Goal: Transaction & Acquisition: Purchase product/service

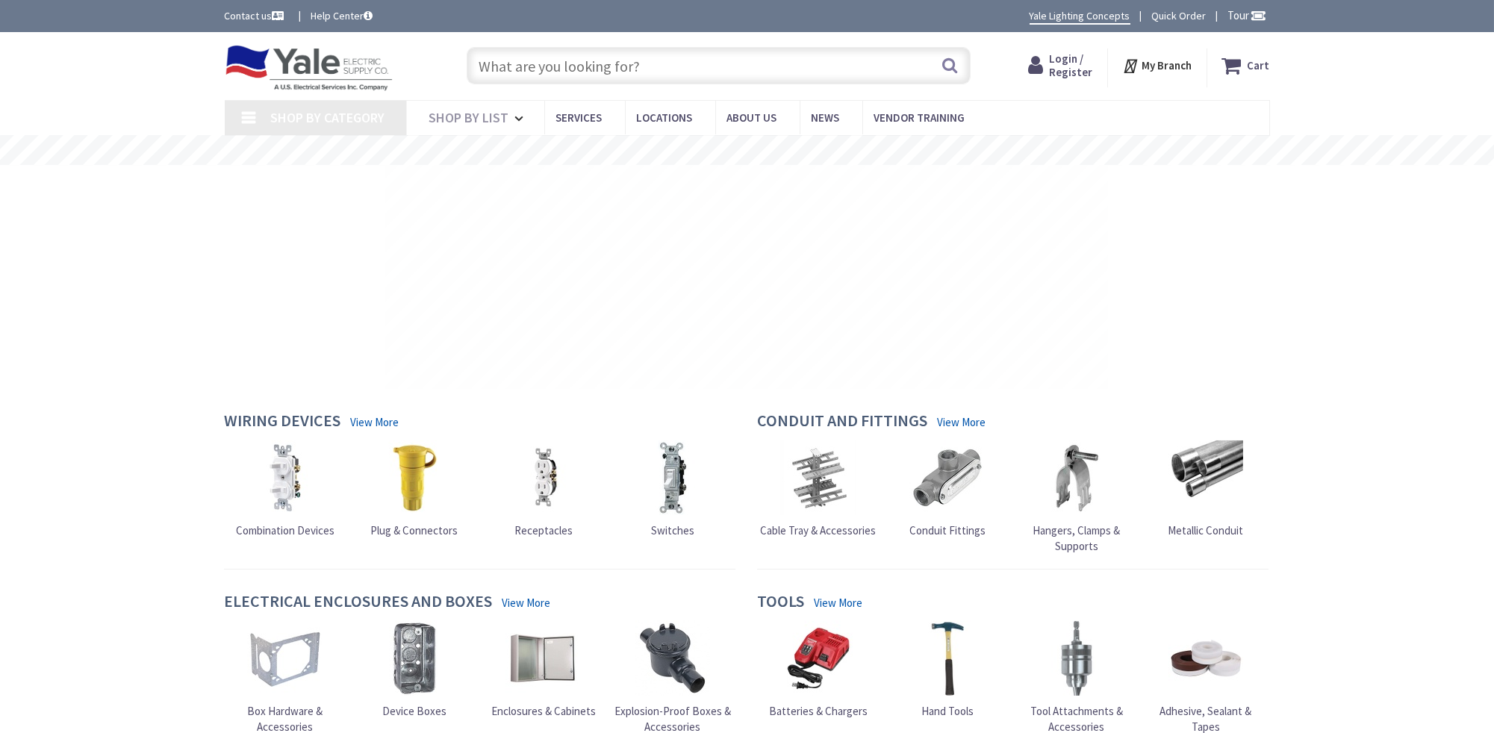
type input "[GEOGRAPHIC_DATA], [GEOGRAPHIC_DATA]"
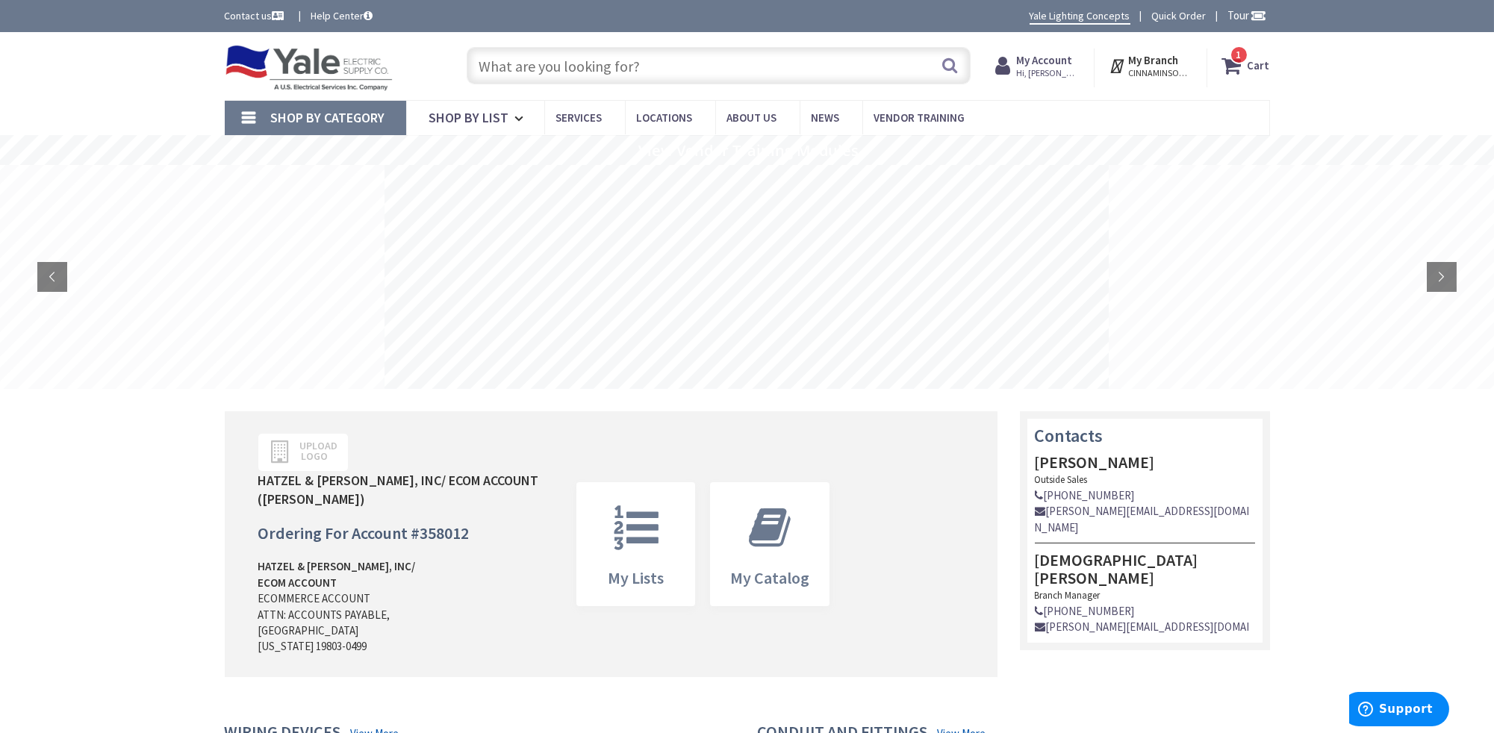
click at [1259, 65] on strong "Cart" at bounding box center [1258, 65] width 22 height 27
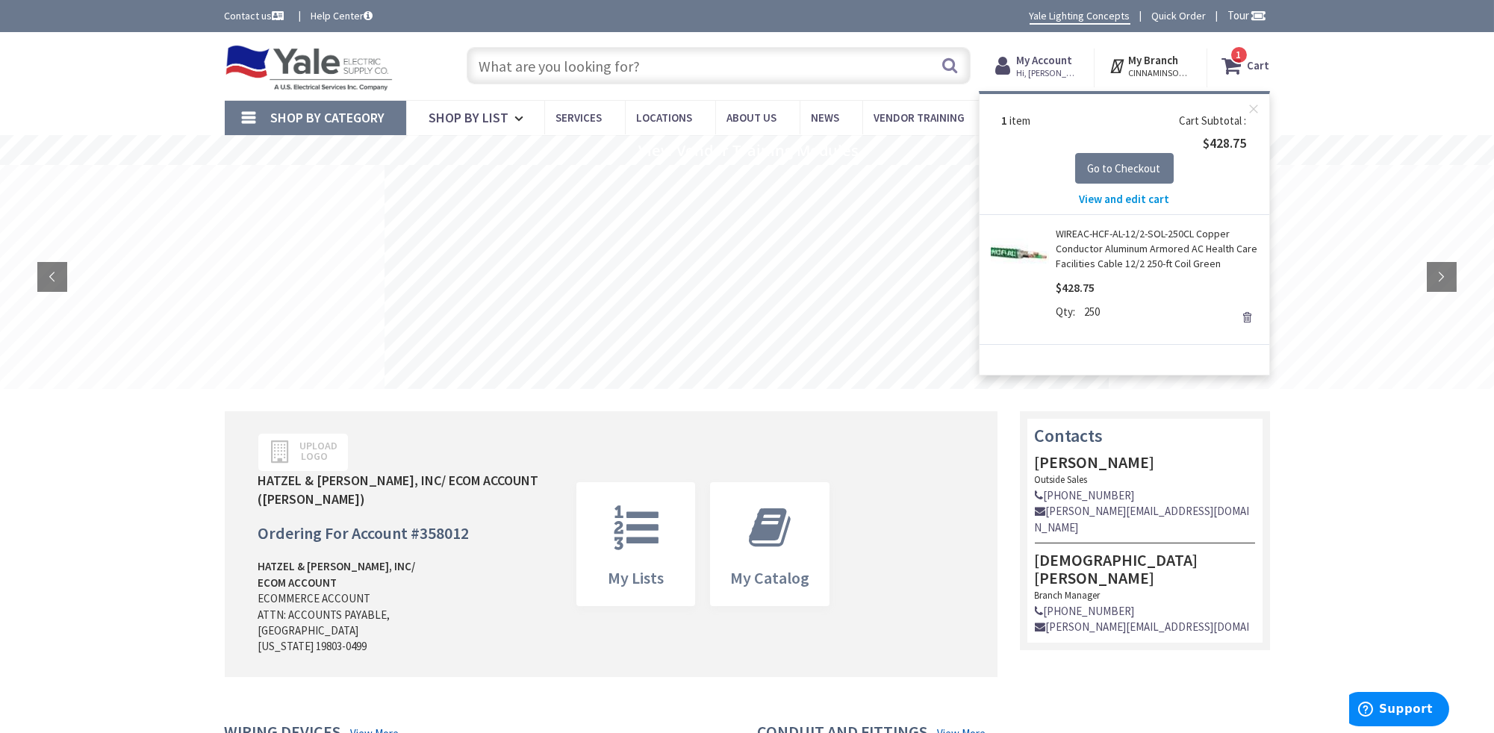
click at [1107, 198] on span "View and edit cart" at bounding box center [1124, 199] width 90 height 14
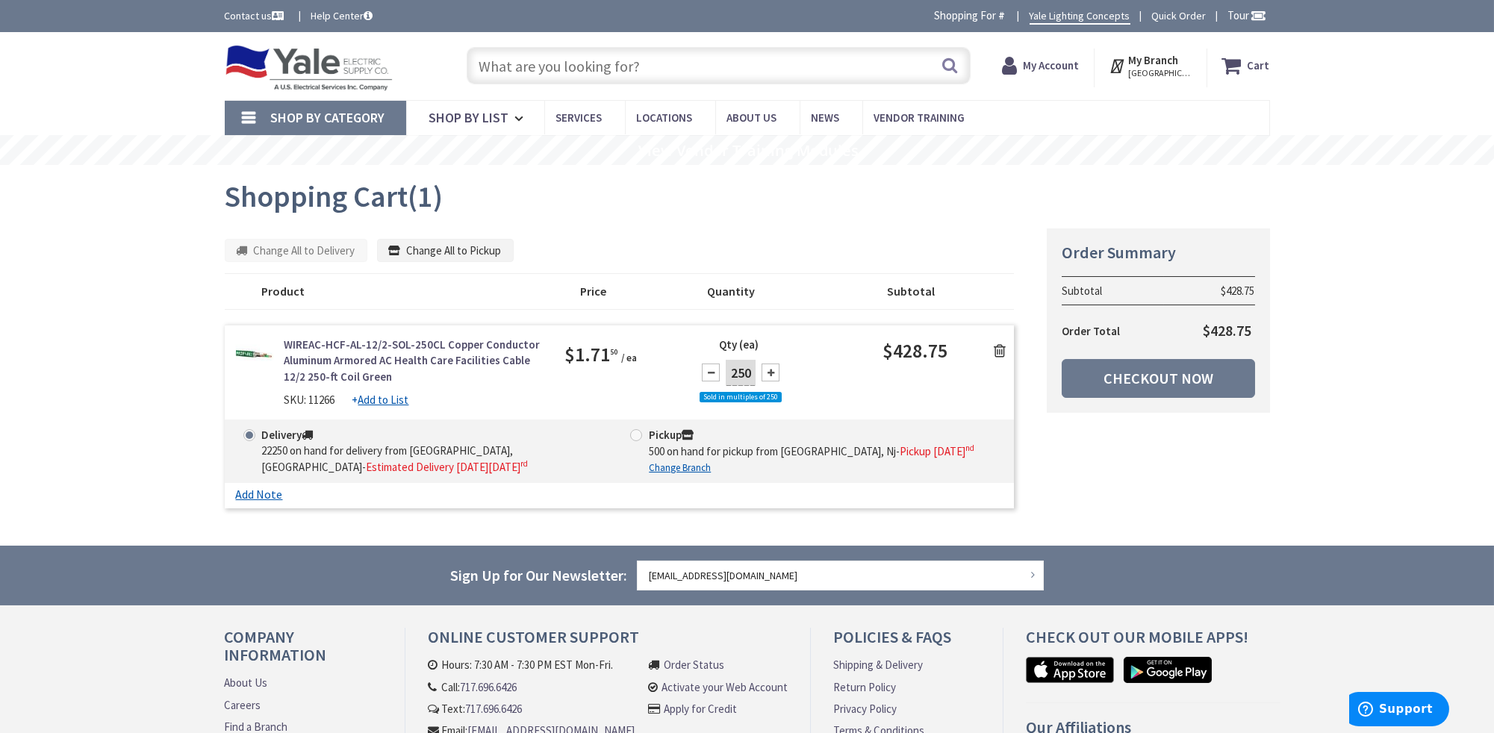
click at [1000, 345] on icon at bounding box center [1000, 350] width 12 height 15
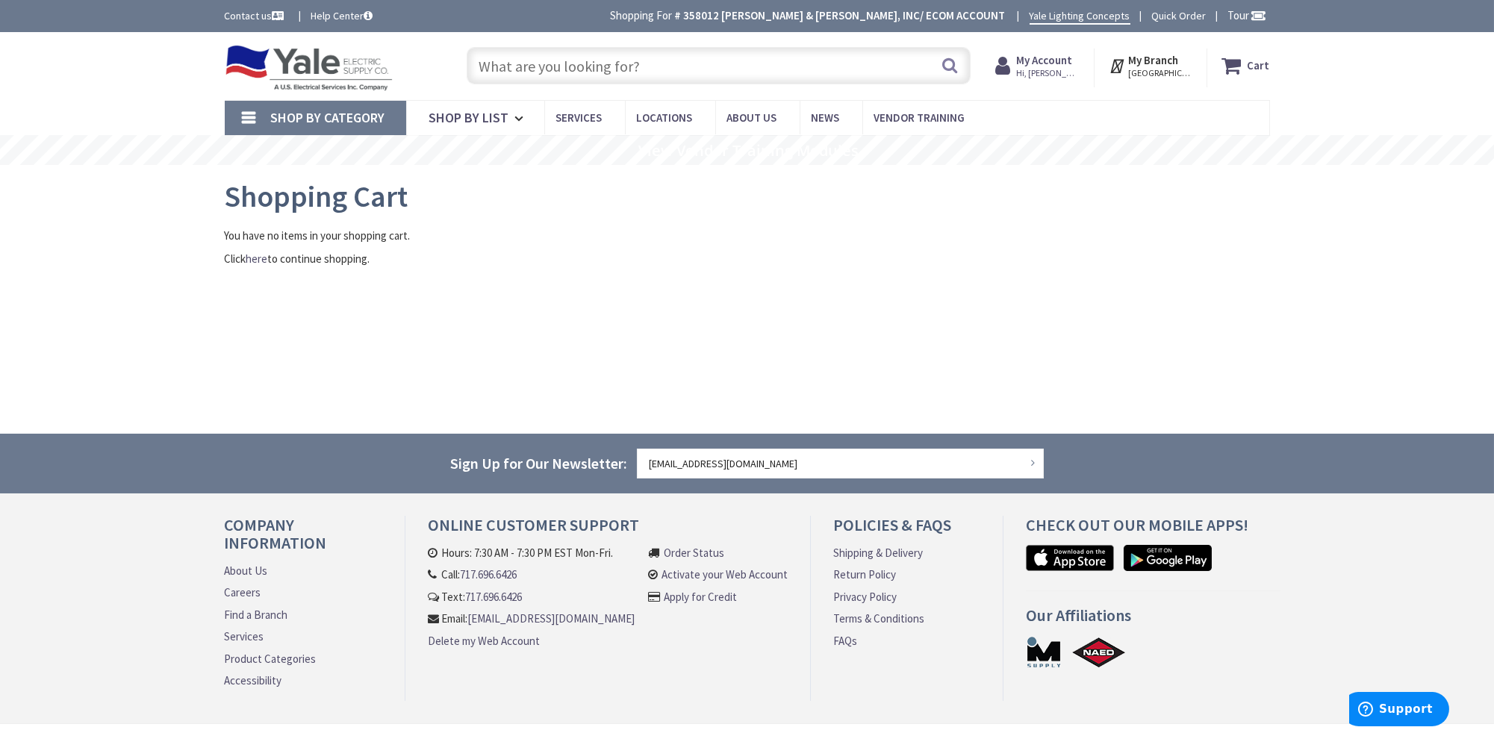
click at [507, 60] on input "text" at bounding box center [719, 65] width 504 height 37
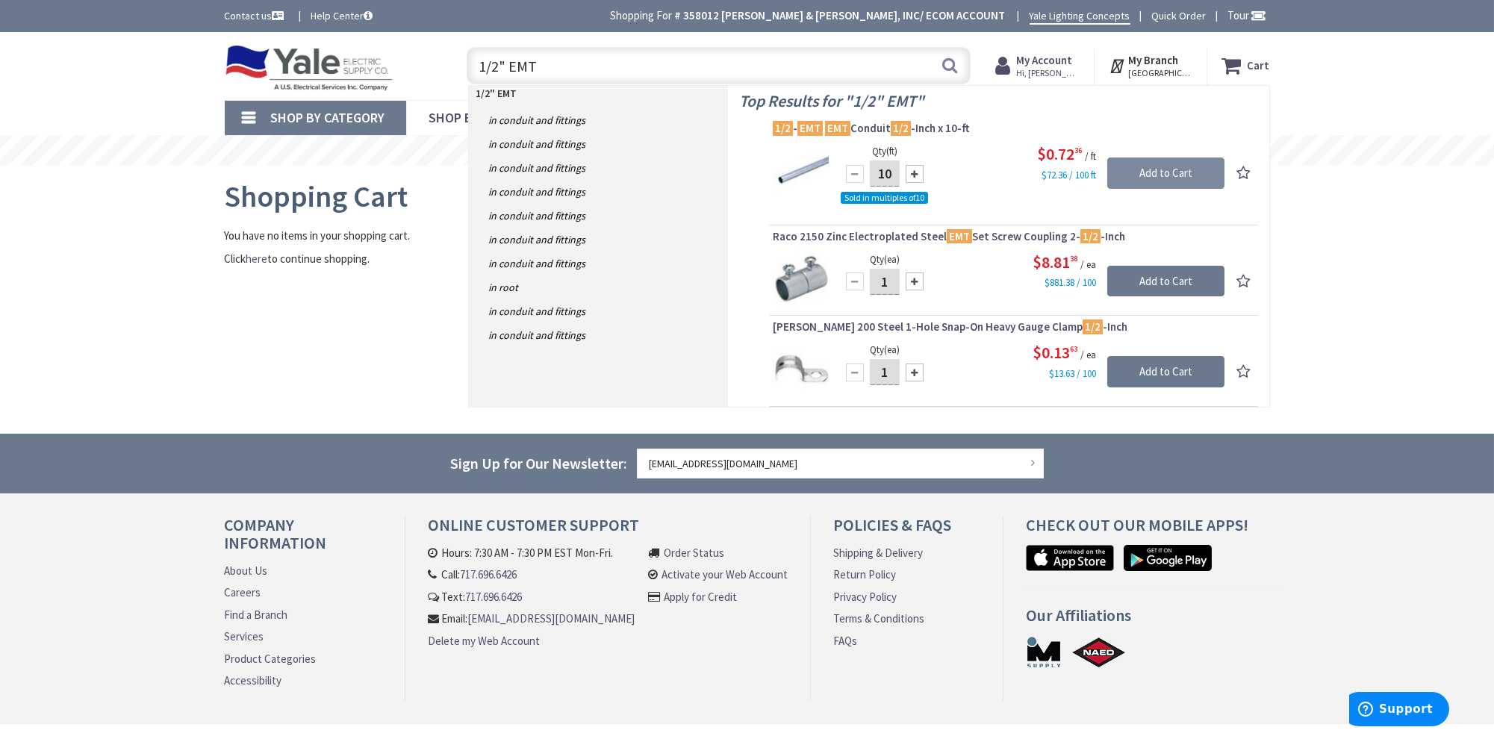
type input "1/2" EMT"
click at [1176, 165] on input "Add to Cart" at bounding box center [1165, 173] width 117 height 31
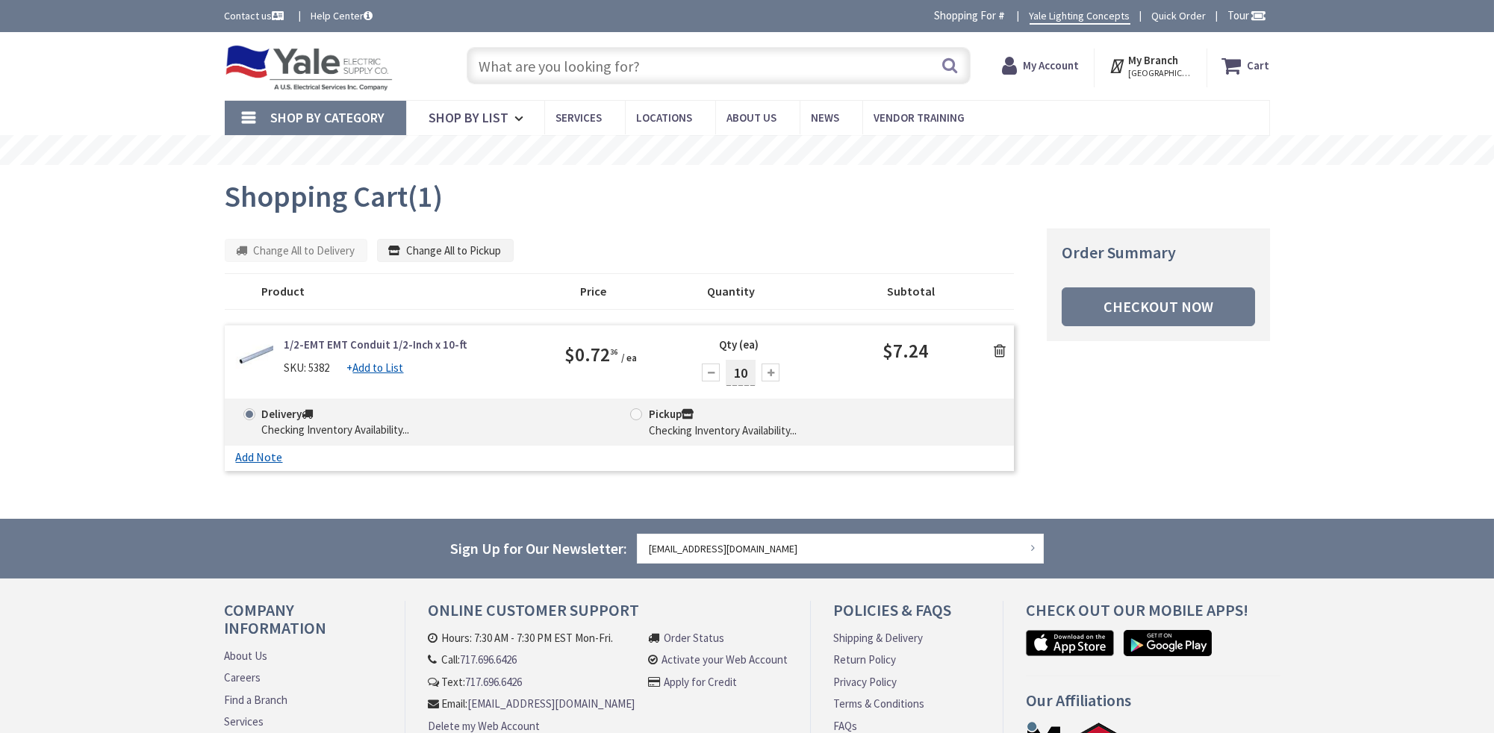
click at [552, 63] on input "text" at bounding box center [719, 65] width 504 height 37
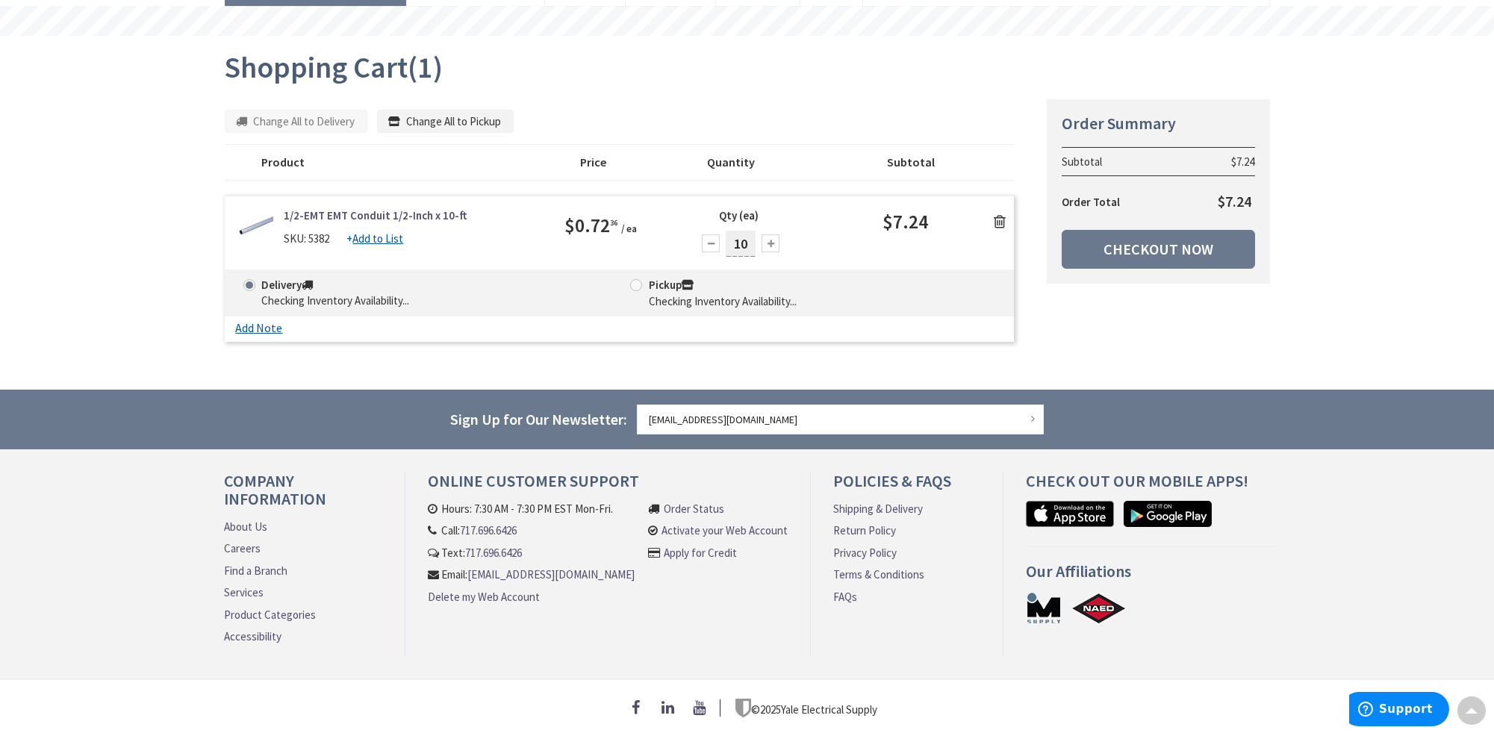
scroll to position [56, 0]
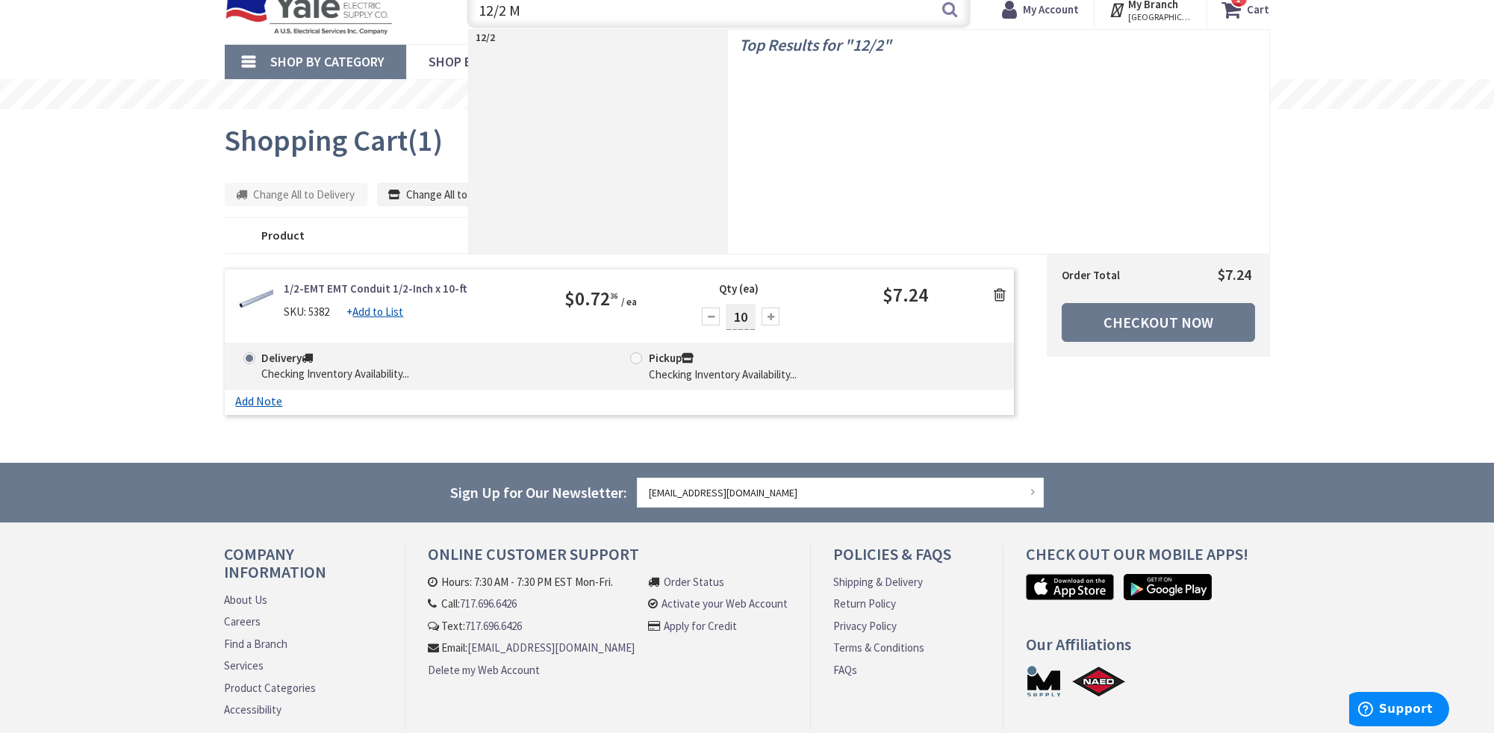
type input "12/2 MC"
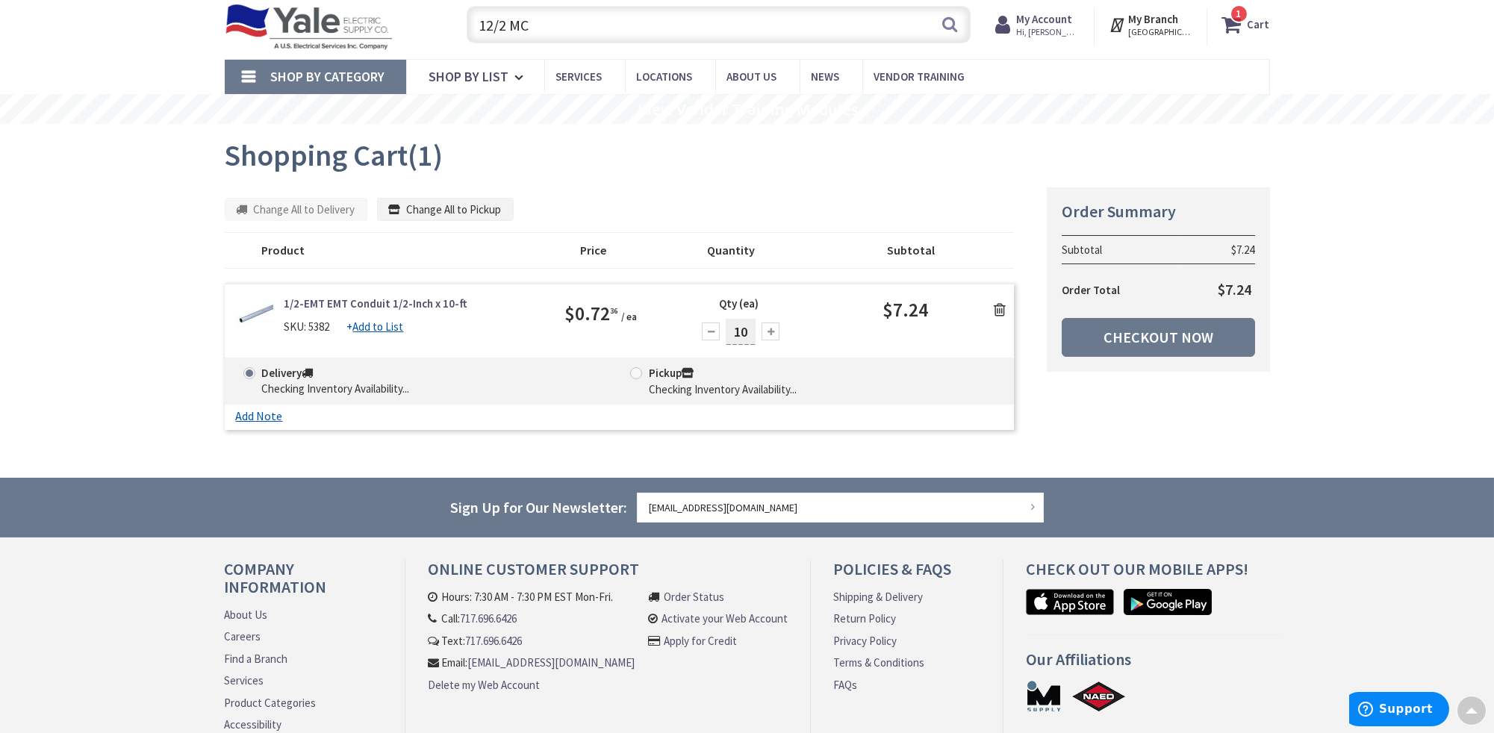
scroll to position [0, 0]
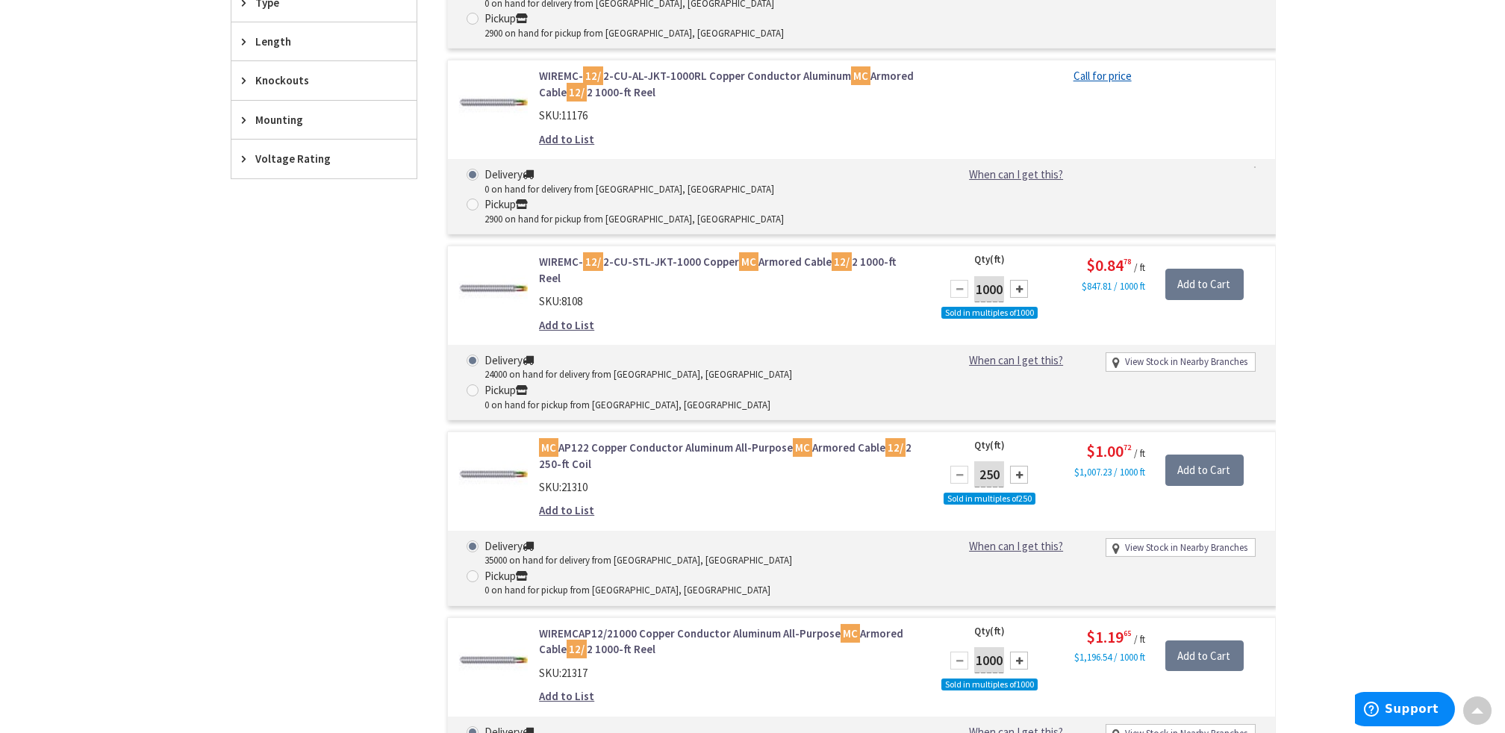
scroll to position [970, 0]
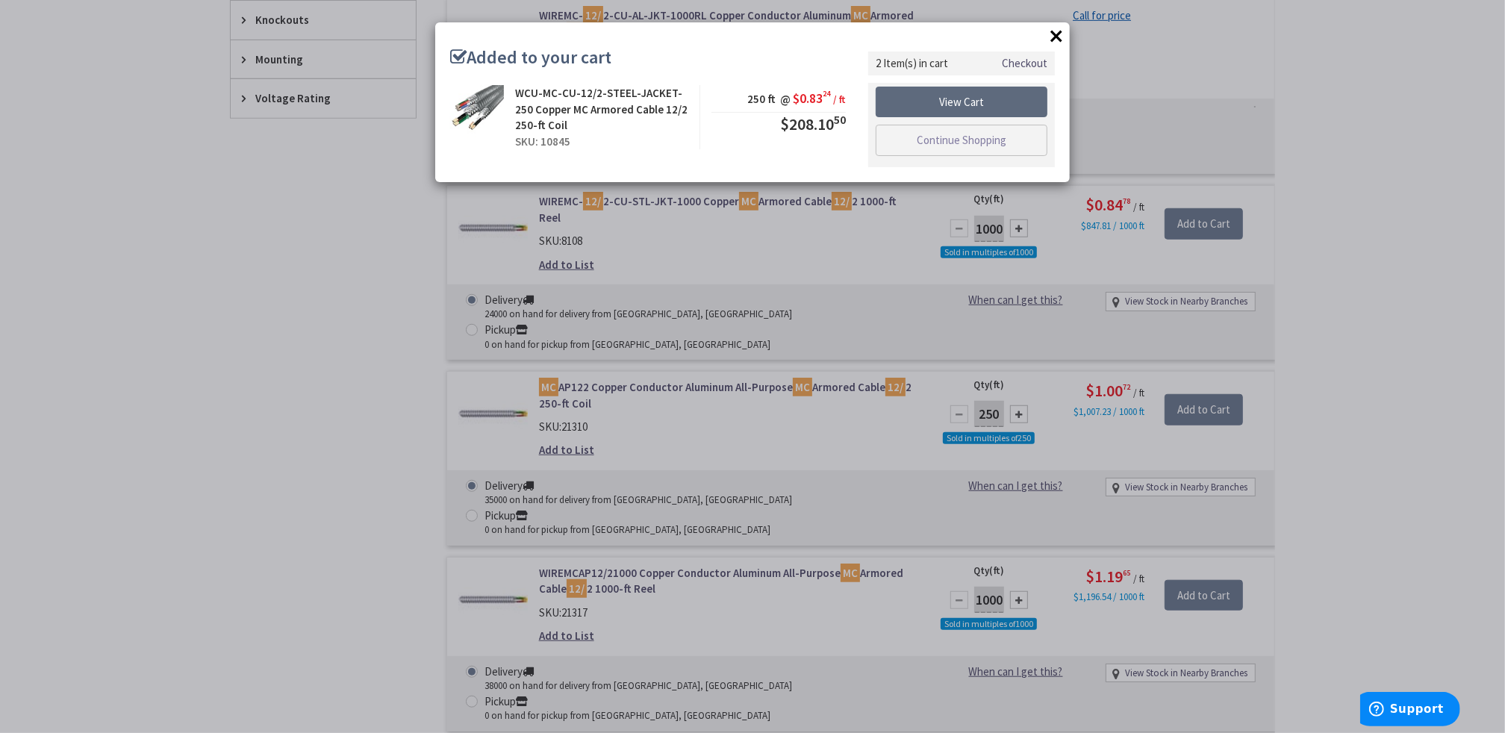
click at [961, 102] on link "View Cart" at bounding box center [962, 102] width 172 height 31
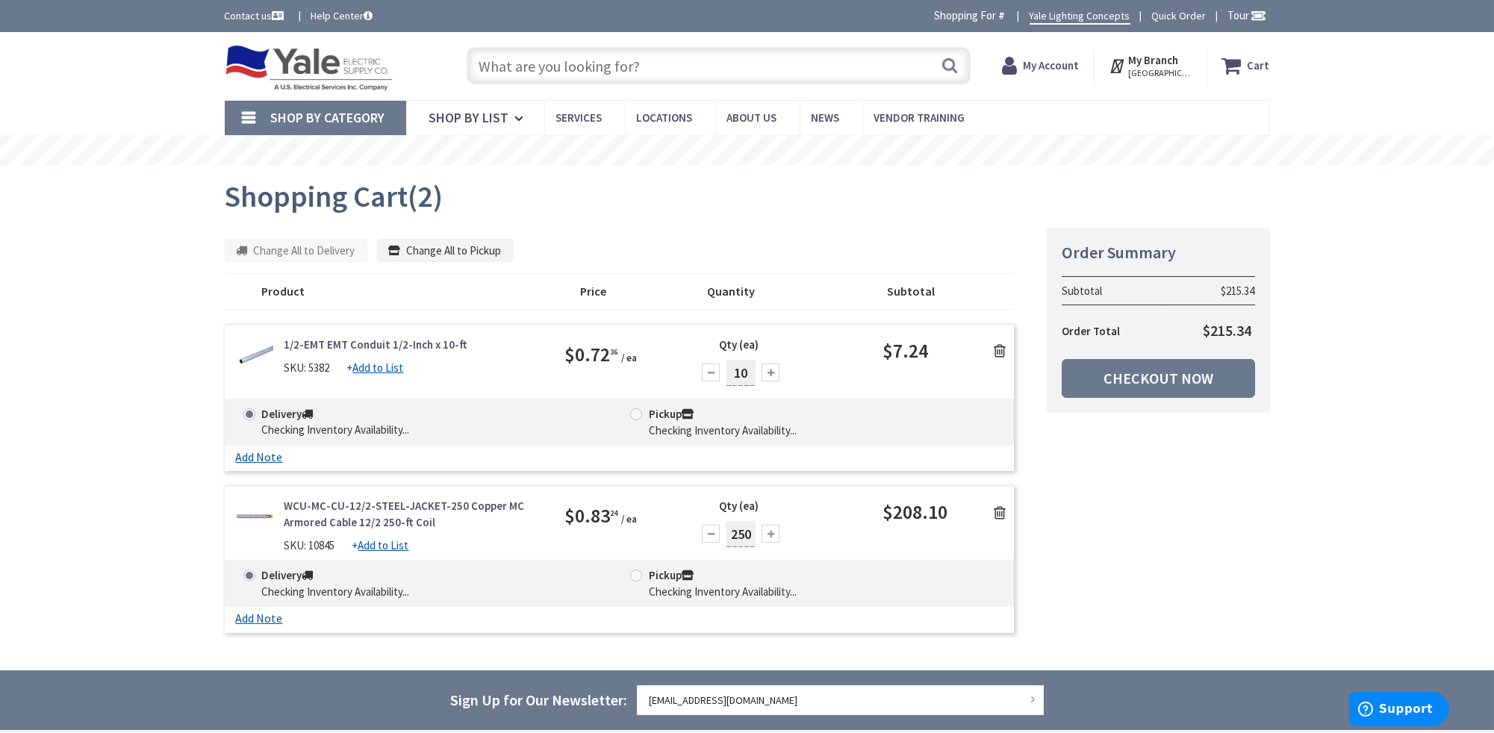
click at [590, 72] on input "text" at bounding box center [719, 65] width 504 height 37
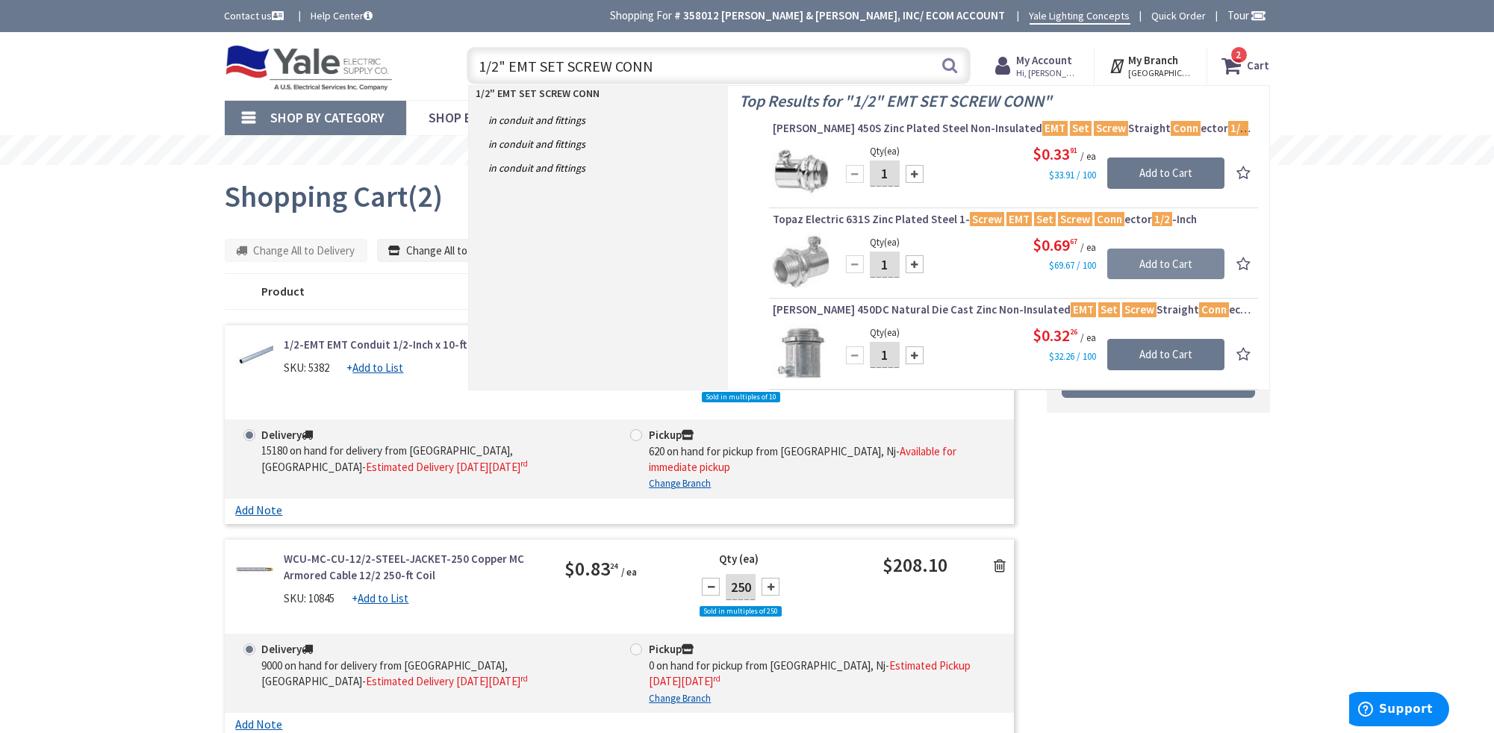
type input "1/2" EMT SET SCREW CONN"
click at [1158, 261] on input "Add to Cart" at bounding box center [1165, 264] width 117 height 31
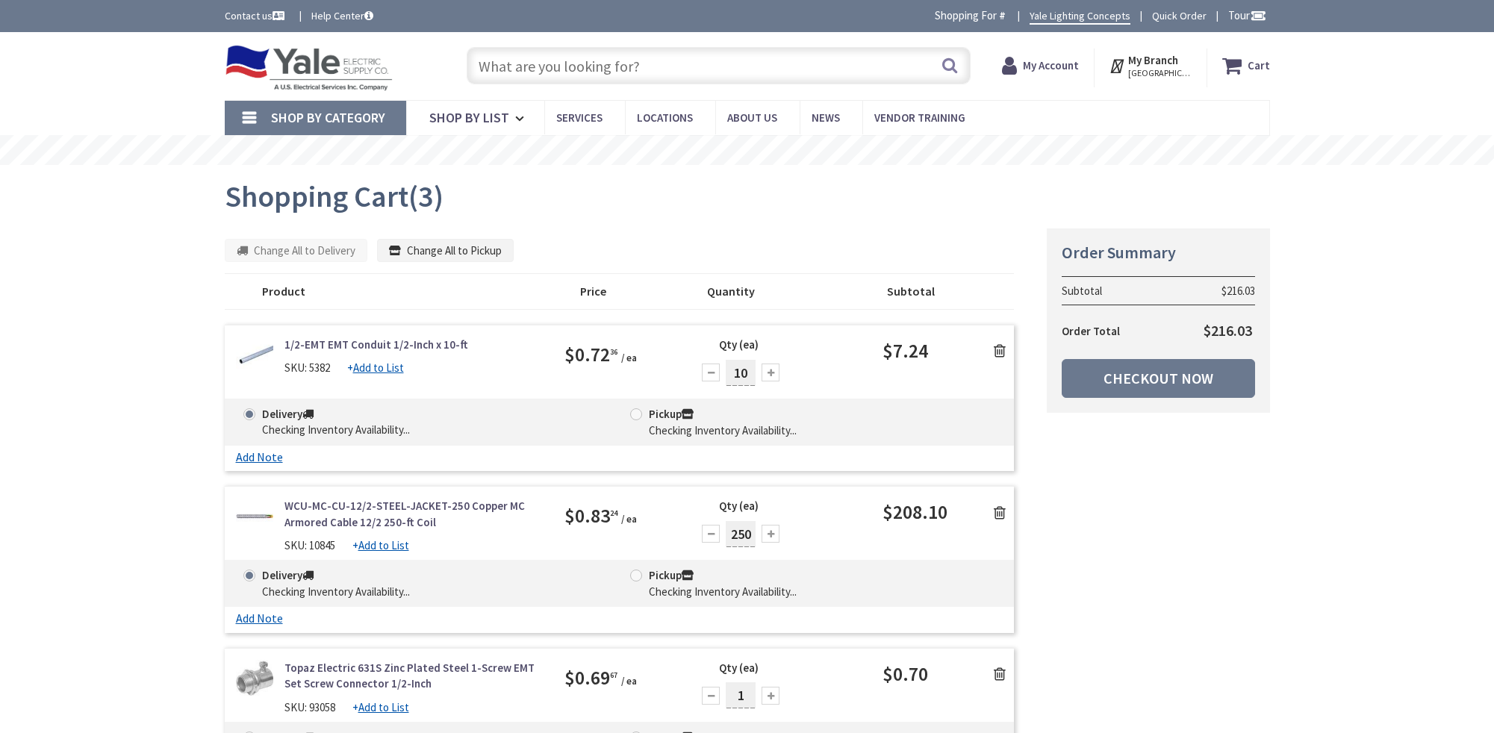
scroll to position [445, 0]
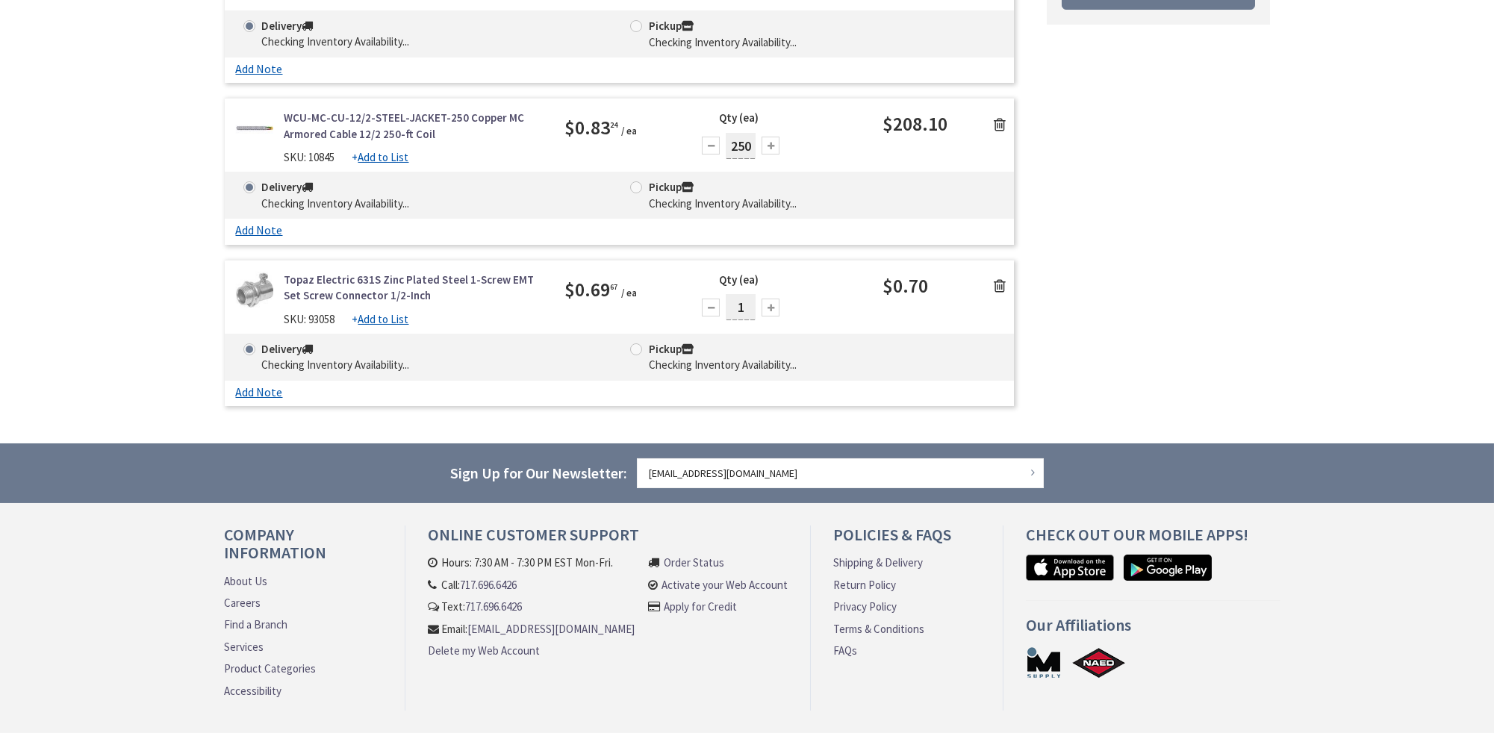
click at [602, 63] on div "Skip to Content Toggle Nav Search Cart My Cart Close" at bounding box center [747, 215] width 1494 height 1143
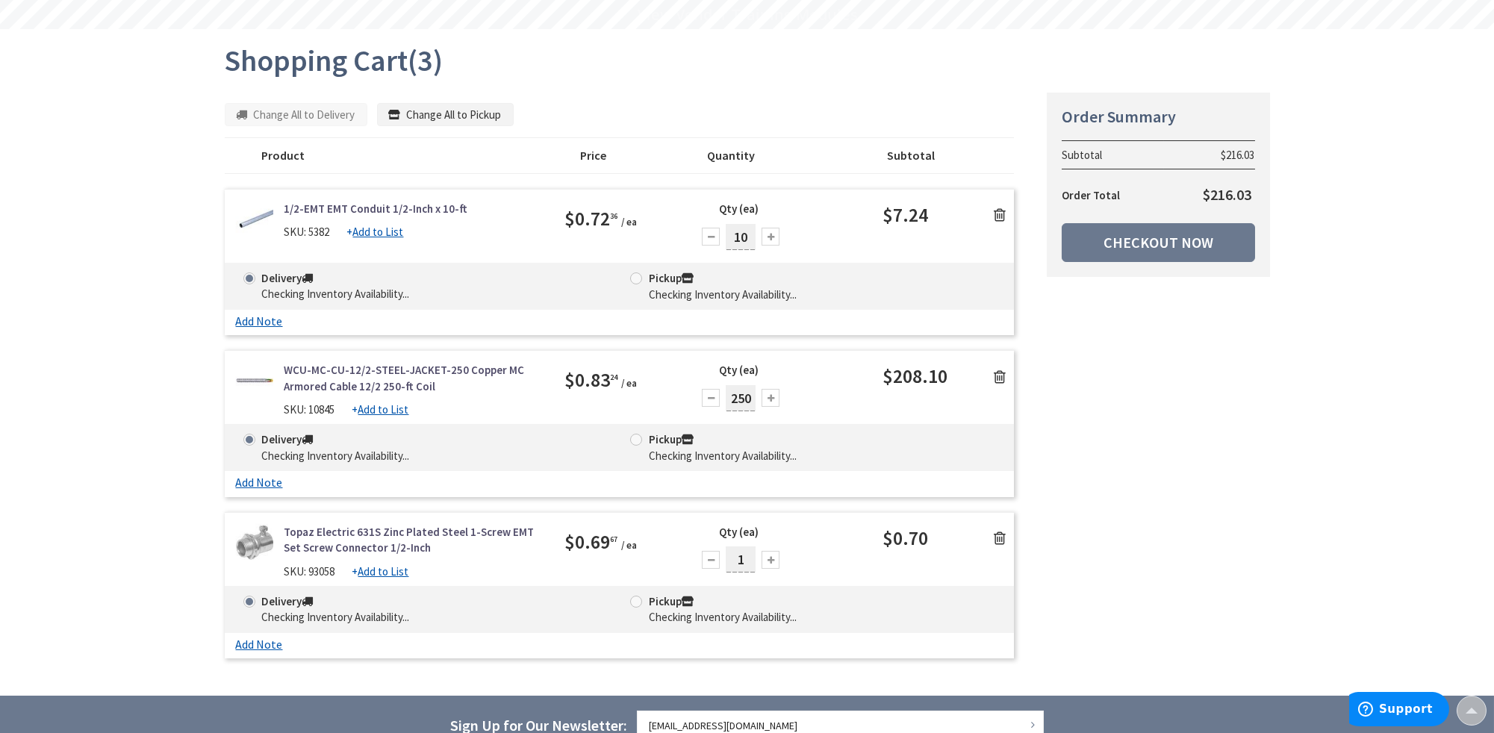
scroll to position [0, 0]
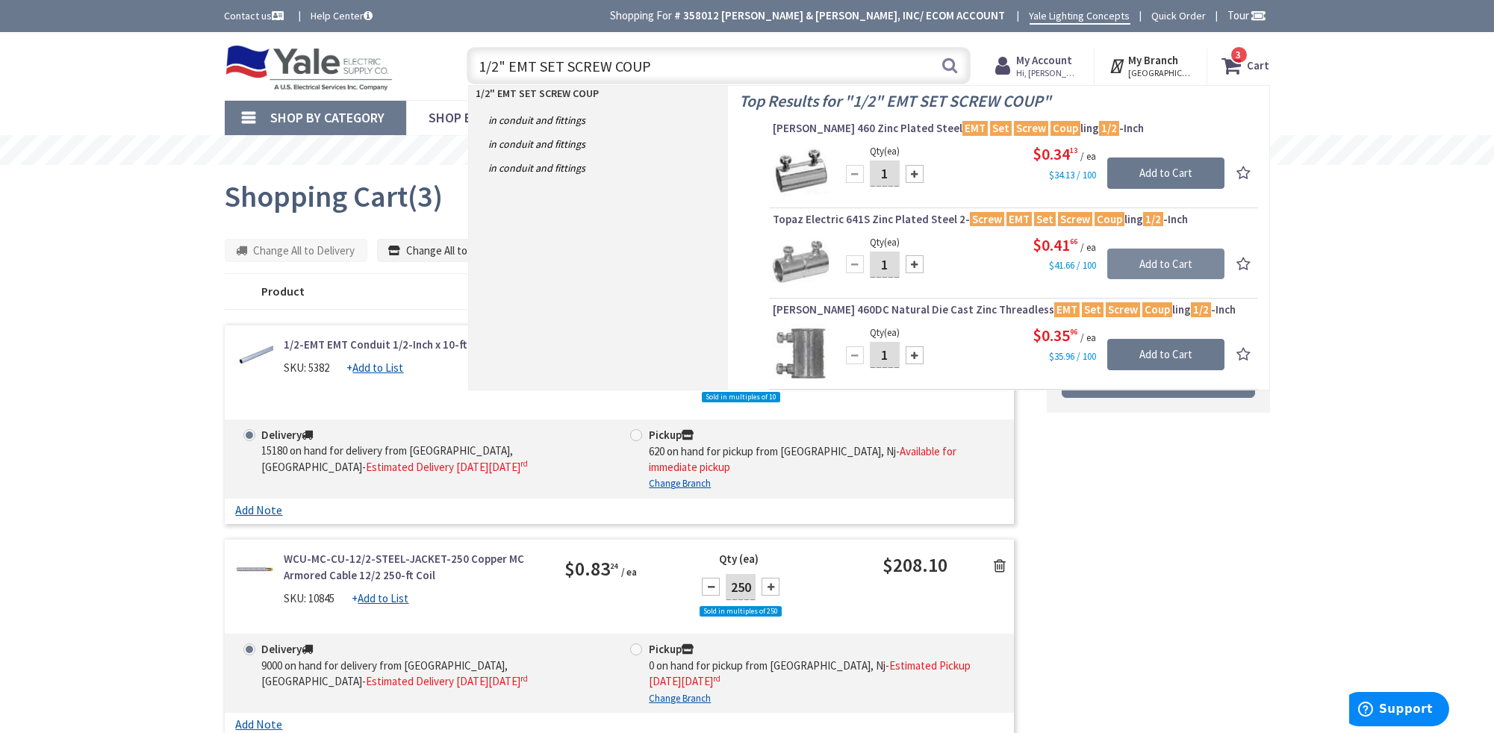
type input "1/2" EMT SET SCREW COUP"
click at [1144, 254] on input "Add to Cart" at bounding box center [1165, 264] width 117 height 31
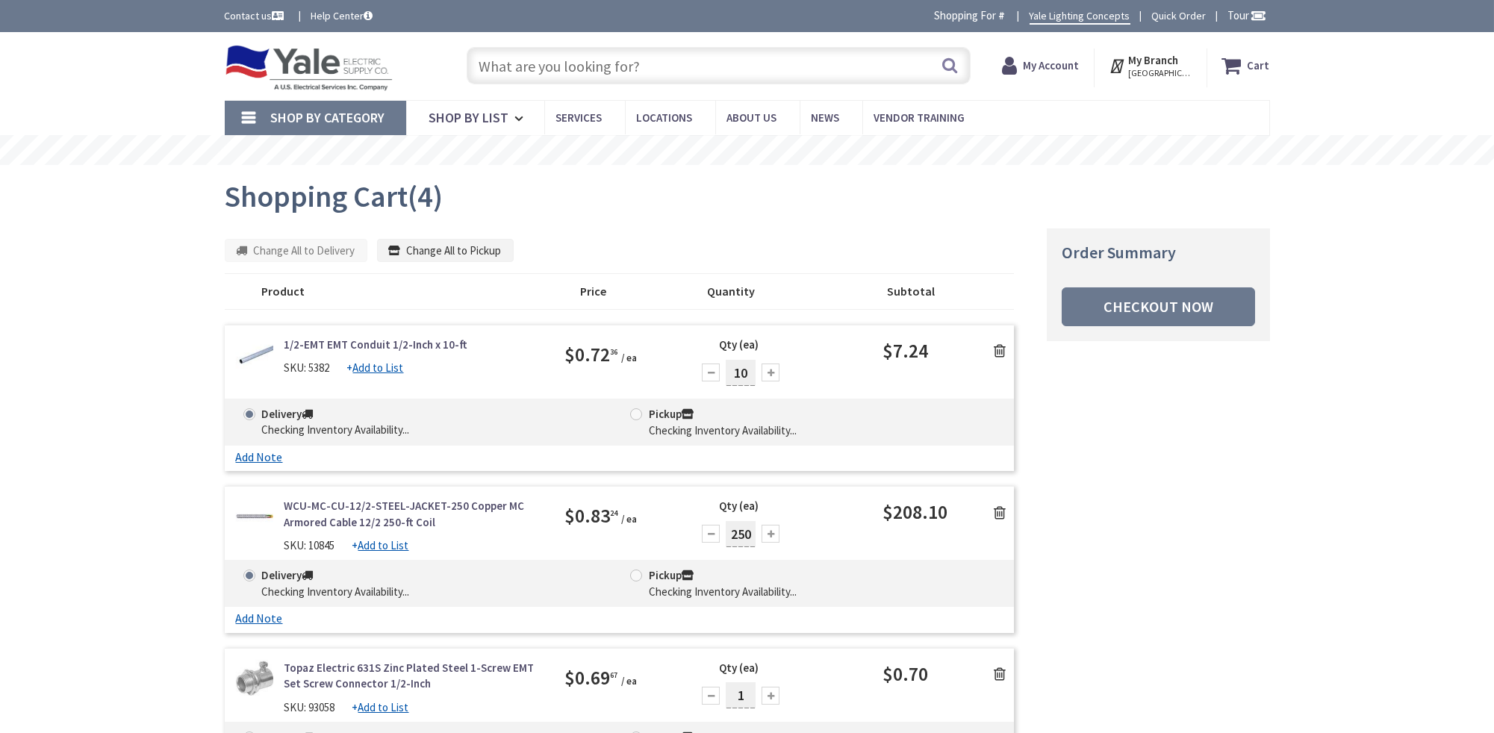
click at [614, 63] on input "text" at bounding box center [719, 65] width 504 height 37
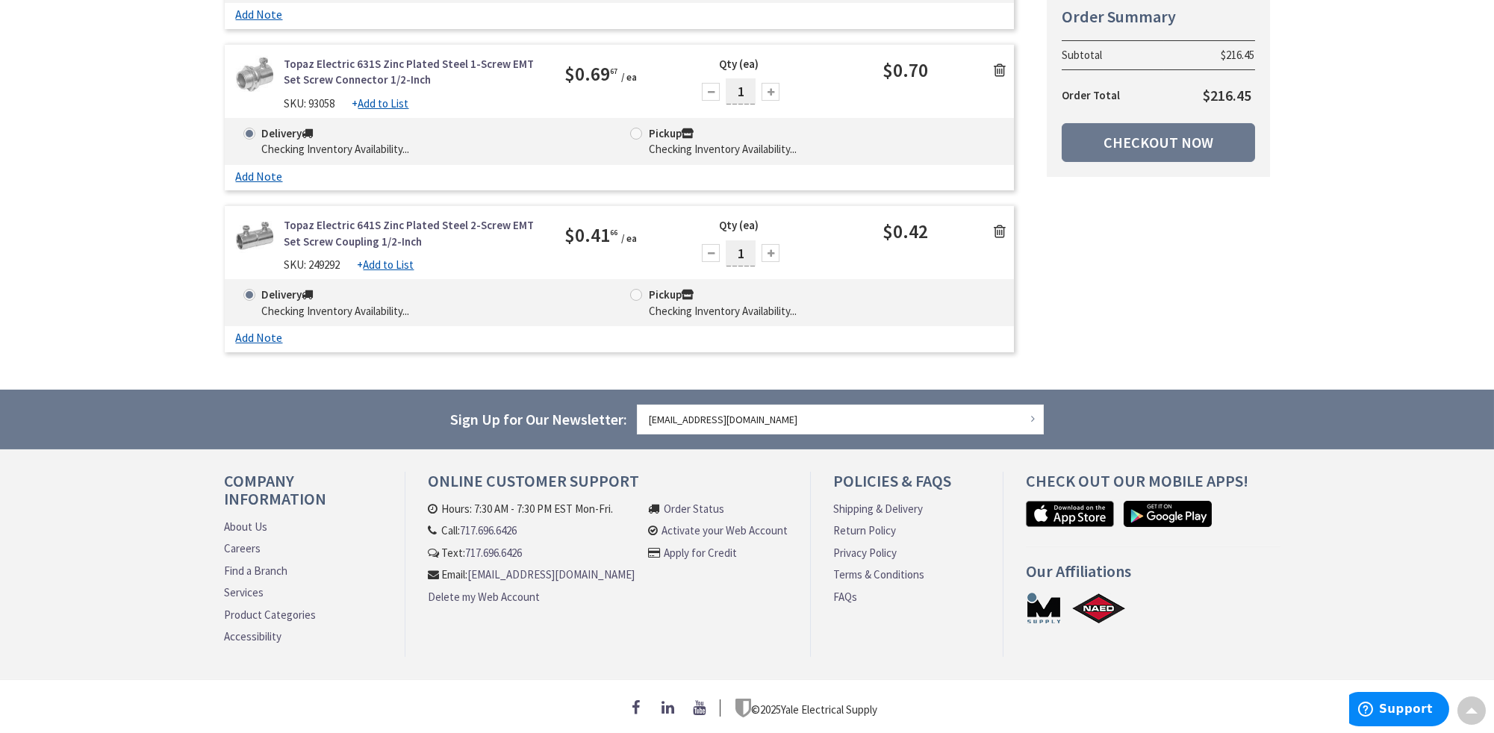
scroll to position [56, 0]
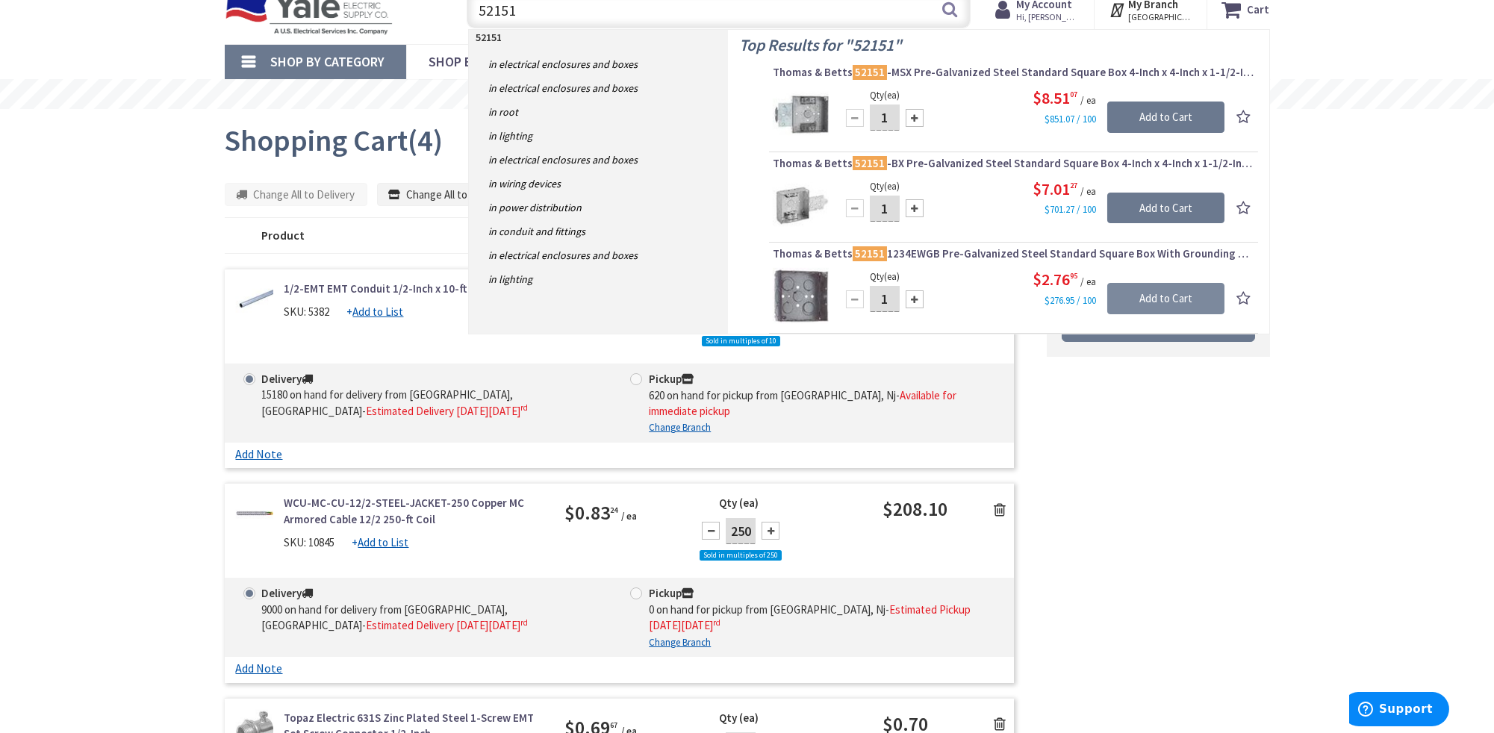
type input "52151"
click at [1163, 287] on input "Add to Cart" at bounding box center [1165, 298] width 117 height 31
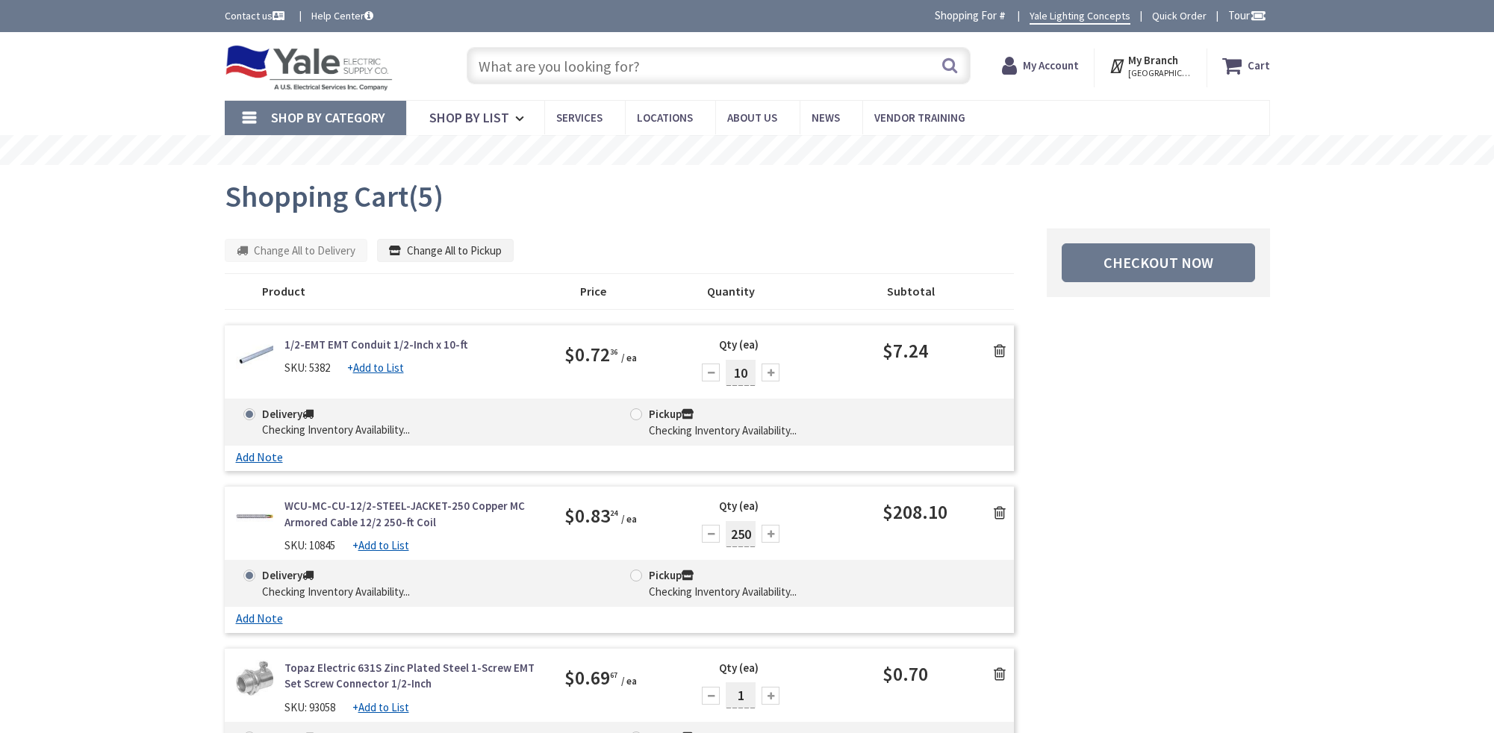
scroll to position [56, 0]
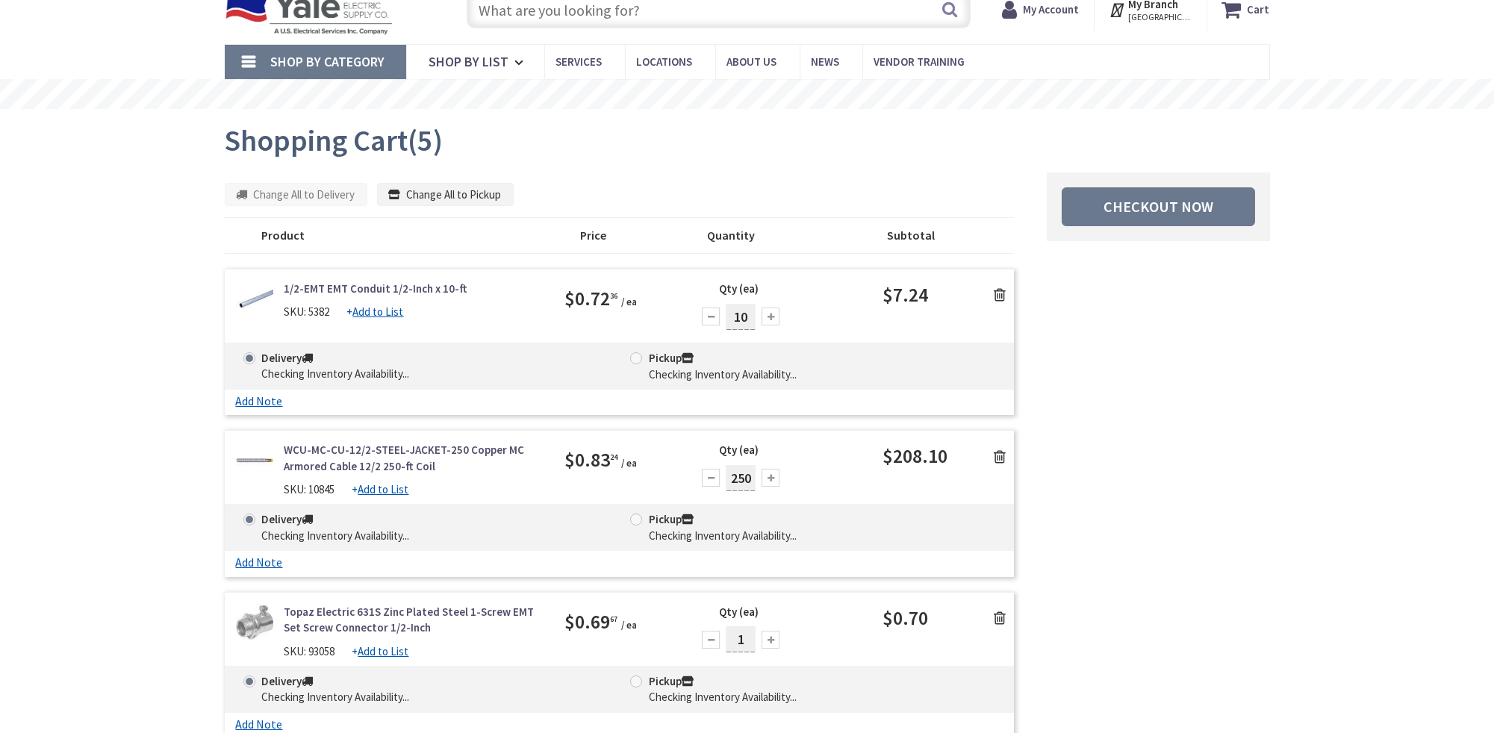
drag, startPoint x: 0, startPoint y: 0, endPoint x: 546, endPoint y: 11, distance: 546.5
click at [544, 10] on input "text" at bounding box center [719, 9] width 504 height 37
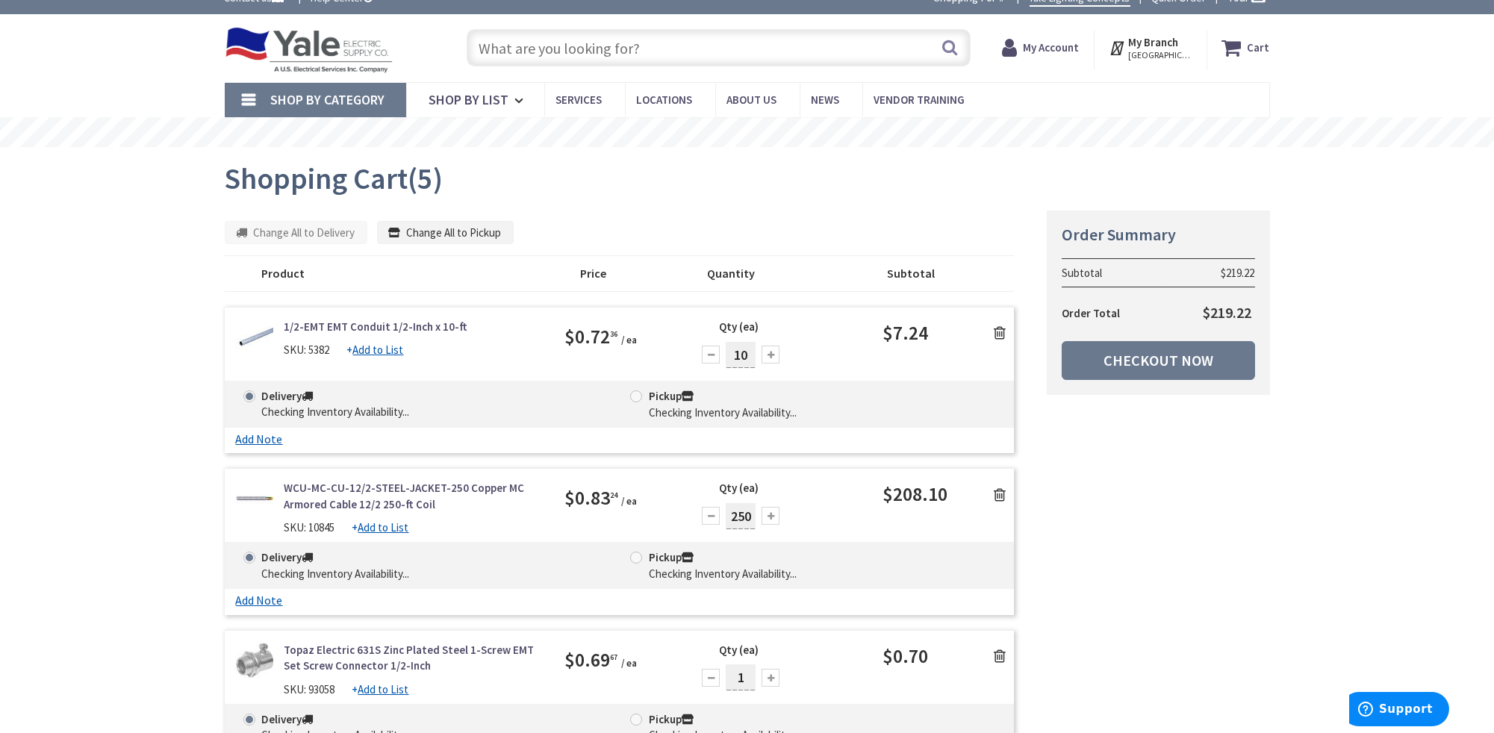
scroll to position [0, 0]
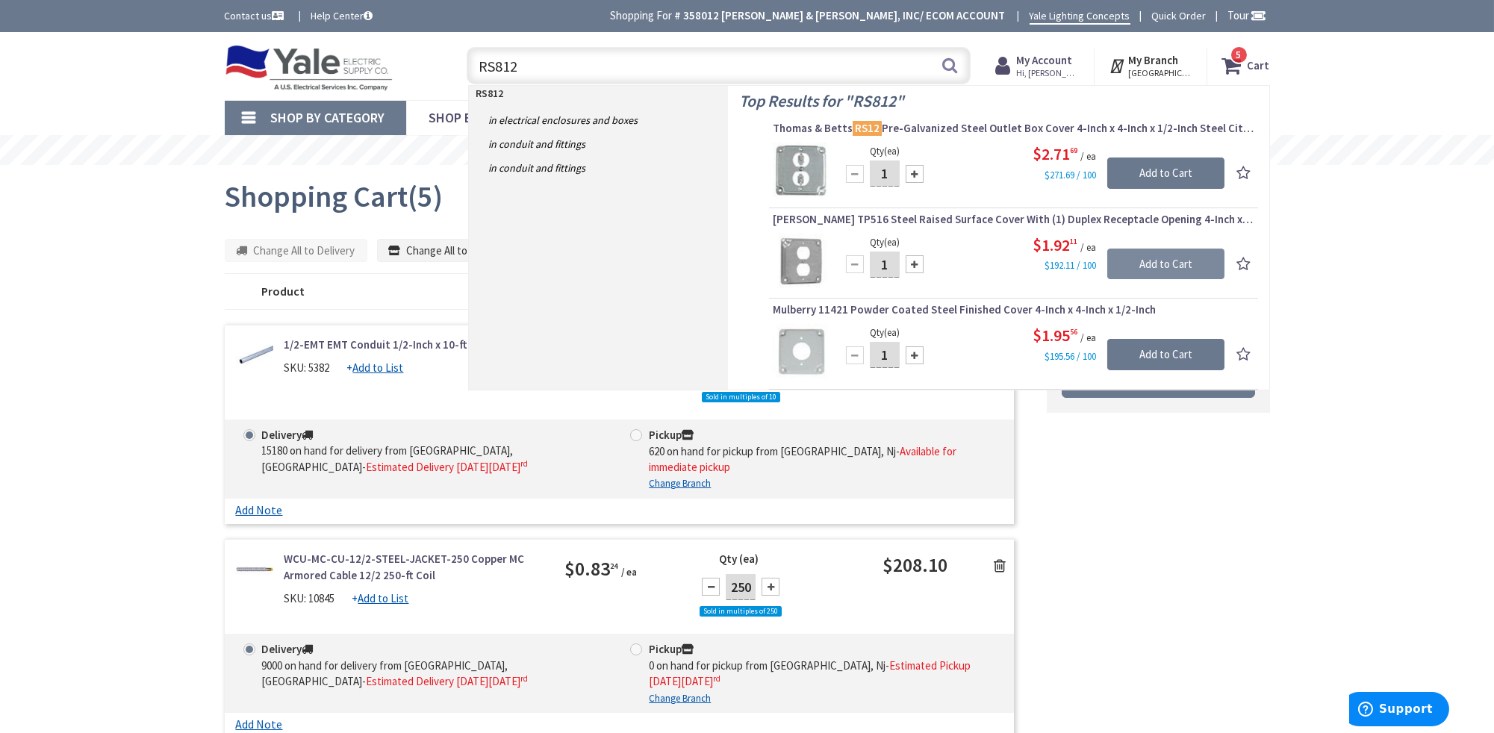
type input "RS812"
click at [1146, 256] on input "Add to Cart" at bounding box center [1165, 264] width 117 height 31
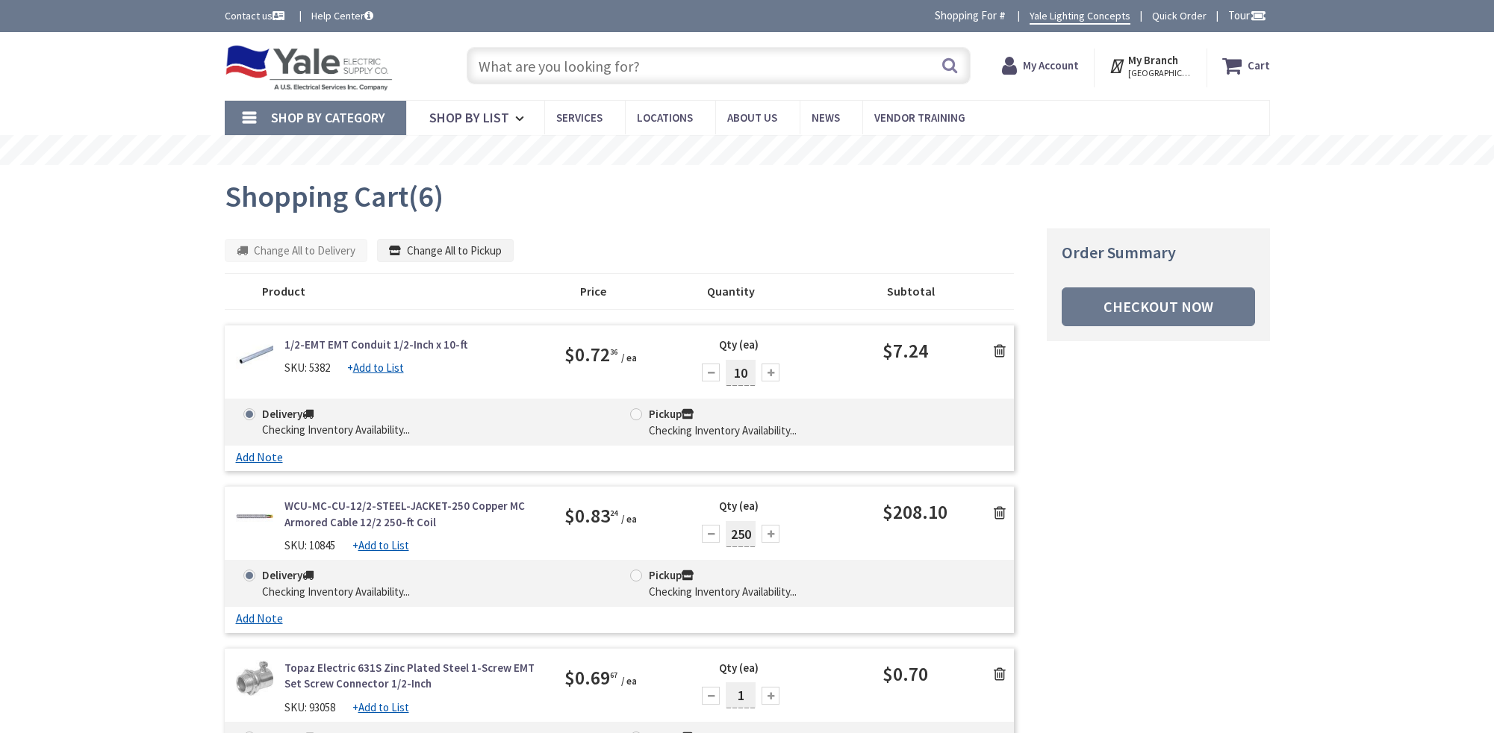
scroll to position [947, 0]
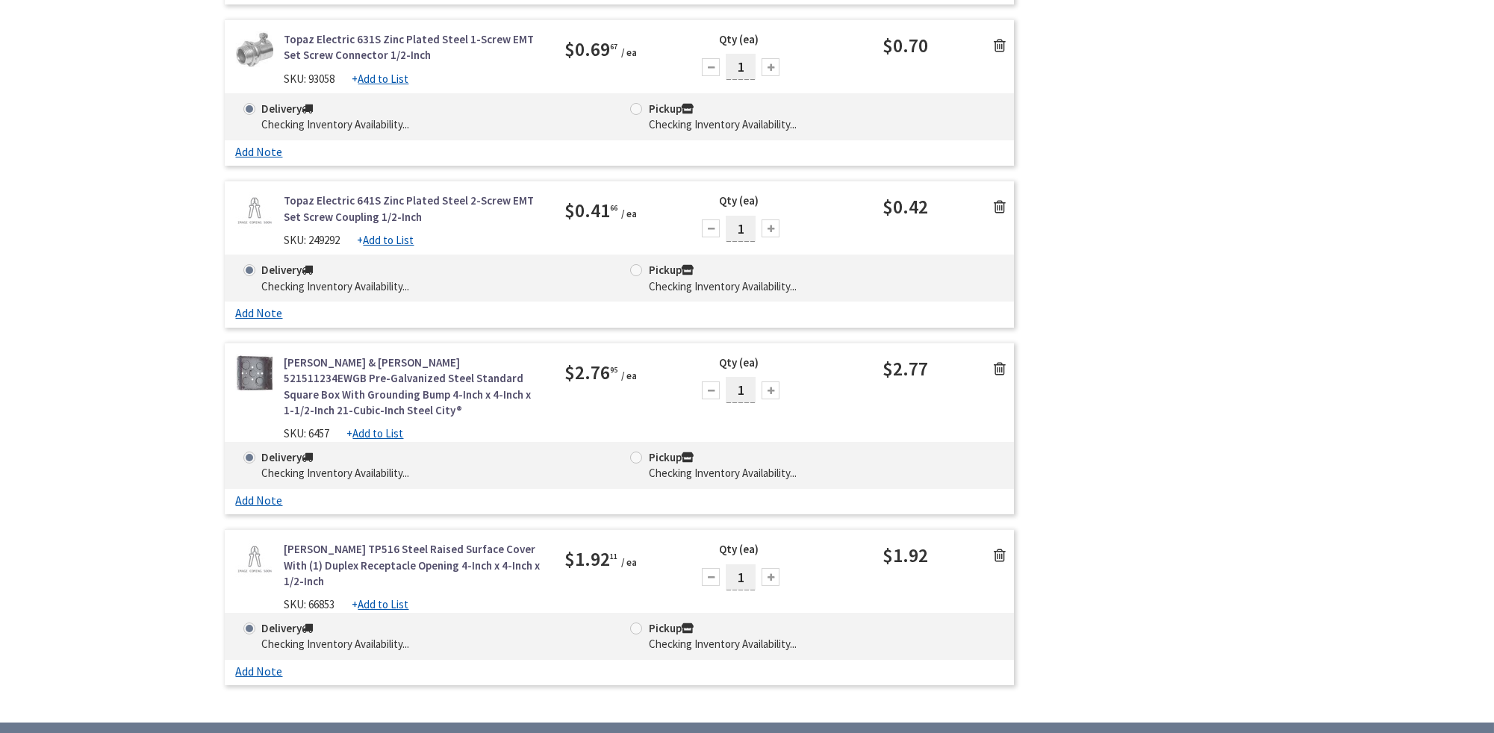
click at [552, 63] on div "Skip to Content Toggle Nav Search Cart My Cart Close" at bounding box center [747, 235] width 1494 height 1662
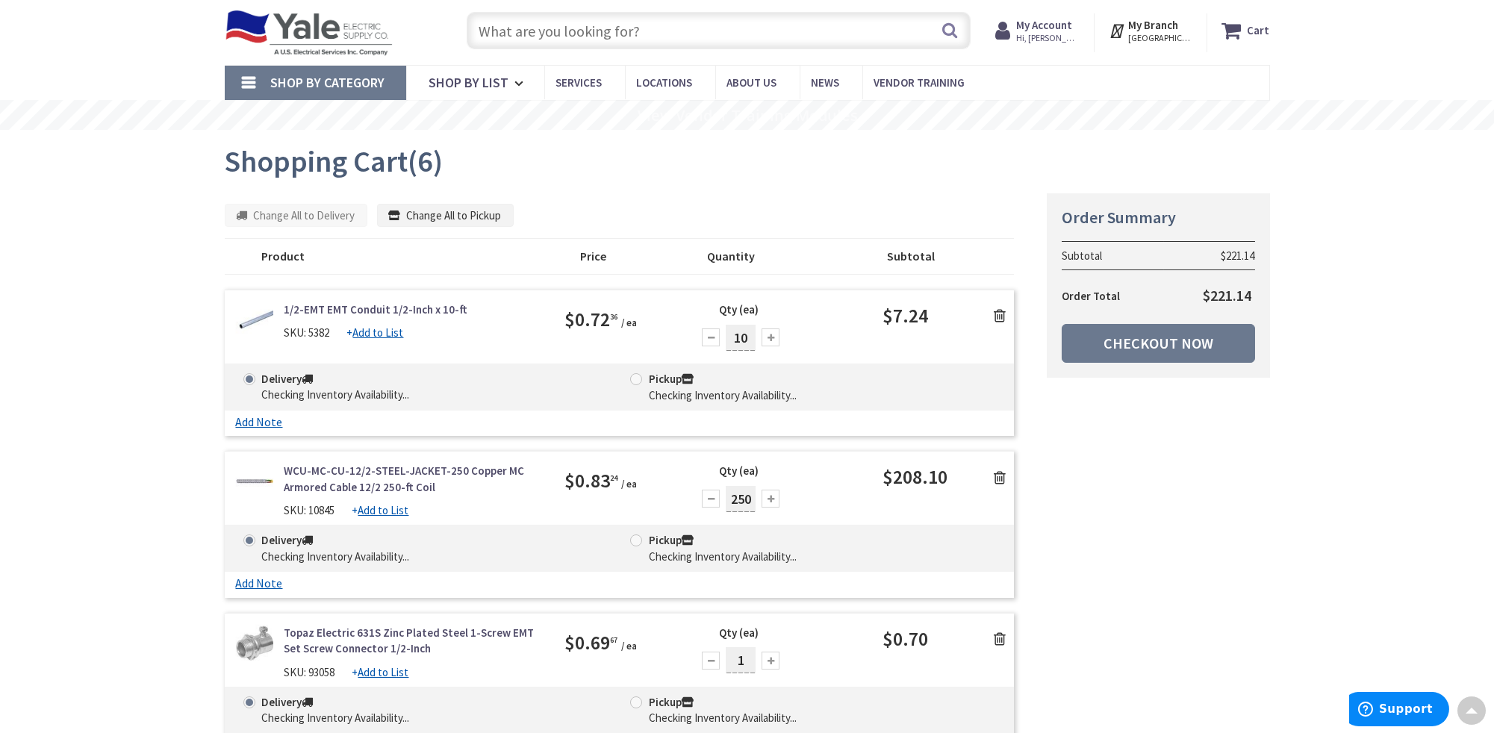
scroll to position [0, 0]
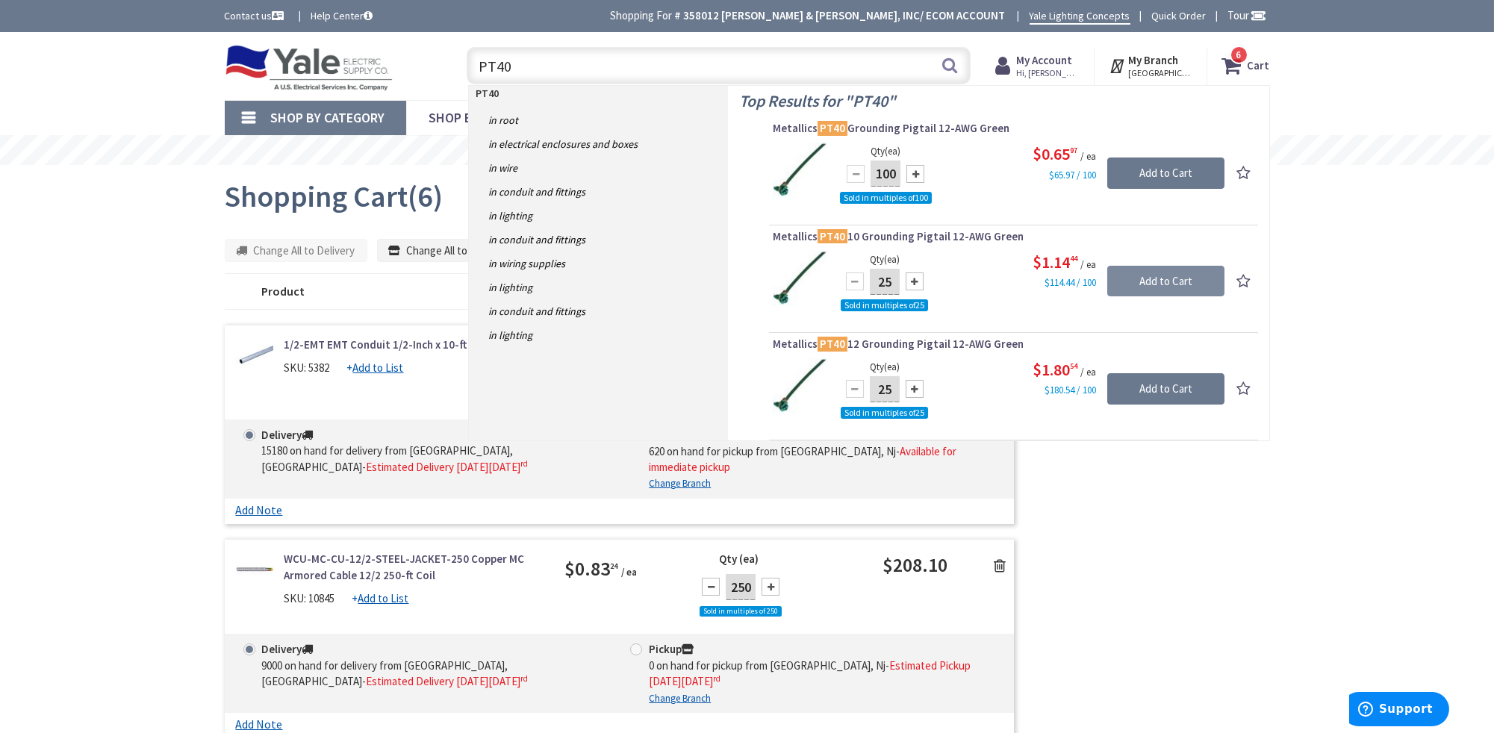
type input "PT40"
click at [1151, 277] on input "Add to Cart" at bounding box center [1165, 281] width 117 height 31
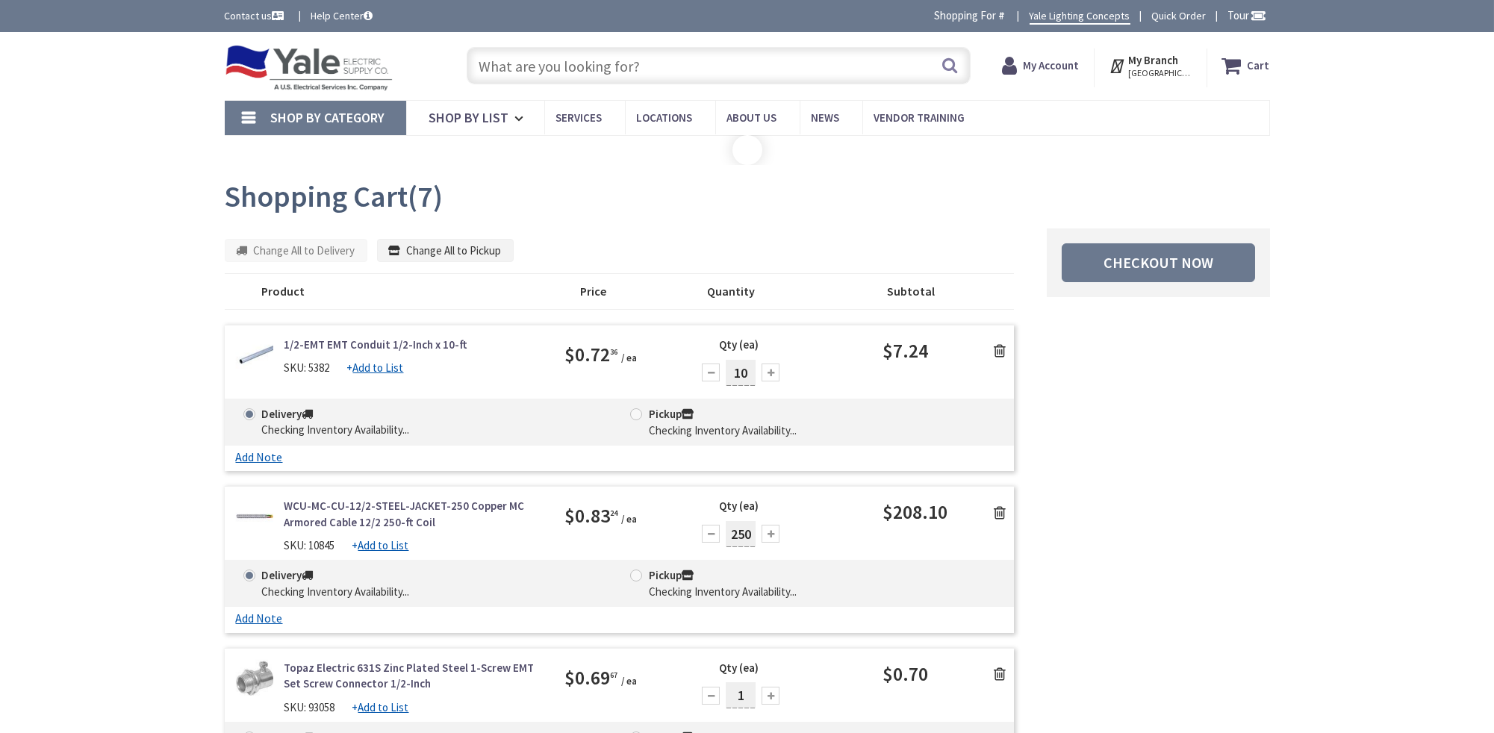
drag, startPoint x: 0, startPoint y: 0, endPoint x: 527, endPoint y: 64, distance: 530.9
click at [527, 64] on input "text" at bounding box center [719, 65] width 504 height 37
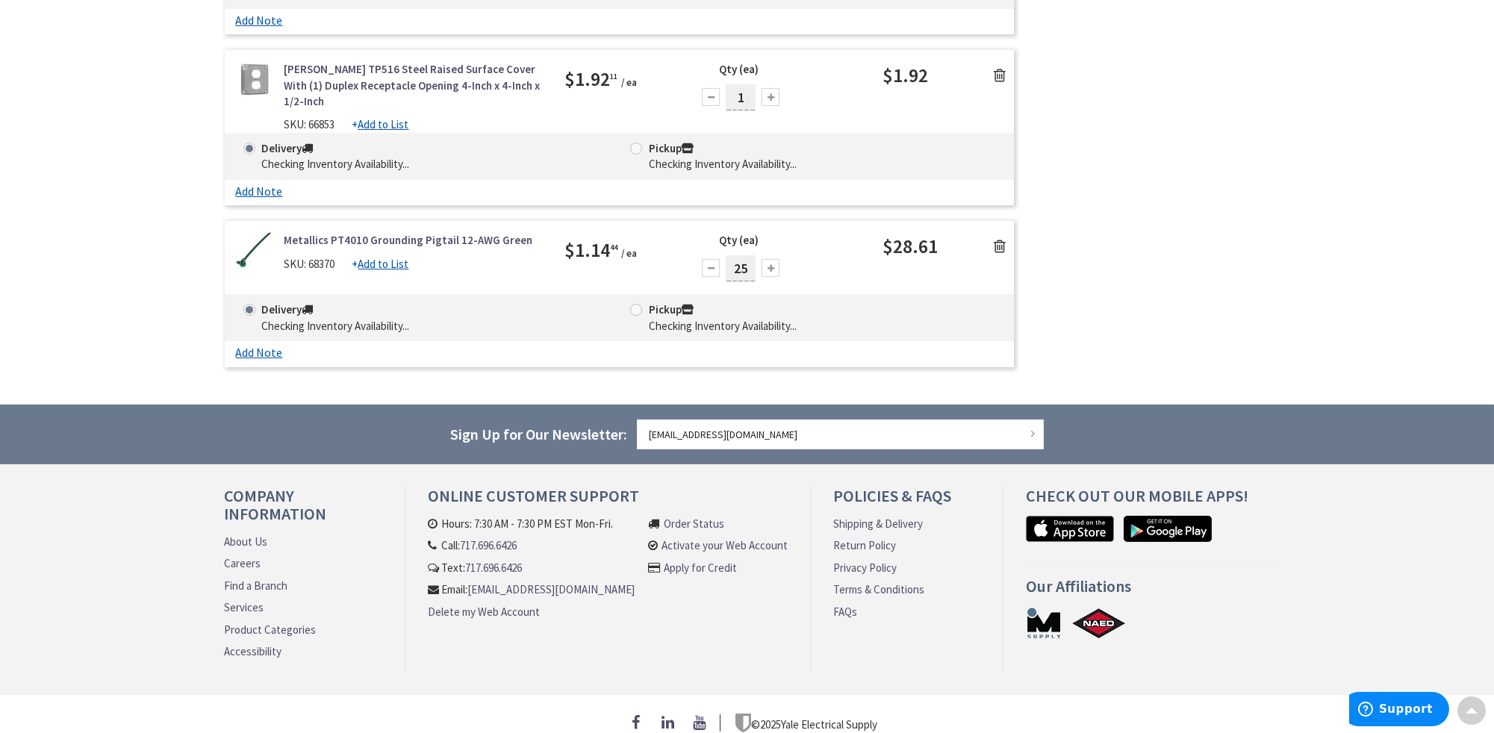
scroll to position [56, 0]
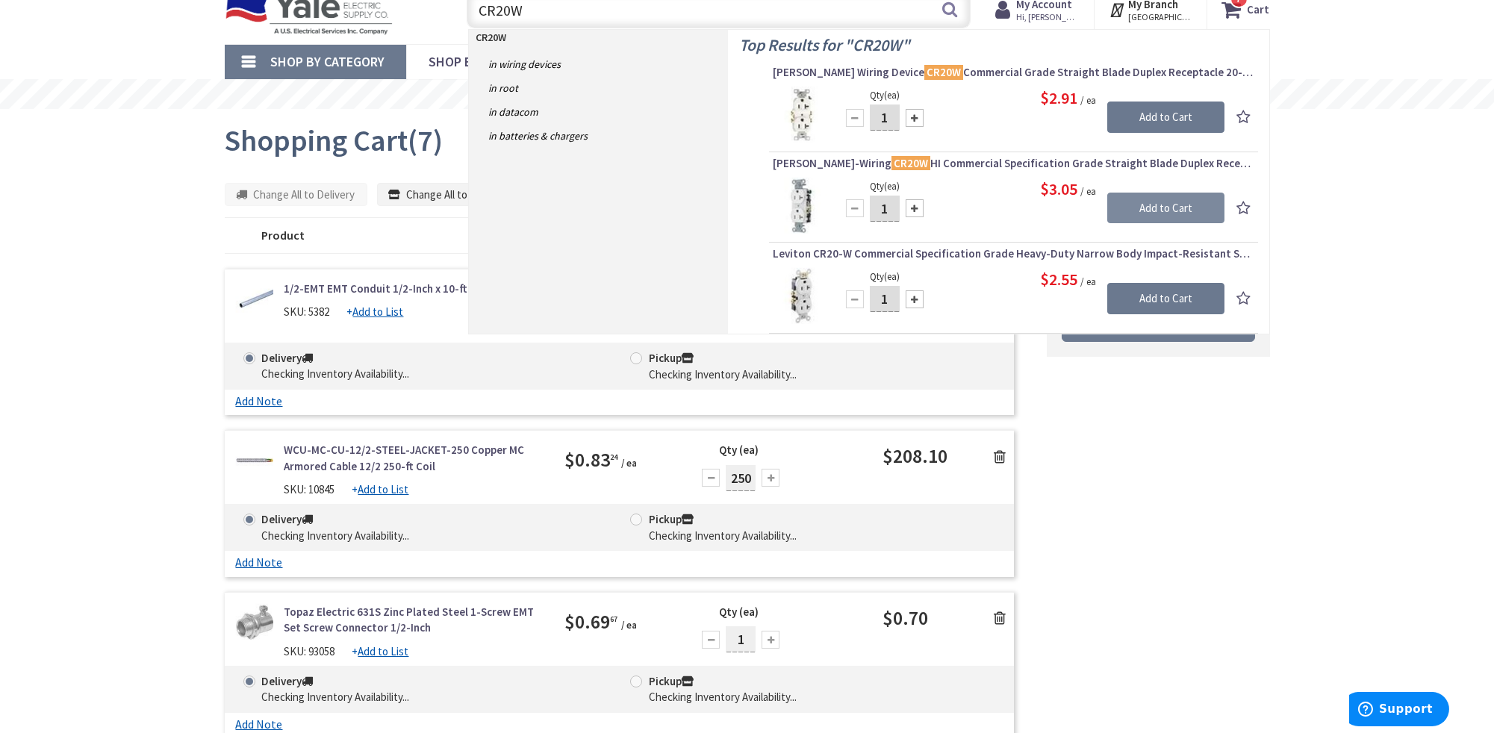
type input "CR20W"
click at [1138, 201] on input "Add to Cart" at bounding box center [1165, 208] width 117 height 31
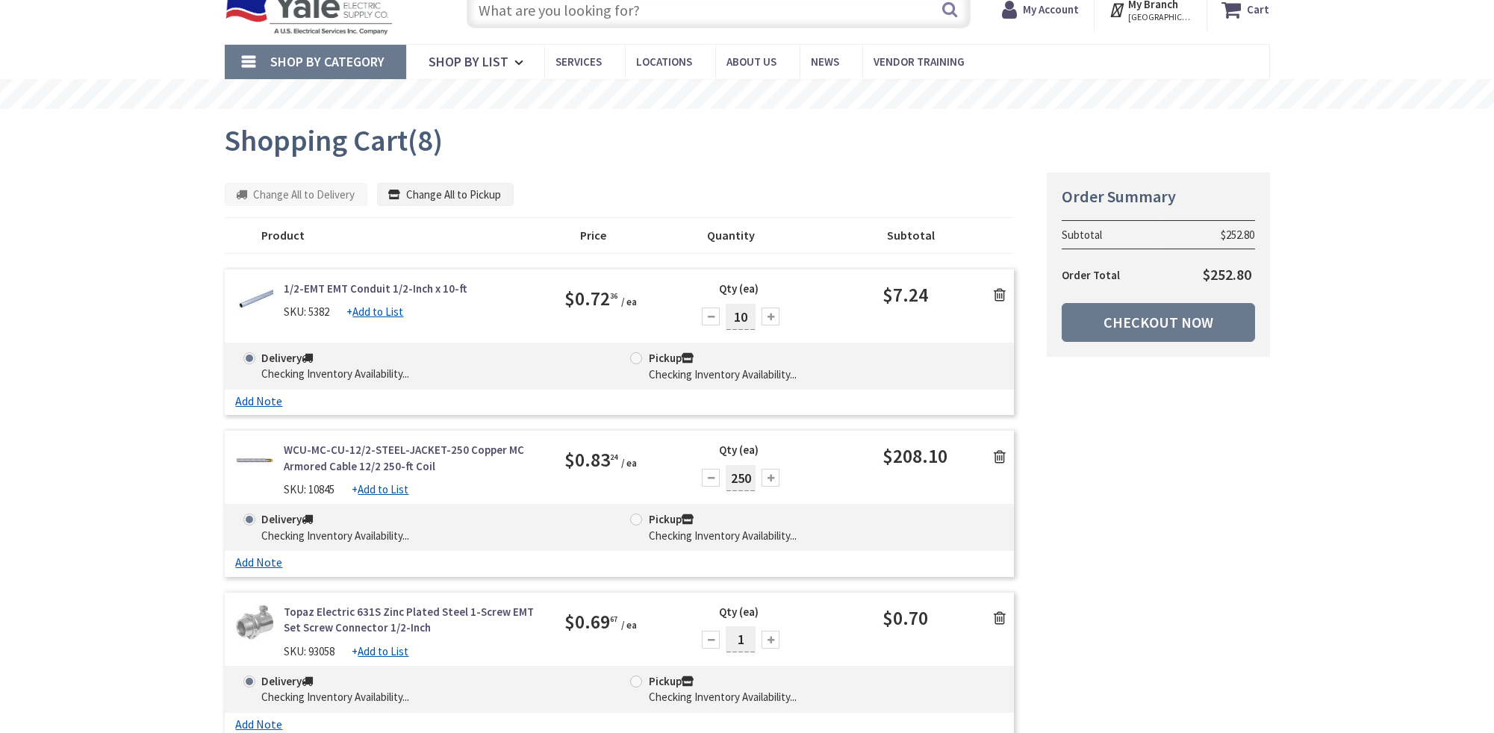
click at [536, 7] on input "text" at bounding box center [719, 9] width 504 height 37
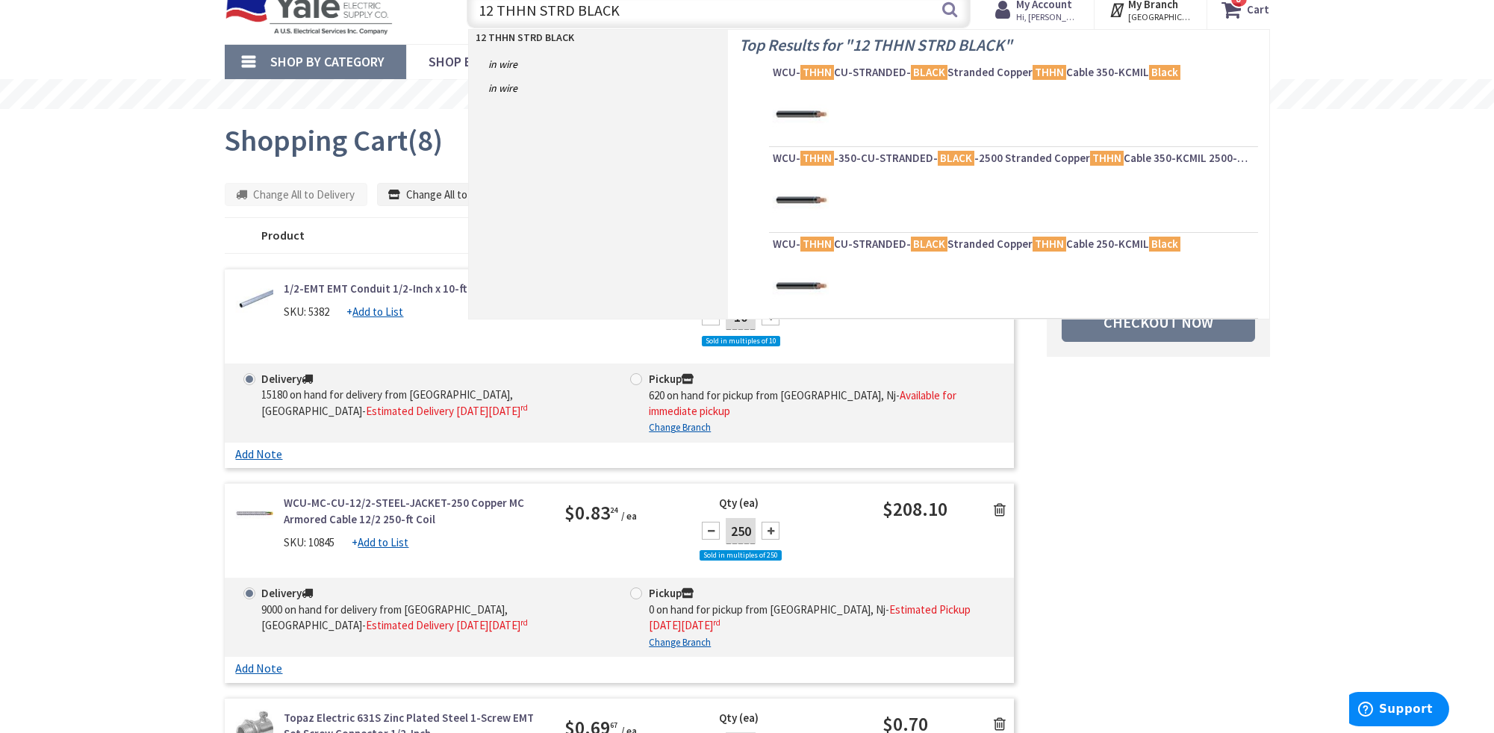
click at [502, 7] on input "12 THHN STRD BLACK" at bounding box center [719, 9] width 504 height 37
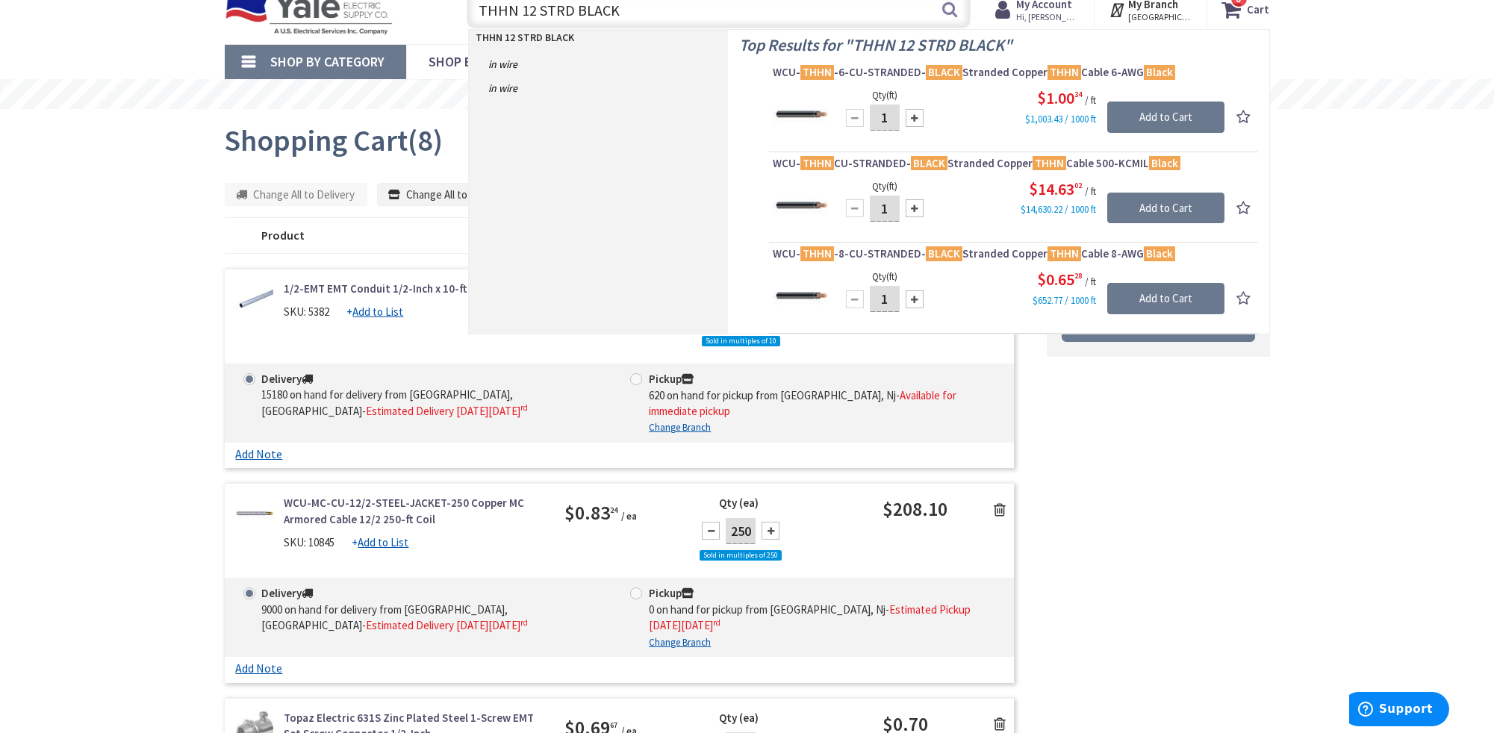
click at [670, 14] on input "THHN 12 STRD BLACK" at bounding box center [719, 9] width 504 height 37
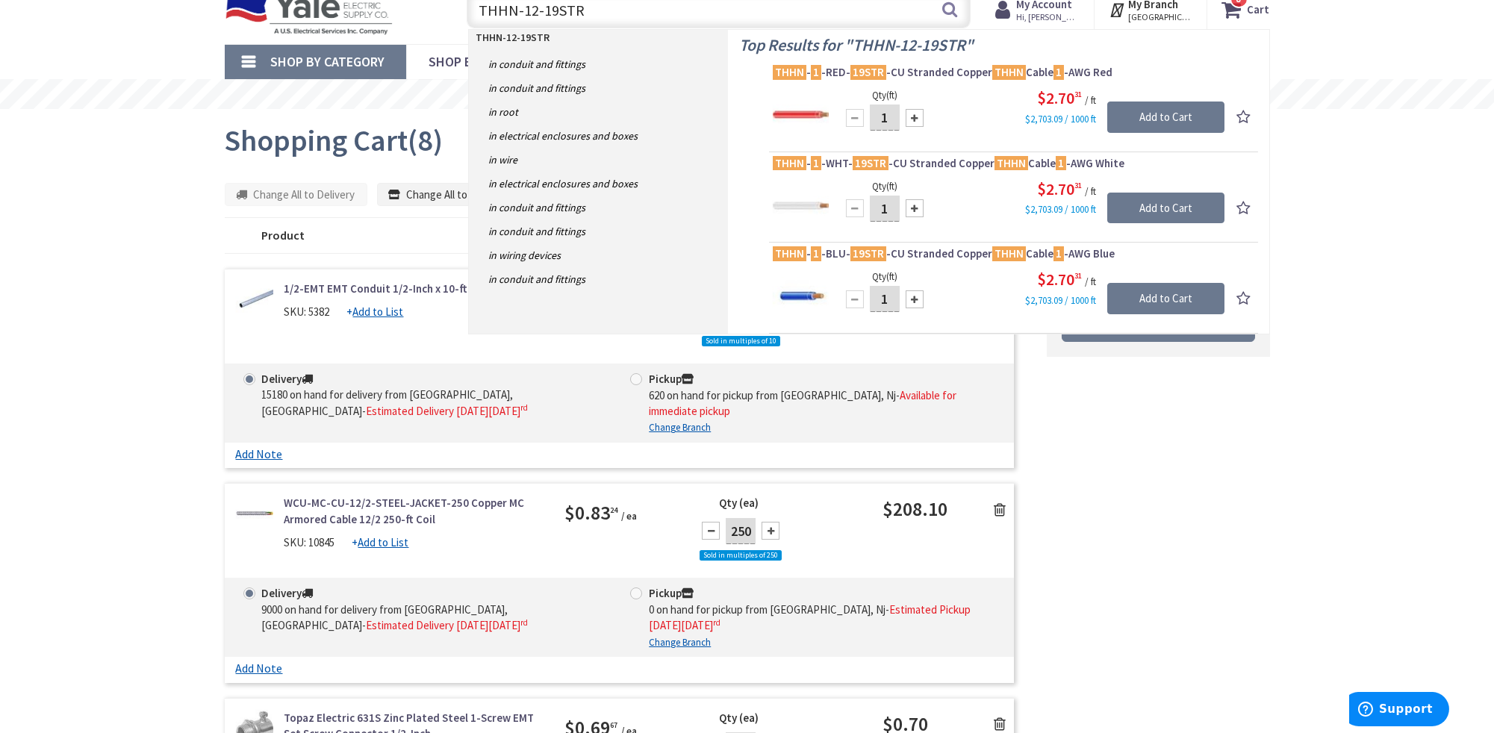
click at [600, 10] on input "THHN-12-19STR" at bounding box center [719, 9] width 504 height 37
type input "T"
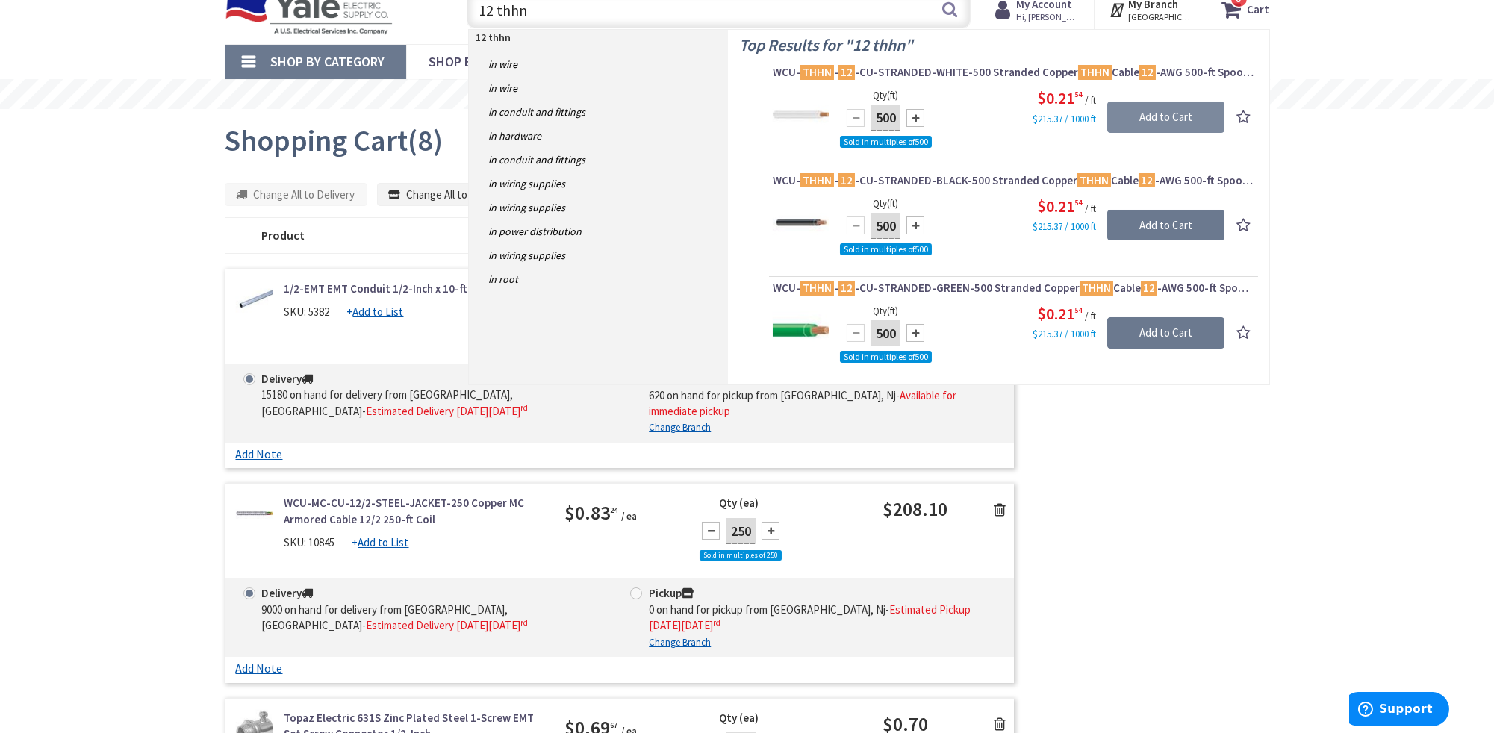
type input "12 thhn"
click at [1165, 116] on input "Add to Cart" at bounding box center [1165, 117] width 117 height 31
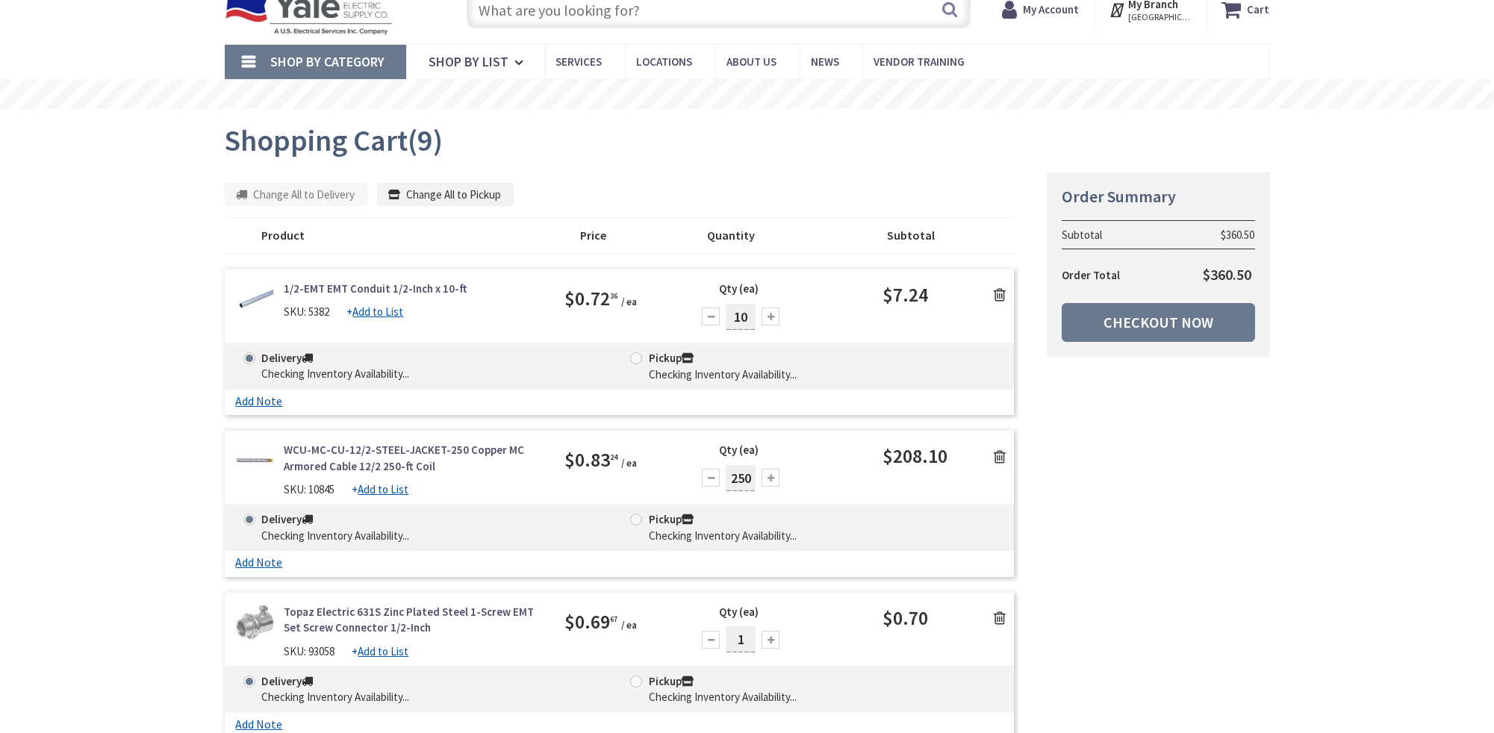
click at [529, 4] on input "text" at bounding box center [719, 9] width 504 height 37
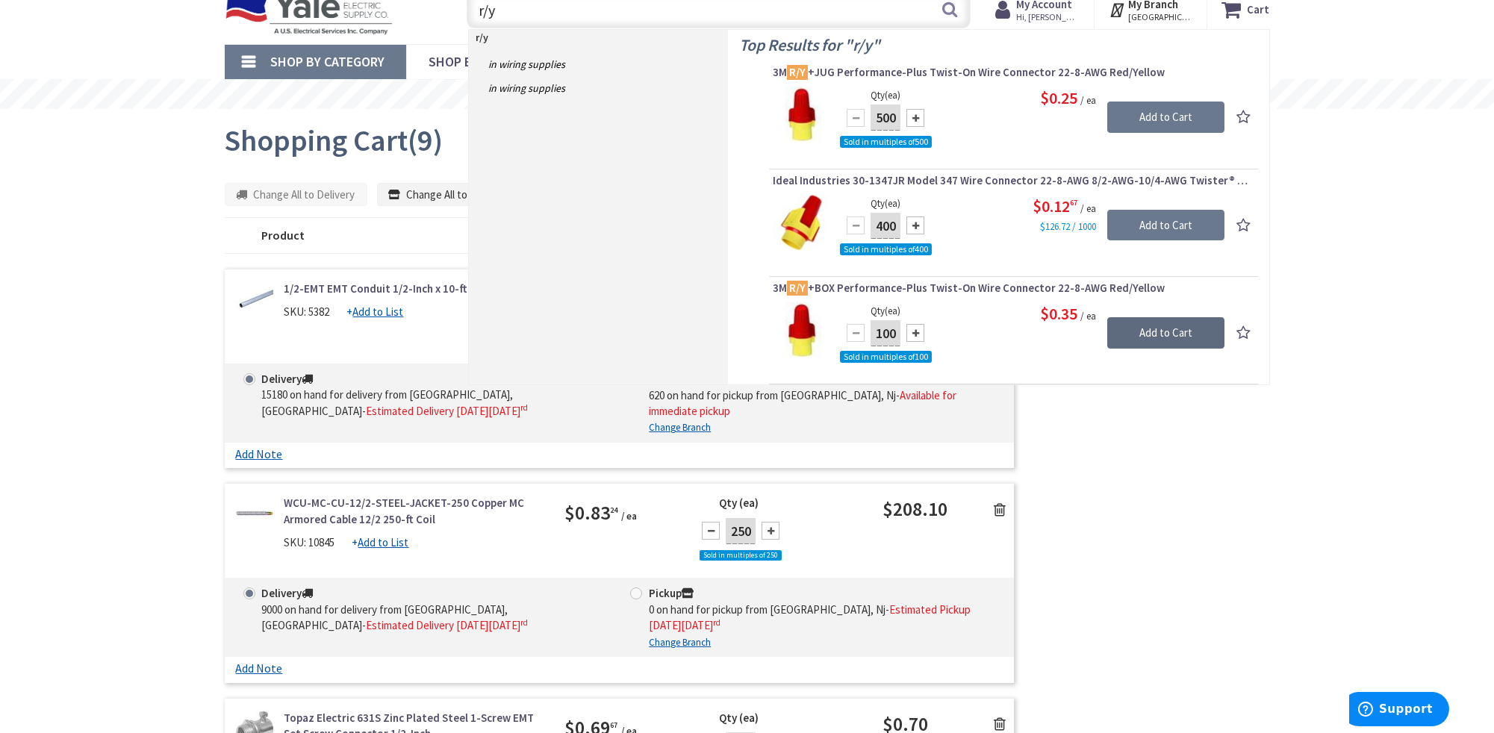
click at [1134, 323] on input "Add to Cart" at bounding box center [1165, 332] width 117 height 31
click at [513, 8] on input "r/y" at bounding box center [719, 9] width 504 height 37
type input "r"
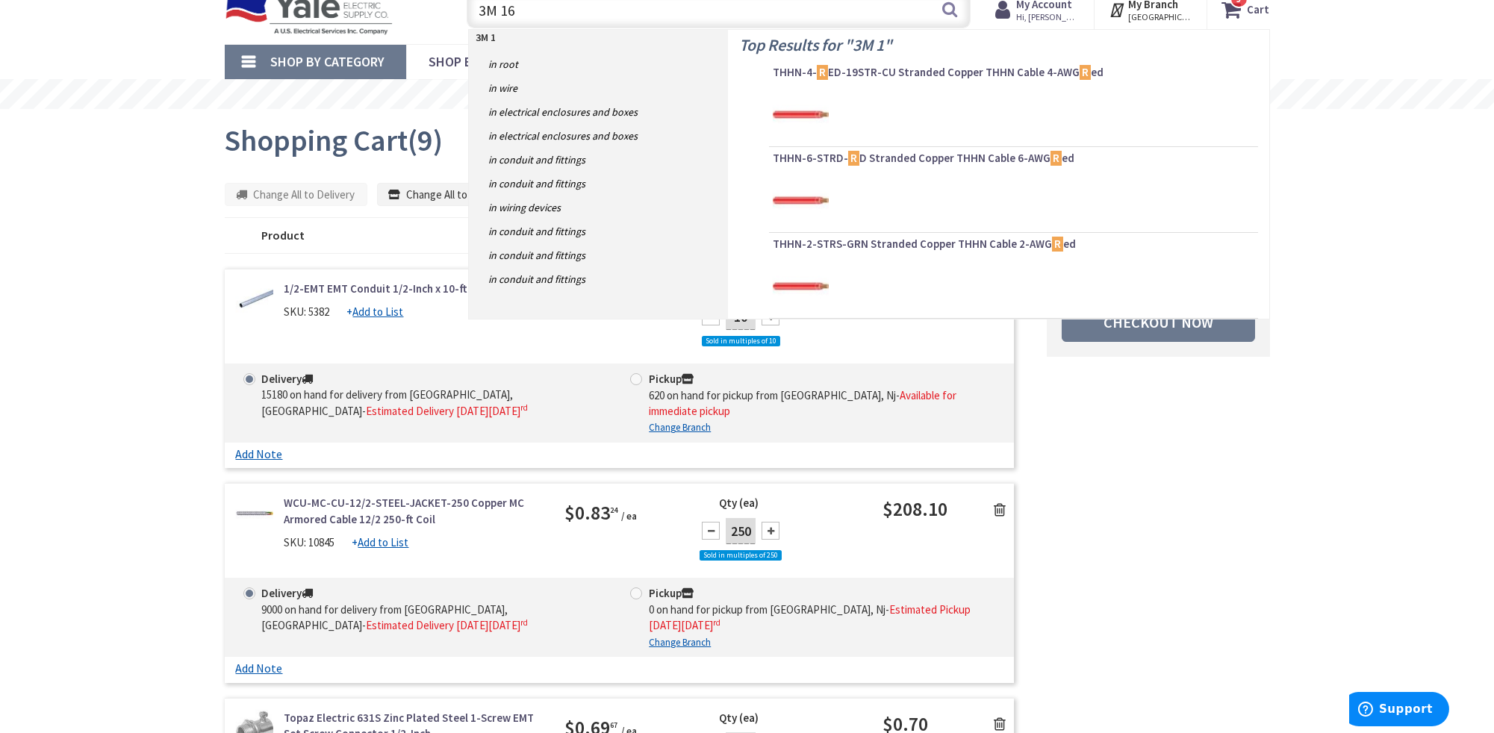
type input "3M 165"
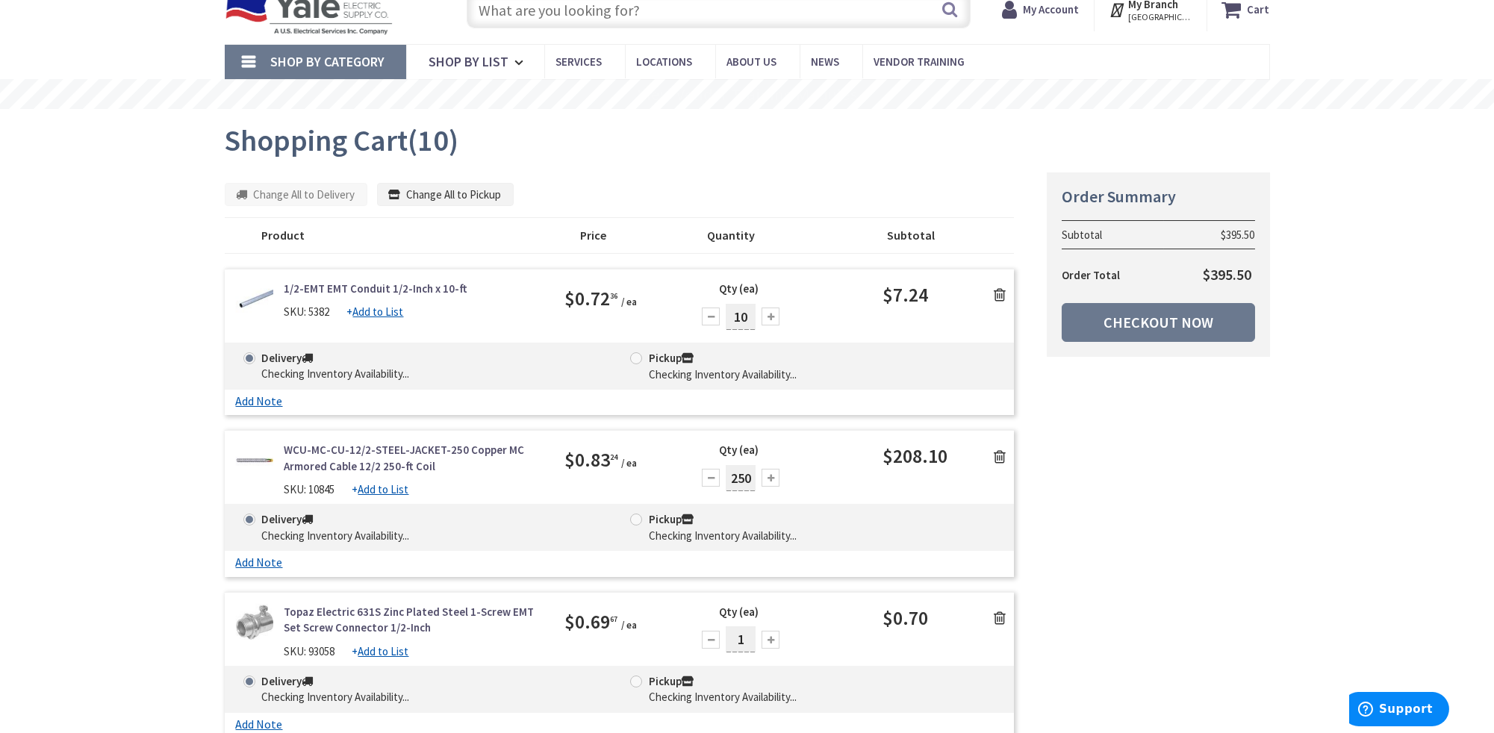
click at [537, 7] on input "text" at bounding box center [719, 9] width 504 height 37
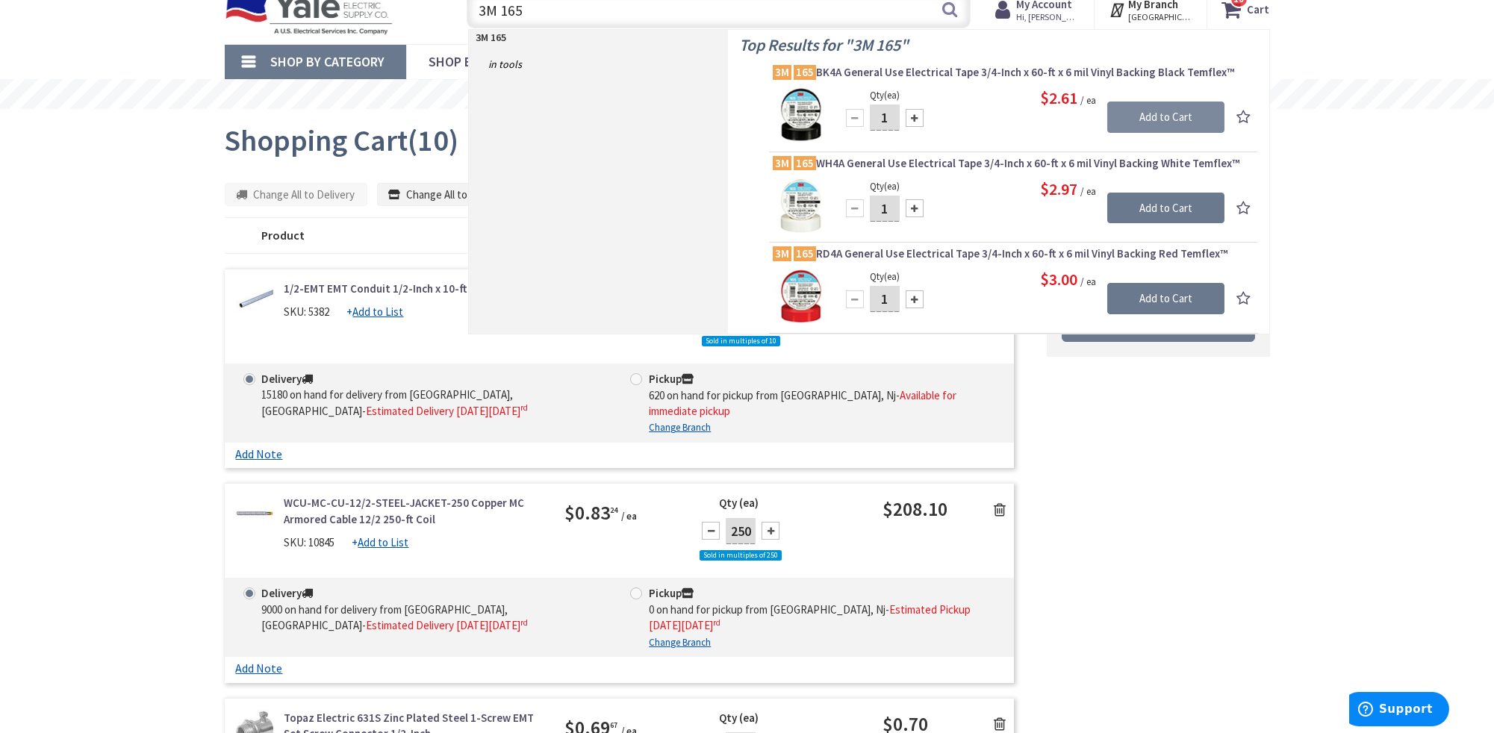
type input "3M 165"
click at [1171, 112] on input "Add to Cart" at bounding box center [1165, 117] width 117 height 31
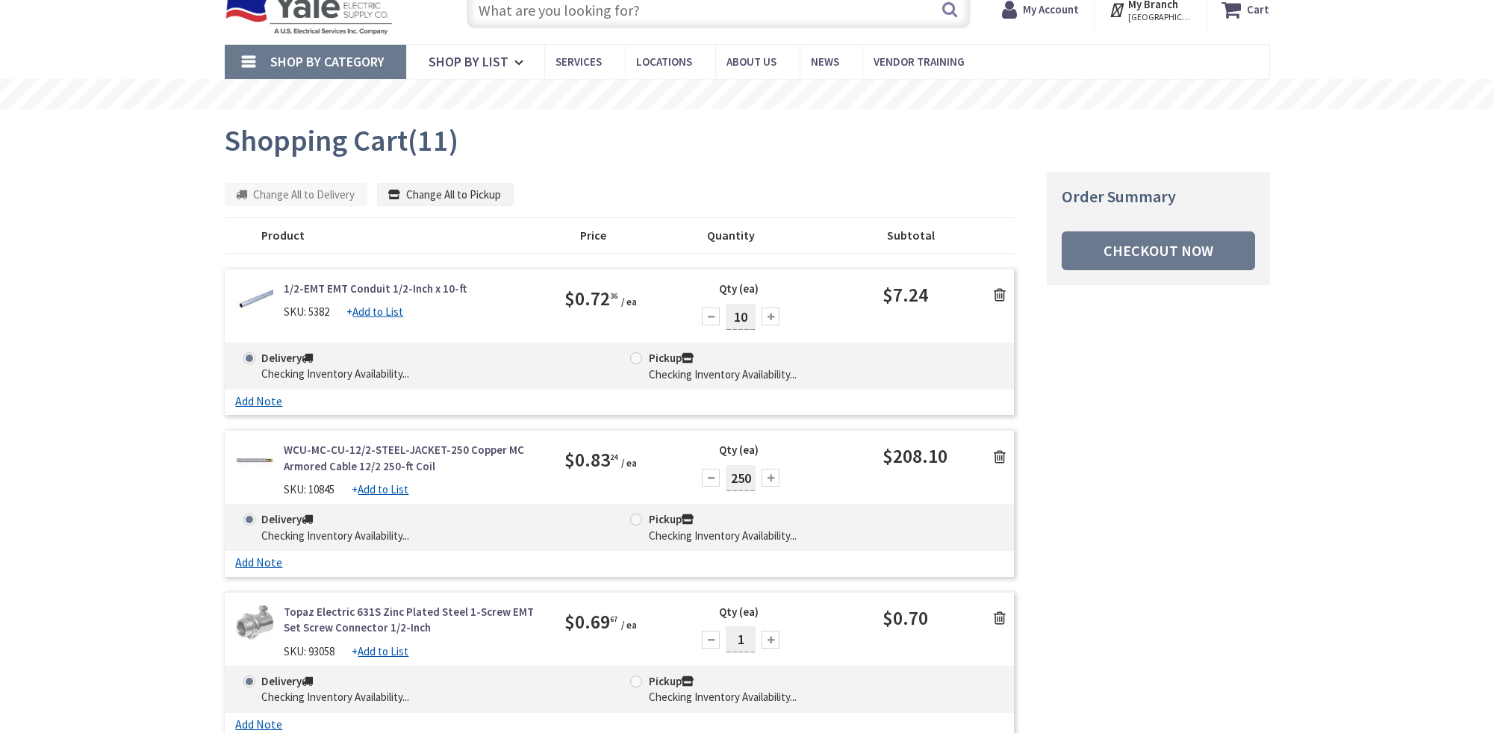
click at [543, 9] on input "text" at bounding box center [719, 9] width 504 height 37
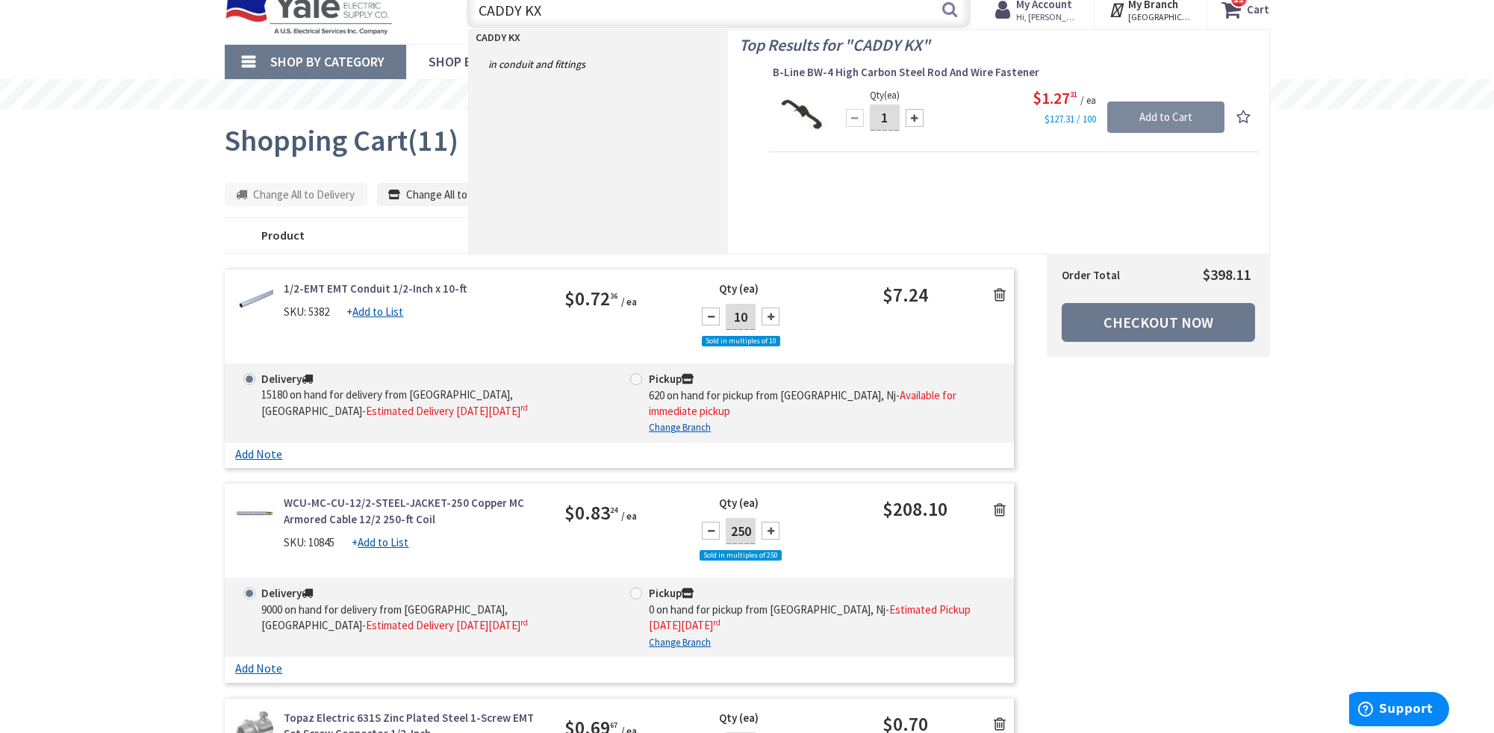
type input "CADDY KX"
click at [1150, 112] on input "Add to Cart" at bounding box center [1165, 117] width 117 height 31
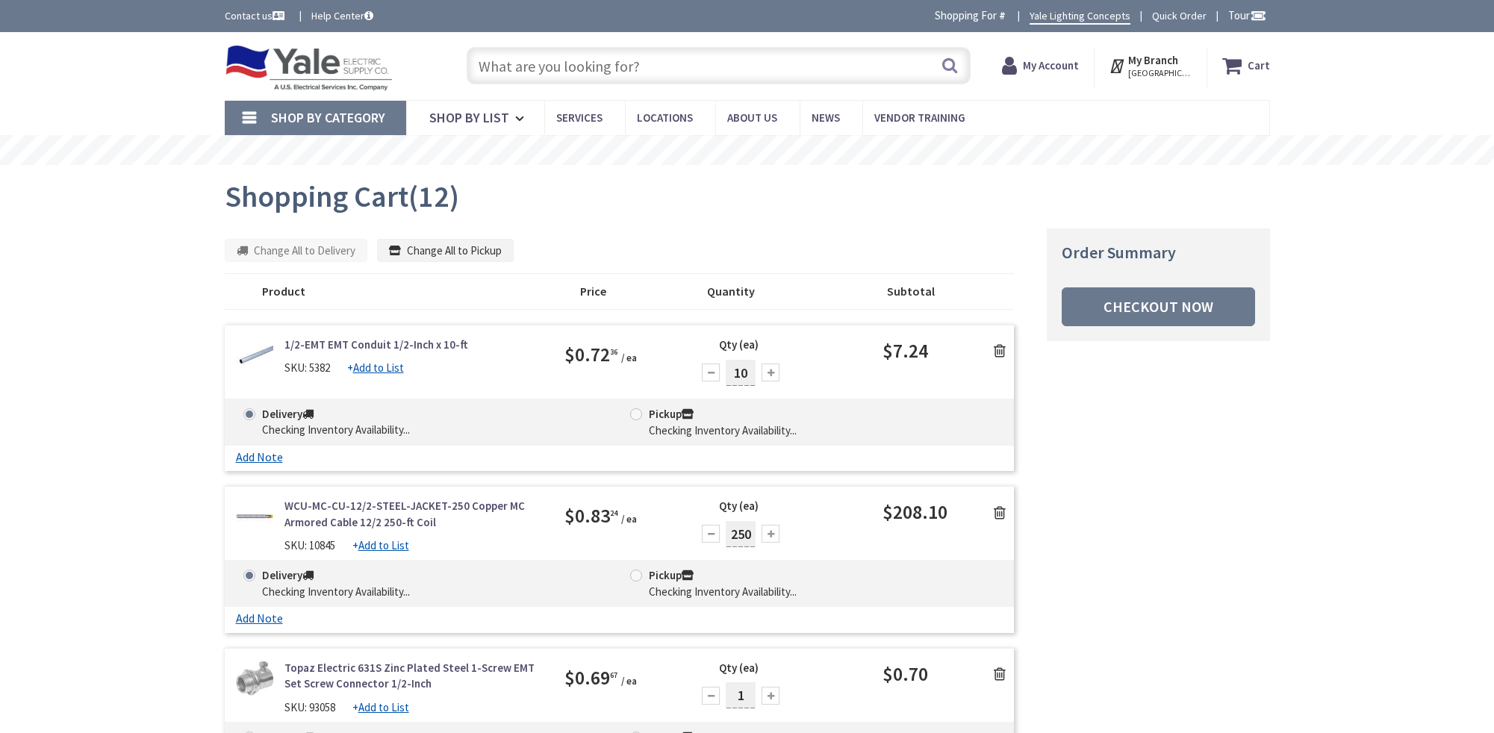
scroll to position [56, 0]
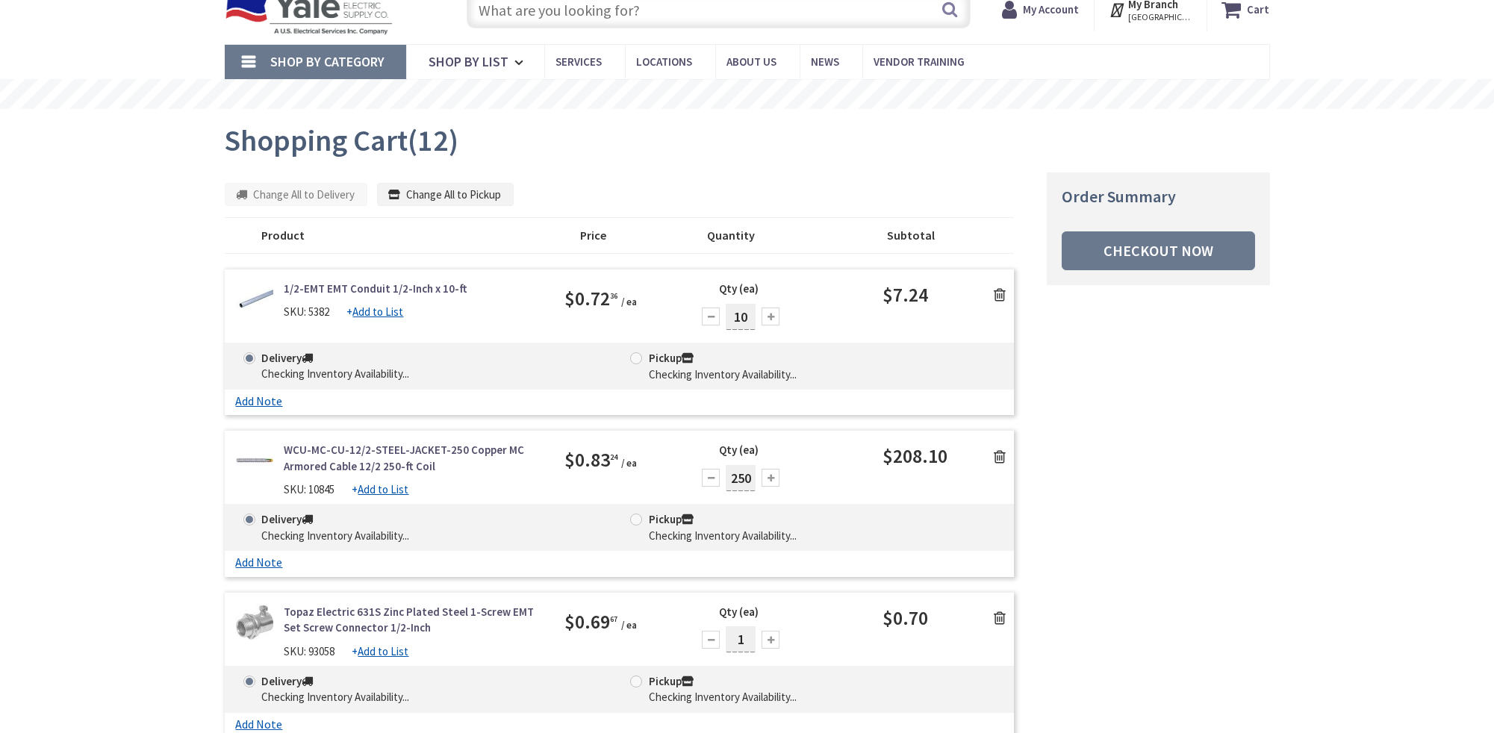
click at [549, 10] on input "text" at bounding box center [719, 9] width 504 height 37
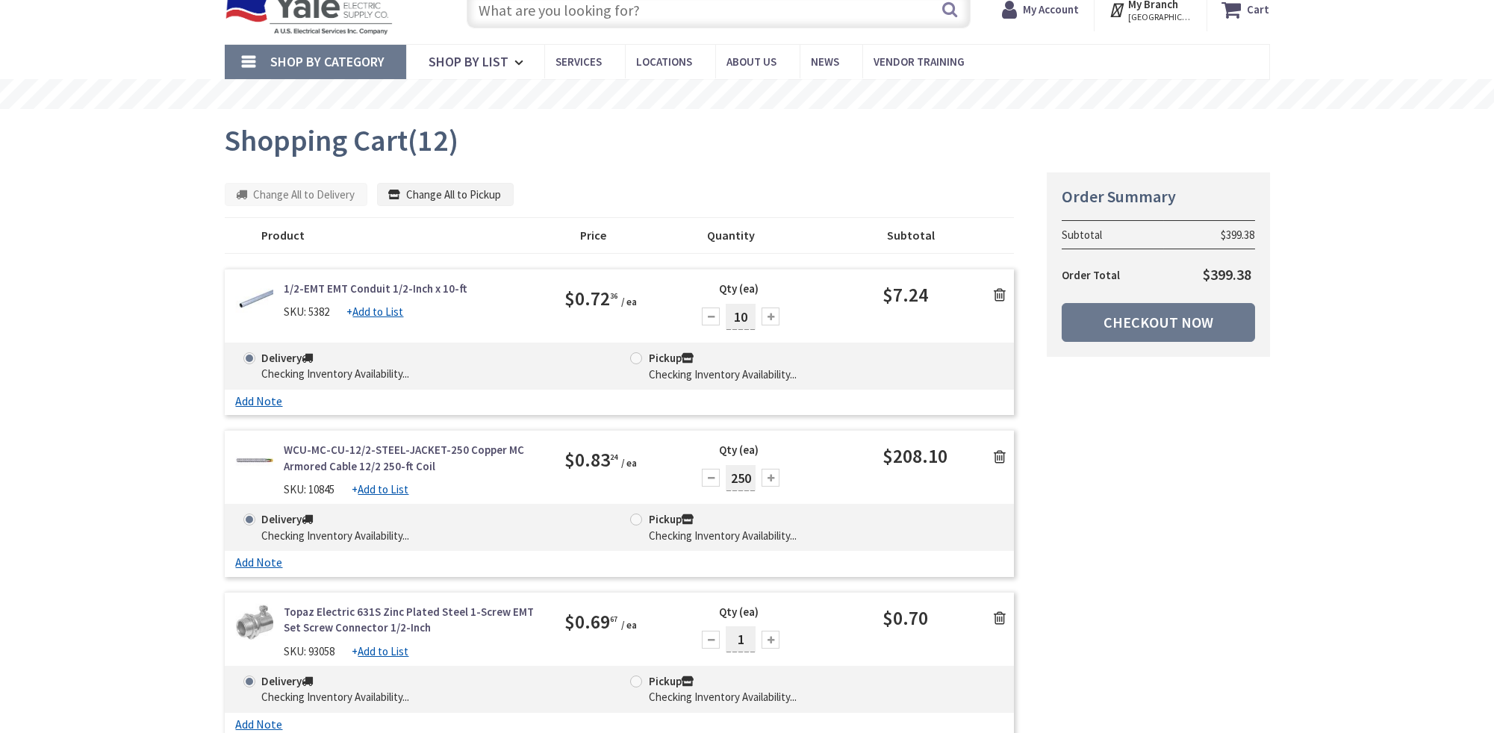
scroll to position [0, 0]
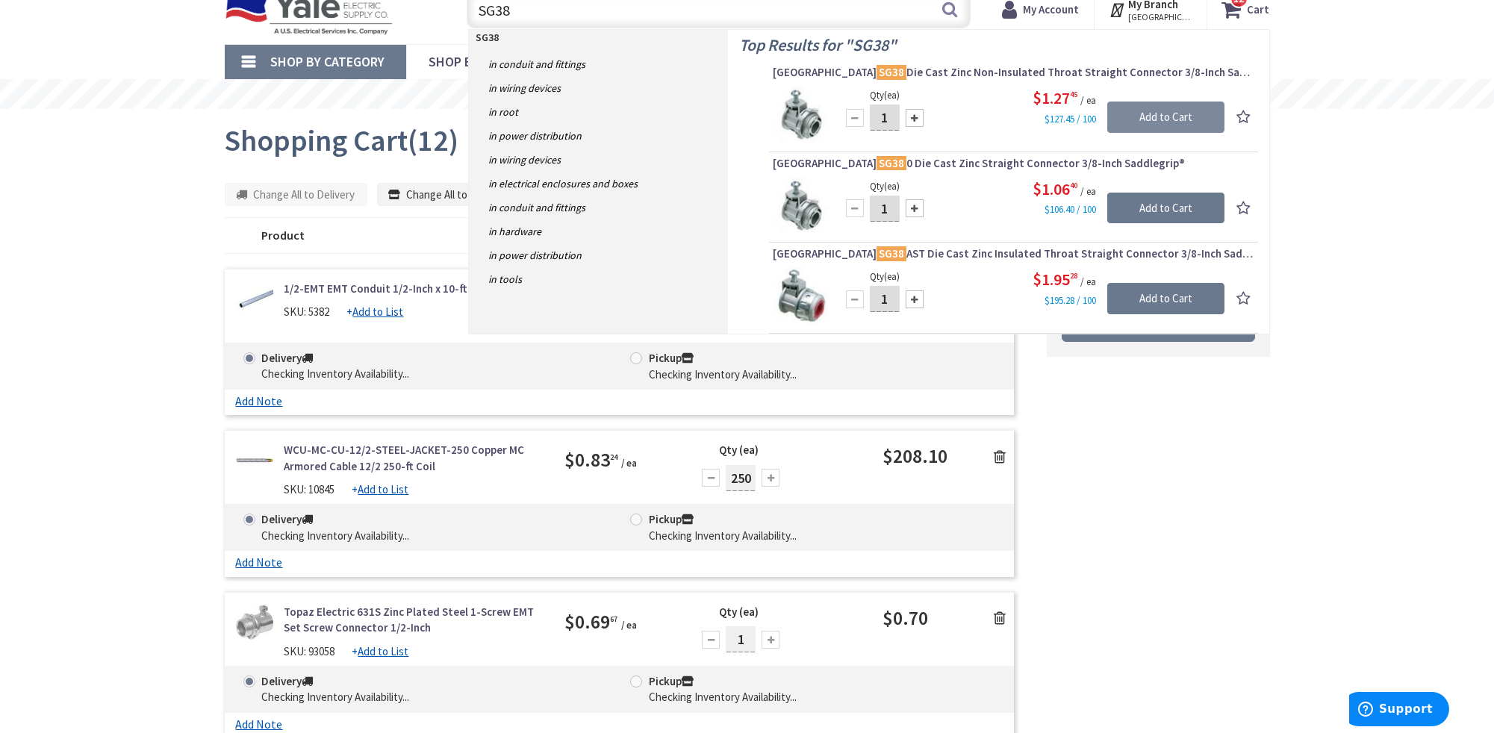
type input "SG38"
click at [1141, 110] on input "Add to Cart" at bounding box center [1165, 117] width 117 height 31
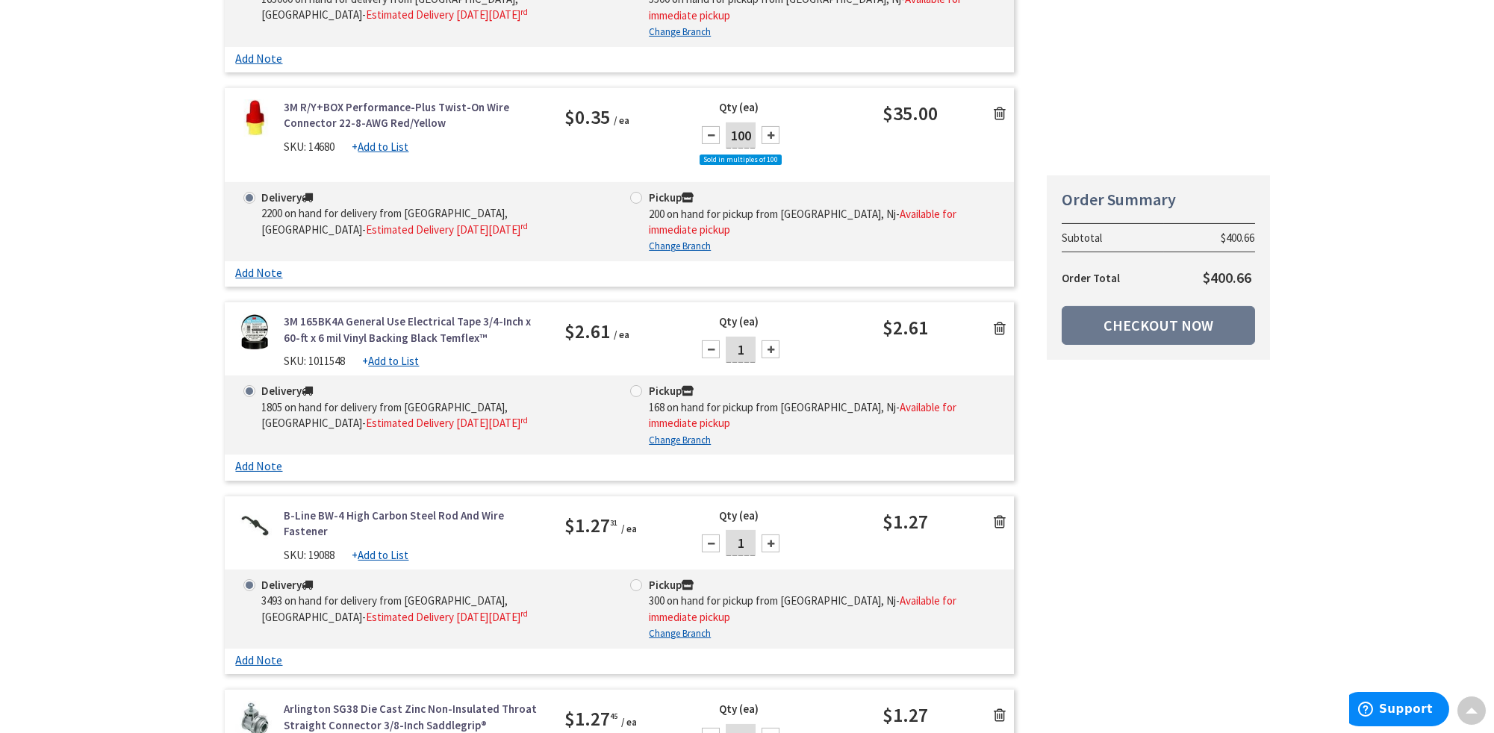
scroll to position [2295, 0]
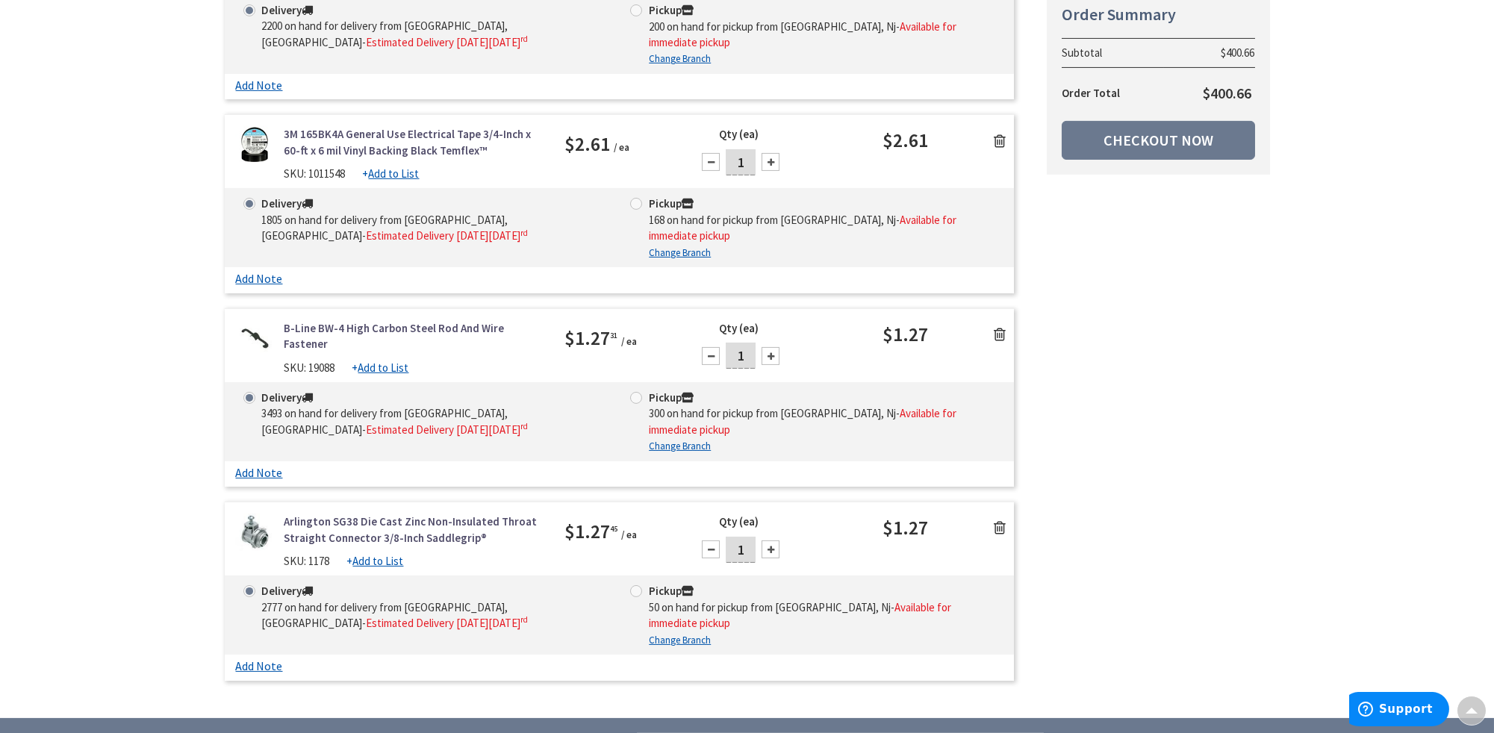
click at [1000, 520] on icon at bounding box center [1000, 527] width 12 height 15
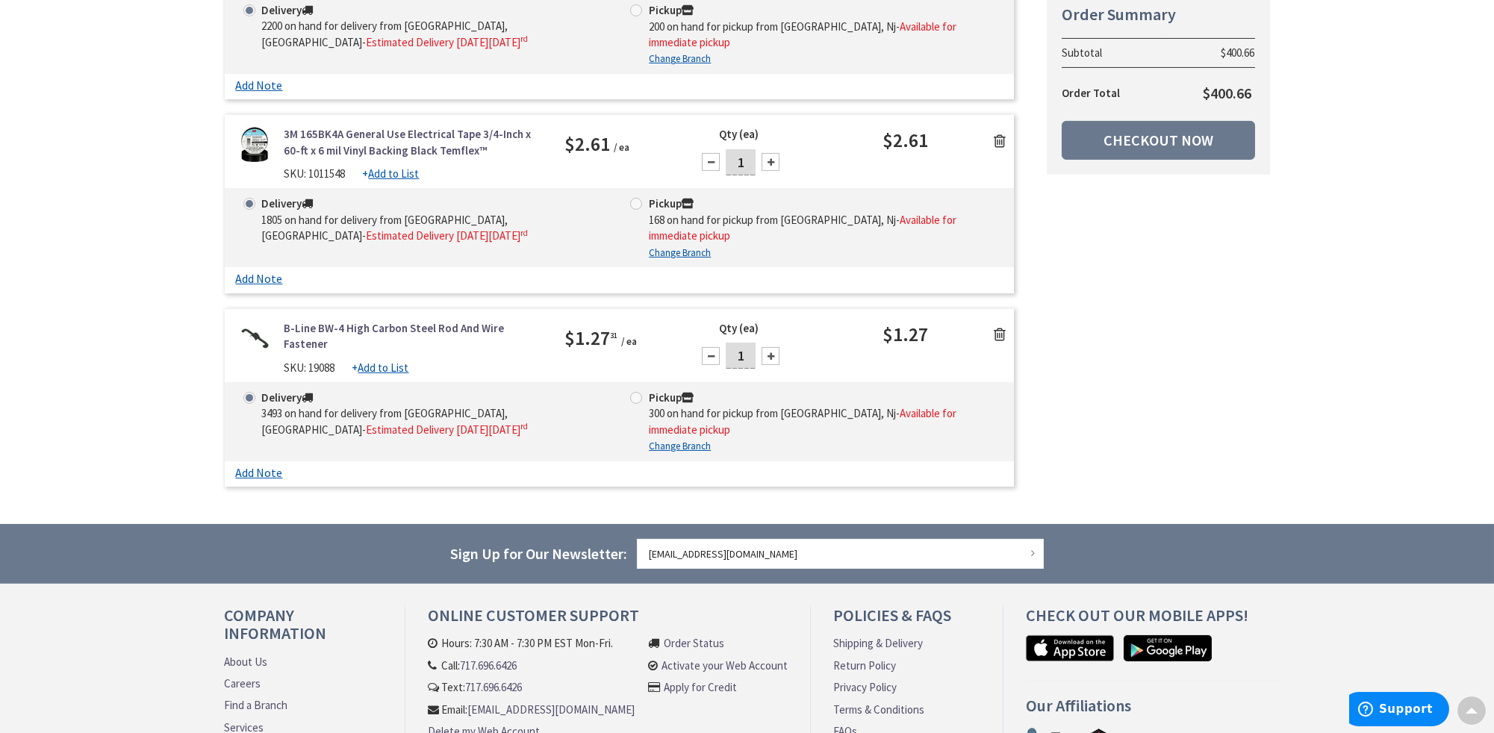
click at [999, 327] on icon at bounding box center [1000, 334] width 12 height 15
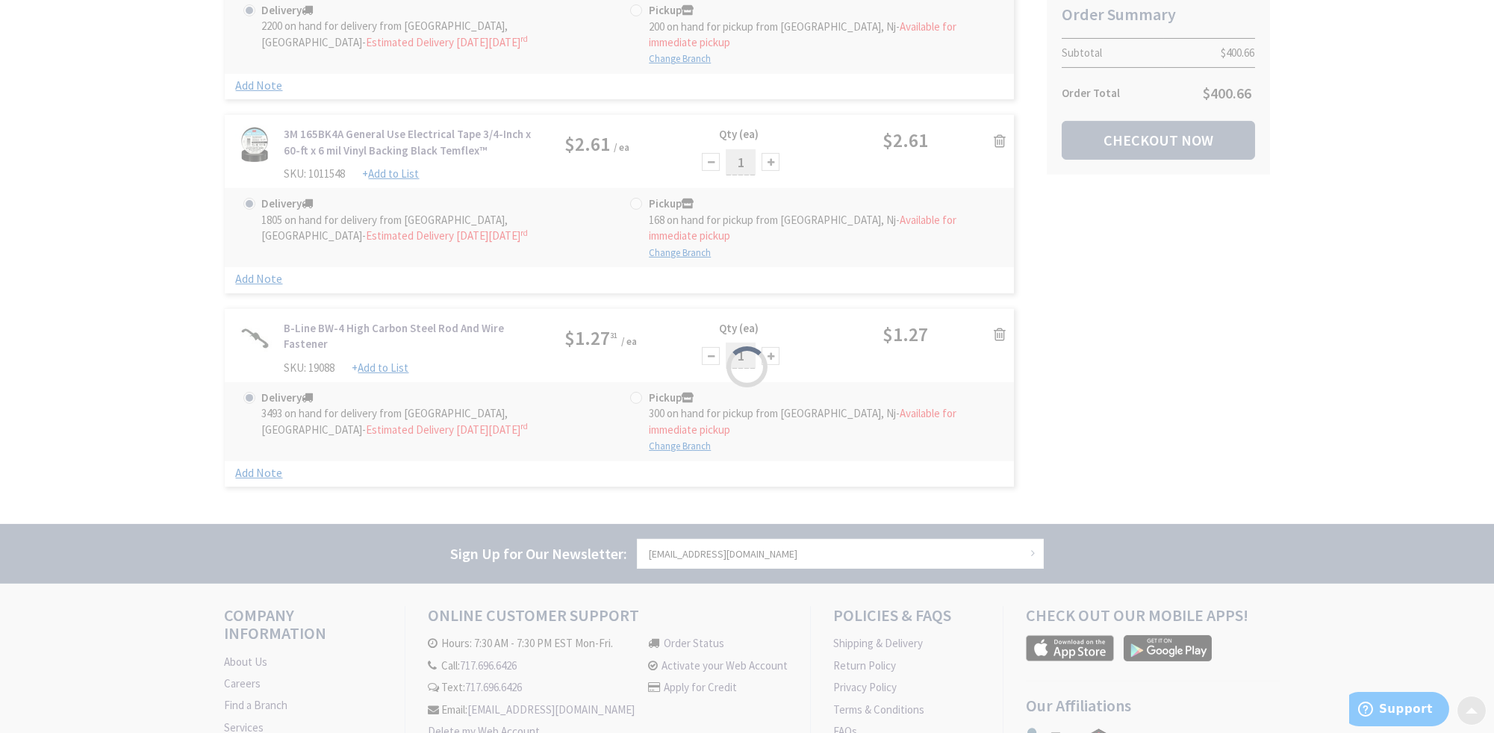
scroll to position [2136, 0]
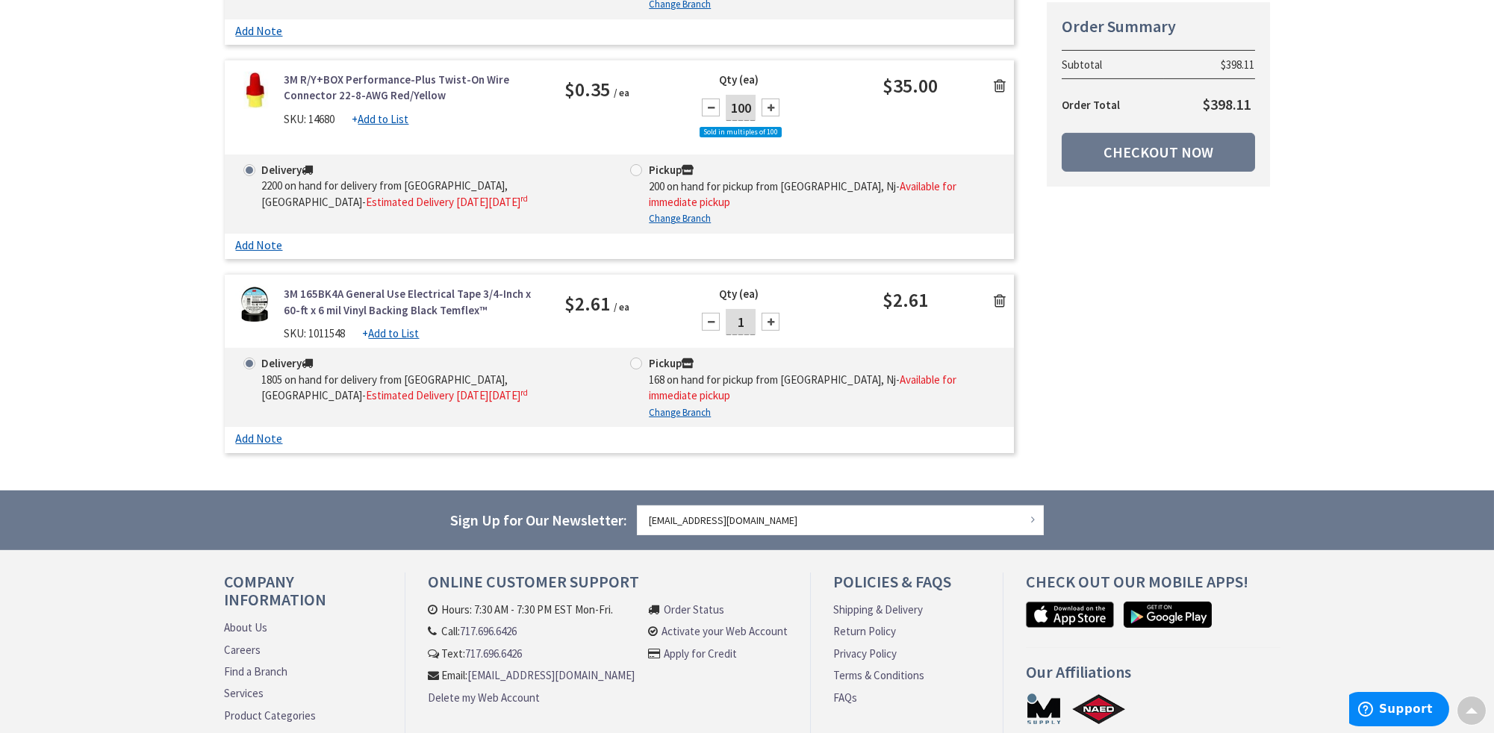
click at [1001, 293] on icon at bounding box center [1000, 300] width 12 height 15
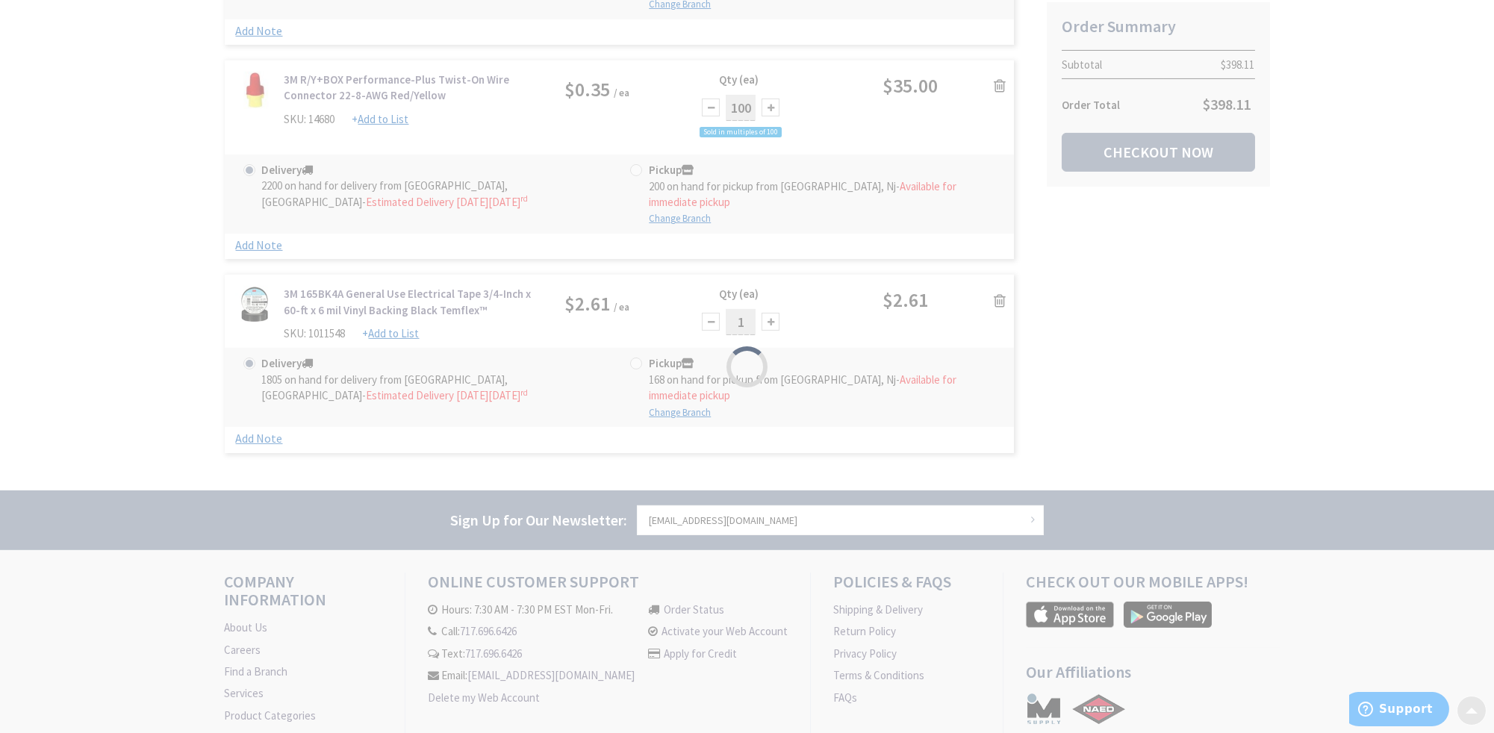
scroll to position [1959, 0]
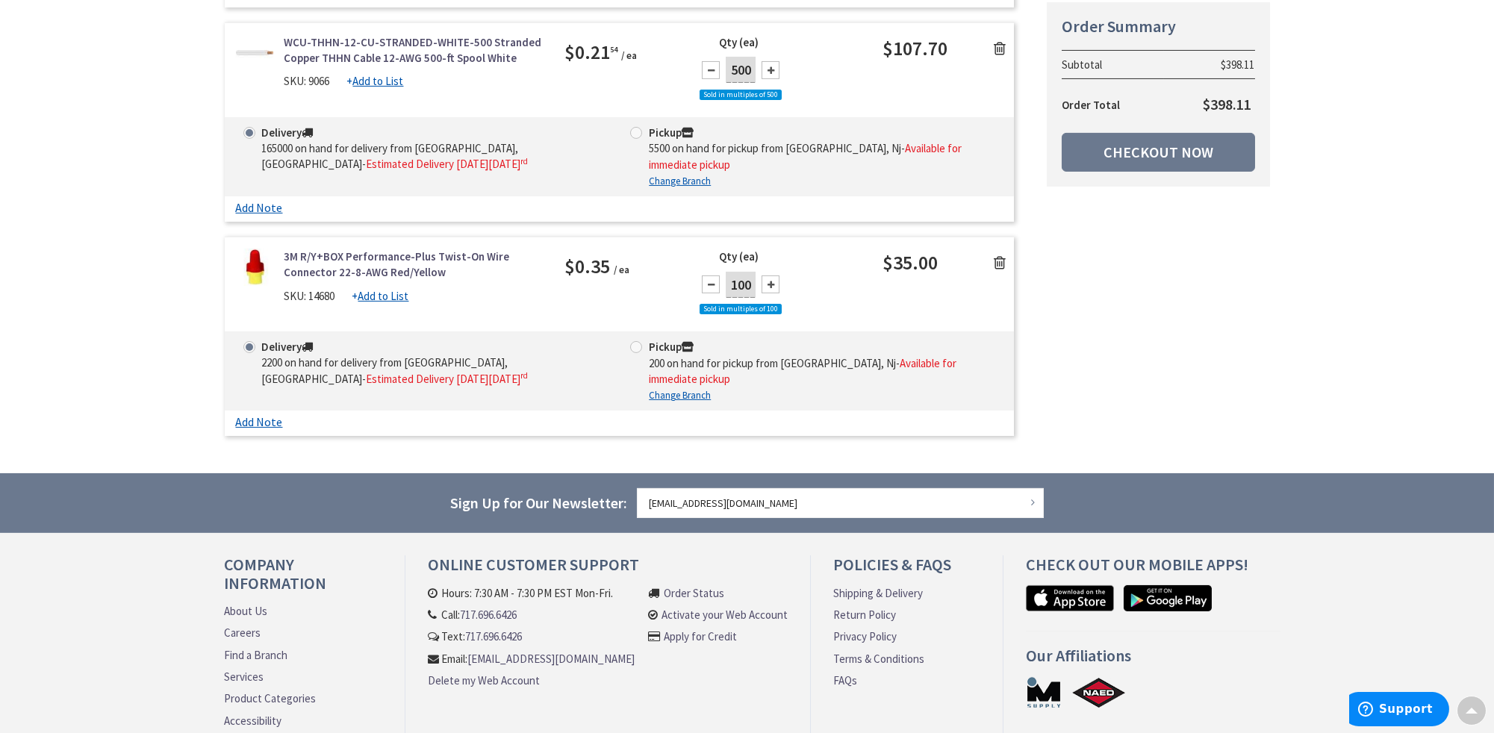
click at [997, 249] on div "3M R/Y+BOX Performance-Plus Twist-On Wire Connector 22-8-AWG Red/Yellow SKU: 14…" at bounding box center [620, 290] width 790 height 83
click at [1003, 255] on icon at bounding box center [1000, 262] width 12 height 15
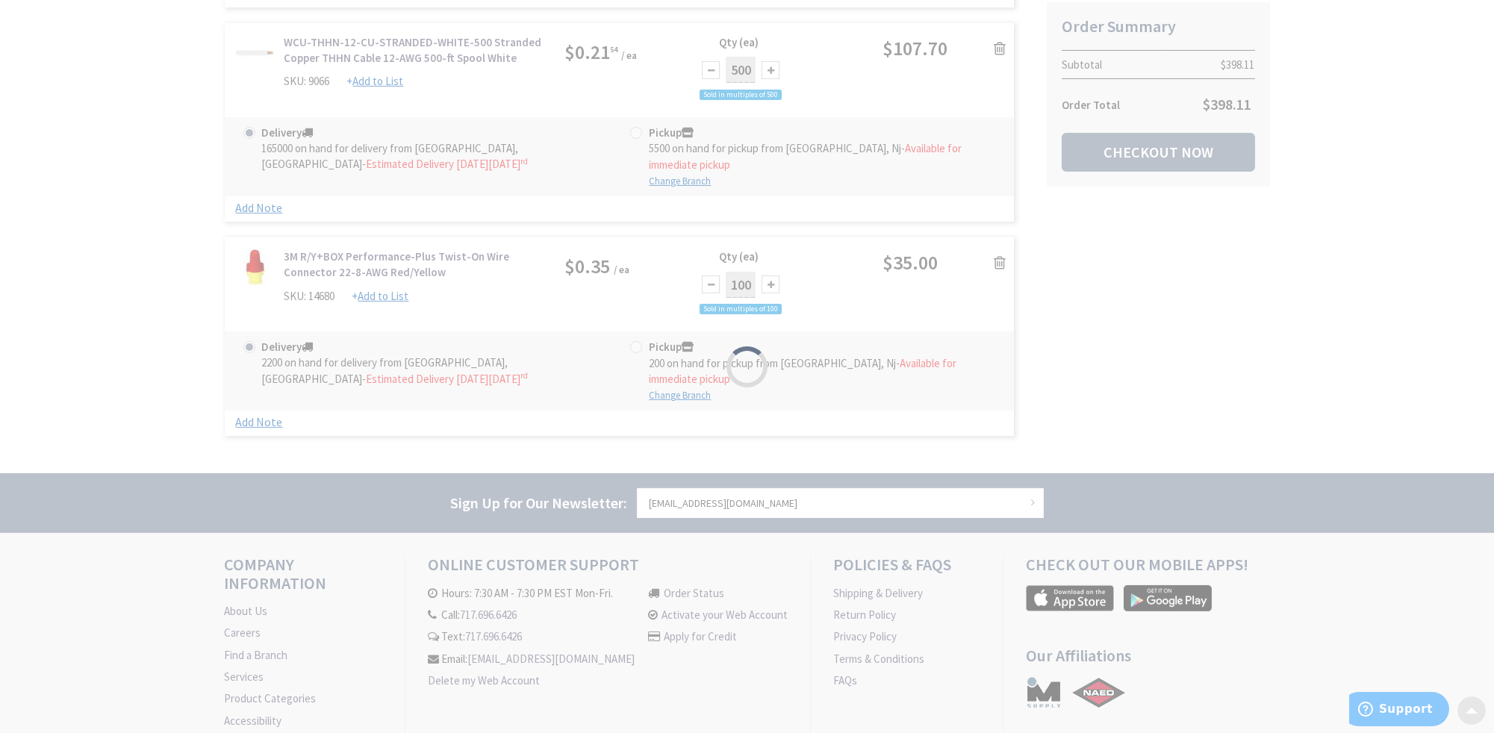
scroll to position [1762, 0]
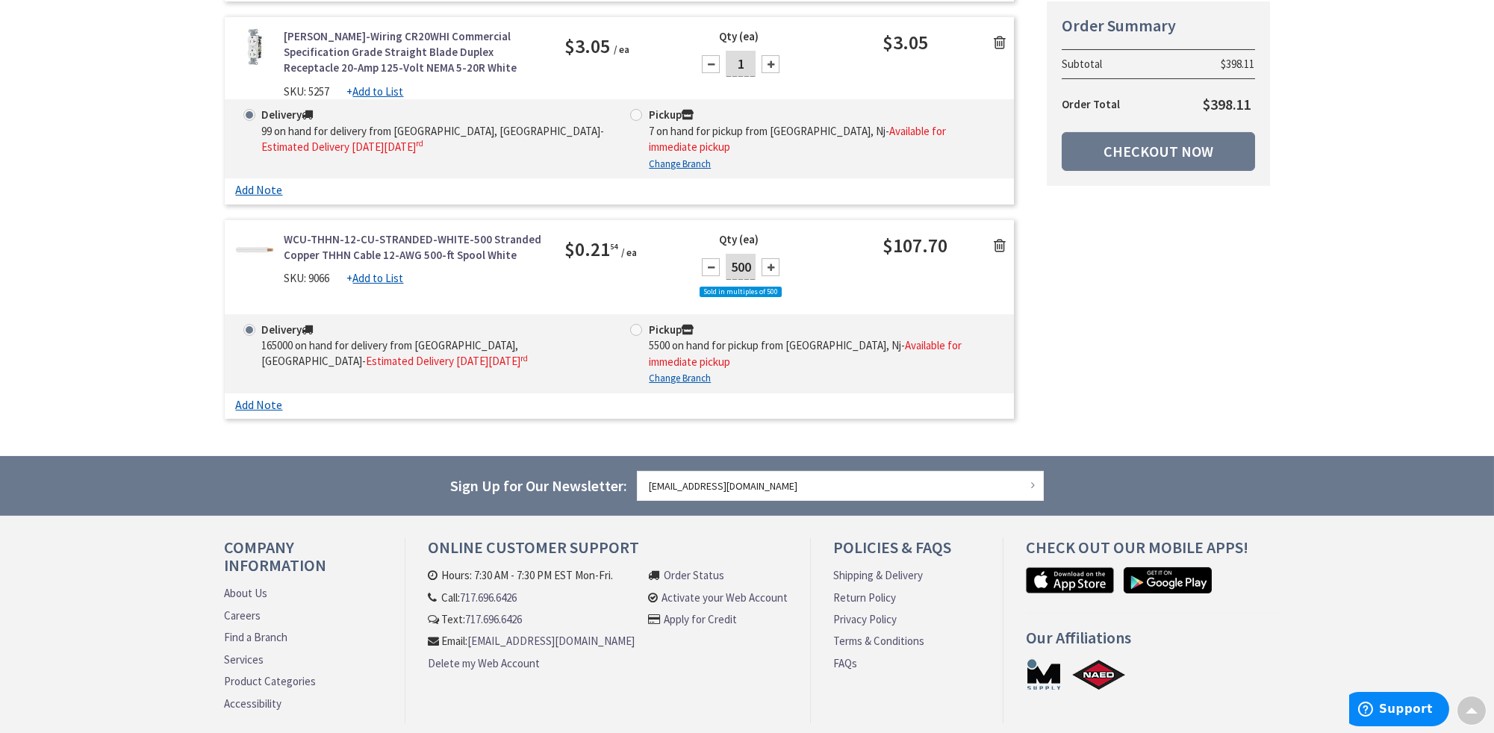
click at [1000, 238] on icon at bounding box center [1000, 245] width 12 height 15
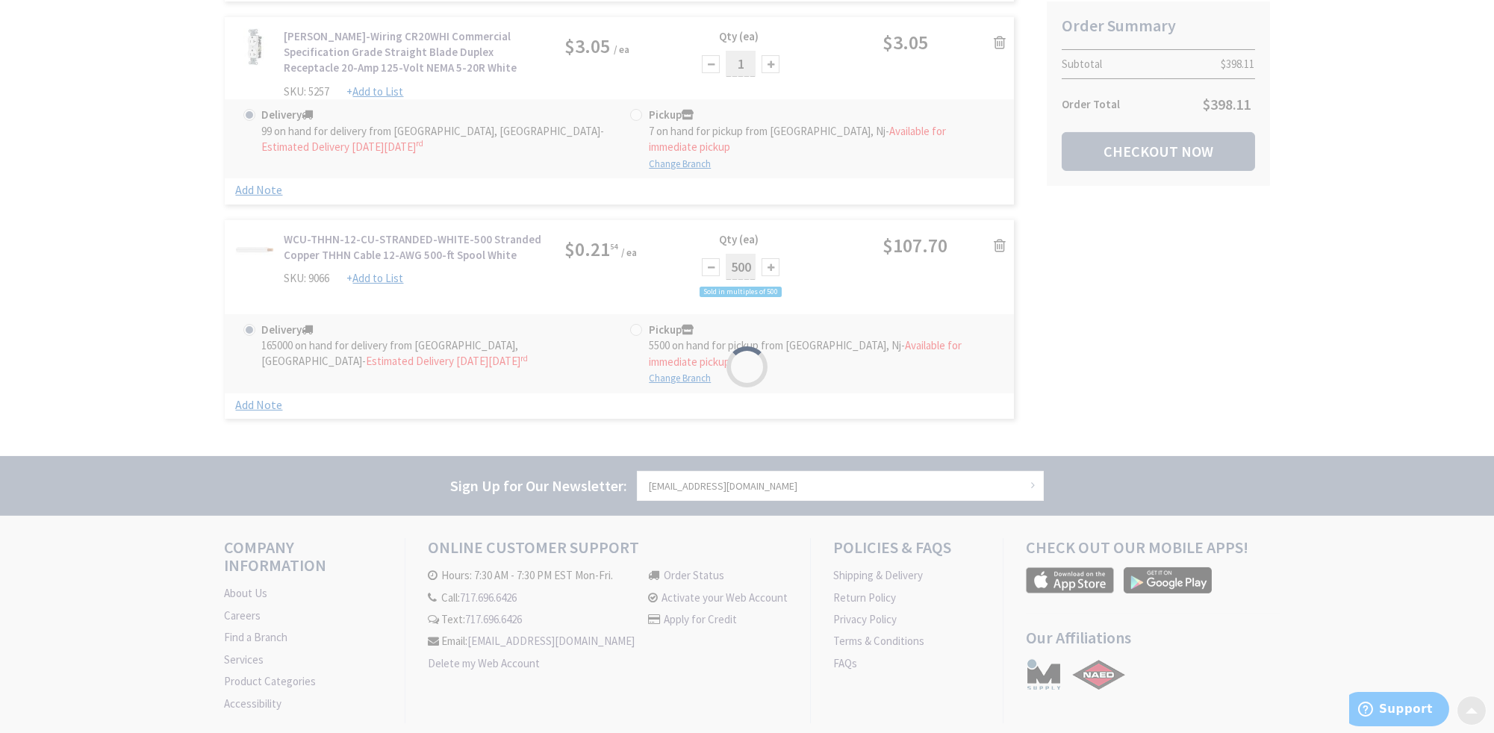
scroll to position [1564, 0]
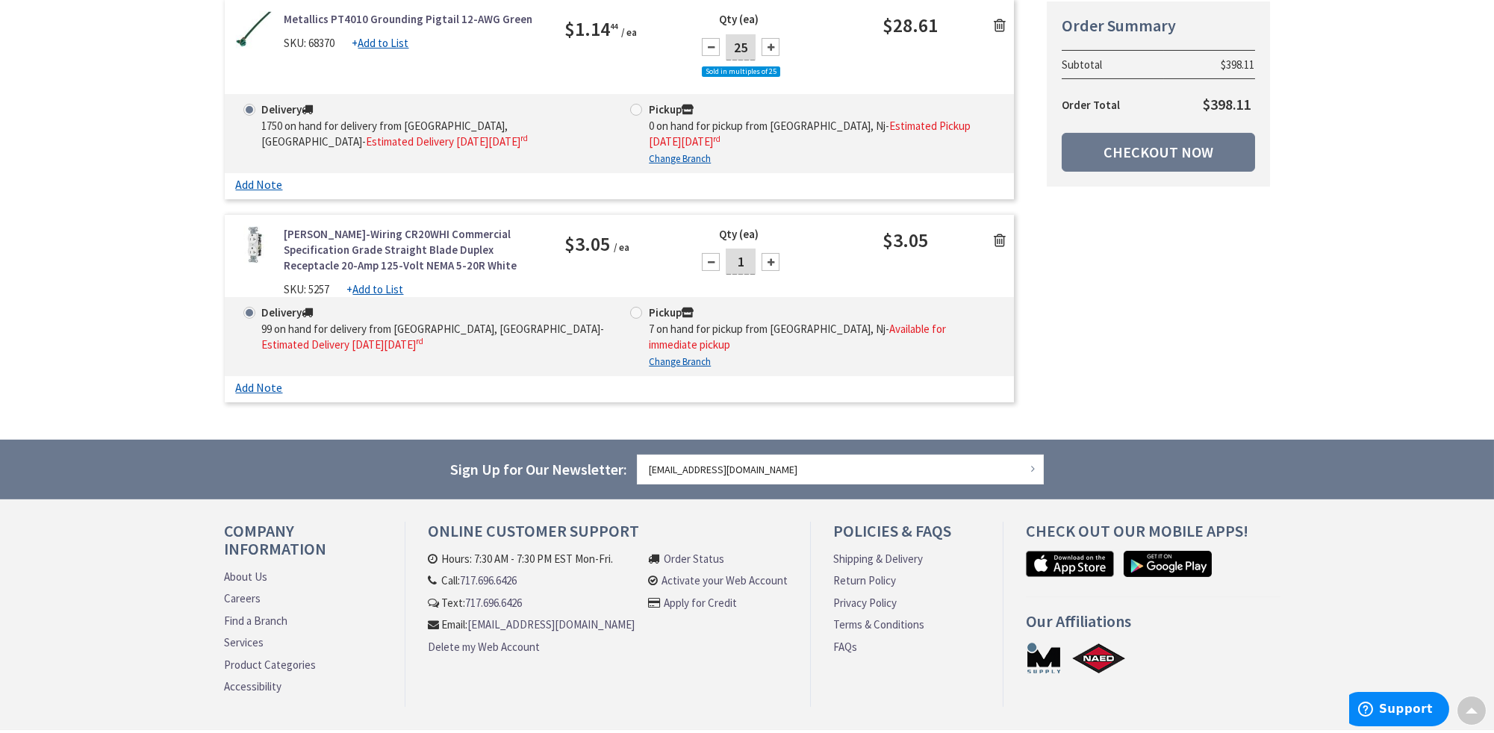
click at [1000, 214] on div "[PERSON_NAME]-Wiring CR20WHI Commercial Specification Grade Straight Blade Dupl…" at bounding box center [620, 308] width 790 height 188
click at [998, 228] on link at bounding box center [999, 239] width 28 height 22
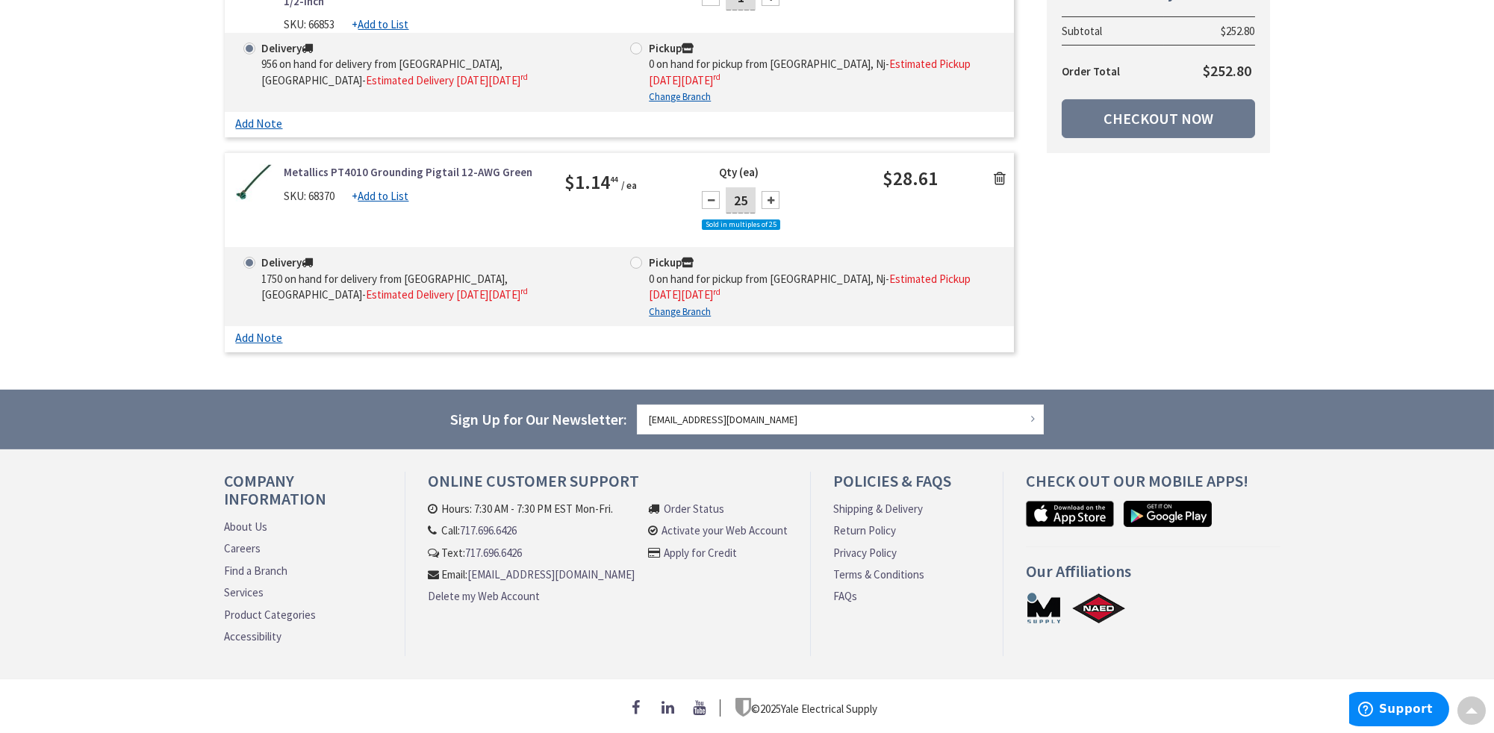
scroll to position [1377, 0]
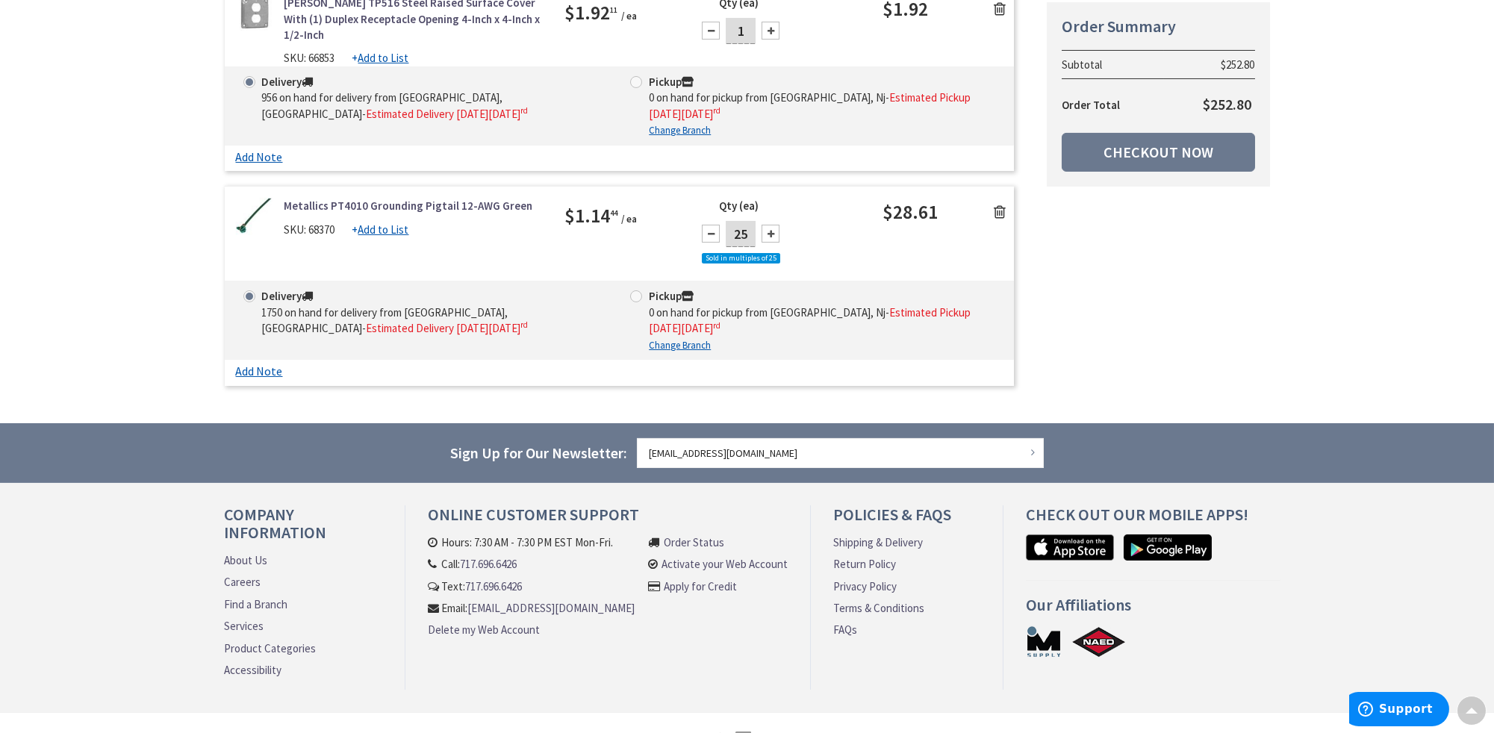
click at [996, 198] on div "Metallics PT4010 Grounding Pigtail 12-AWG Green SKU: 68370 + Add to List $1.14 …" at bounding box center [620, 239] width 790 height 83
click at [1001, 205] on icon at bounding box center [1000, 212] width 12 height 15
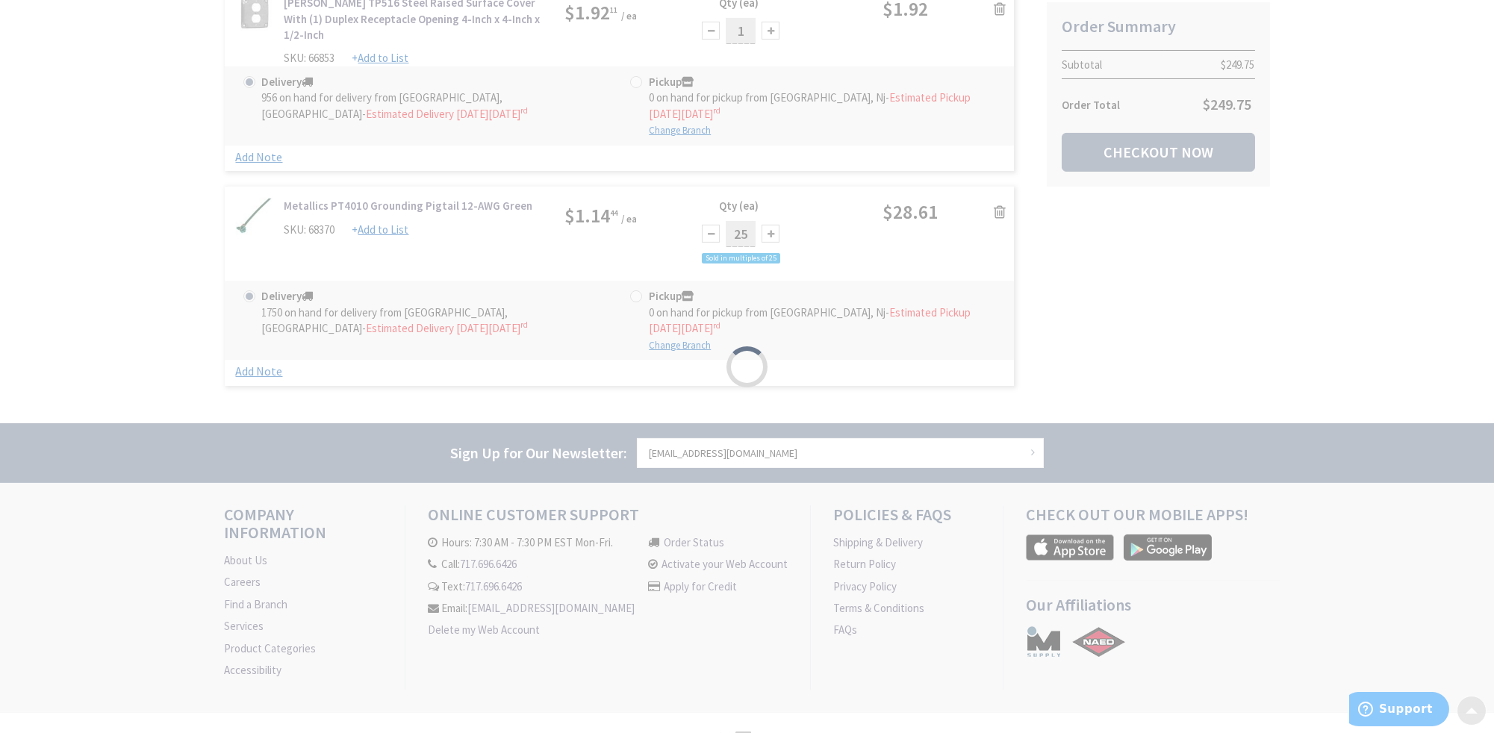
scroll to position [1164, 0]
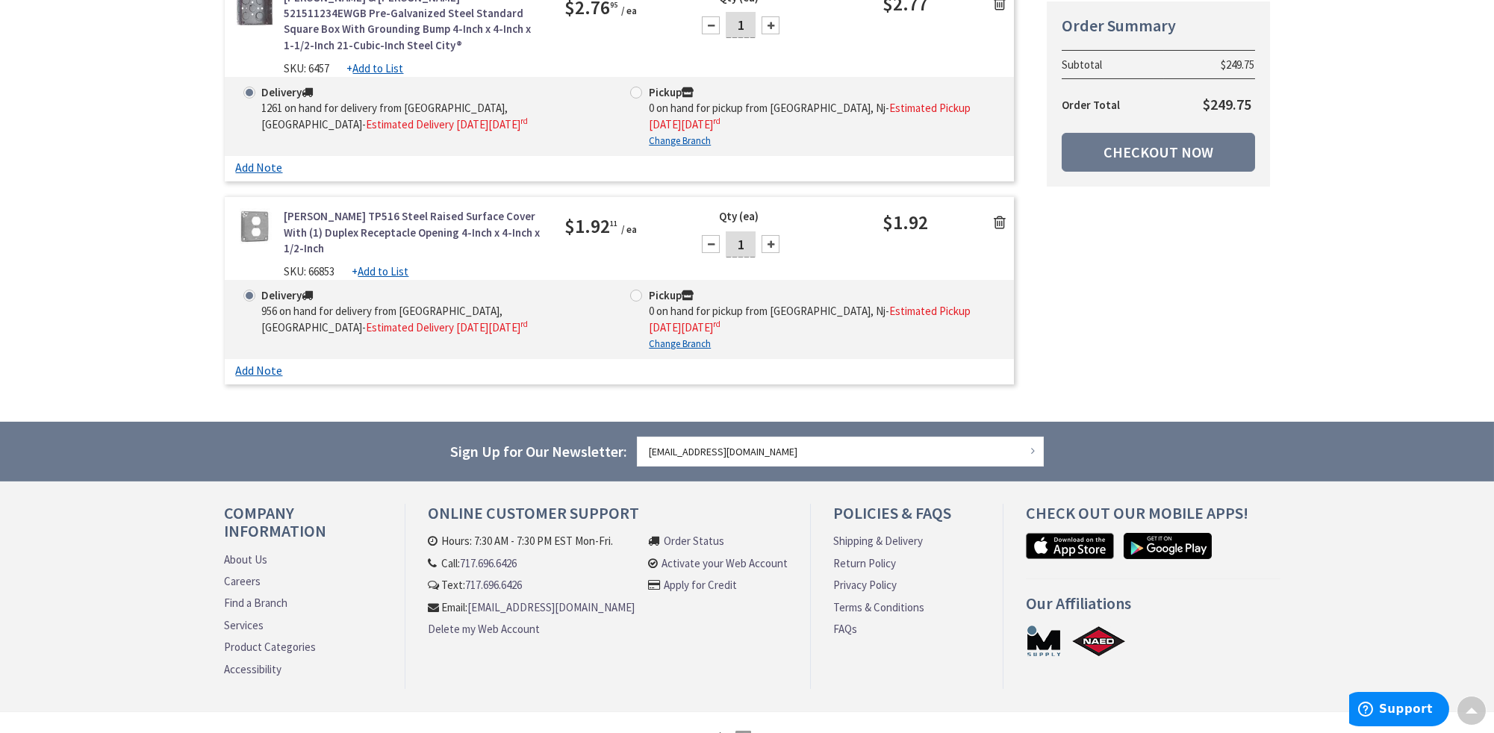
click at [998, 215] on icon at bounding box center [1000, 222] width 12 height 15
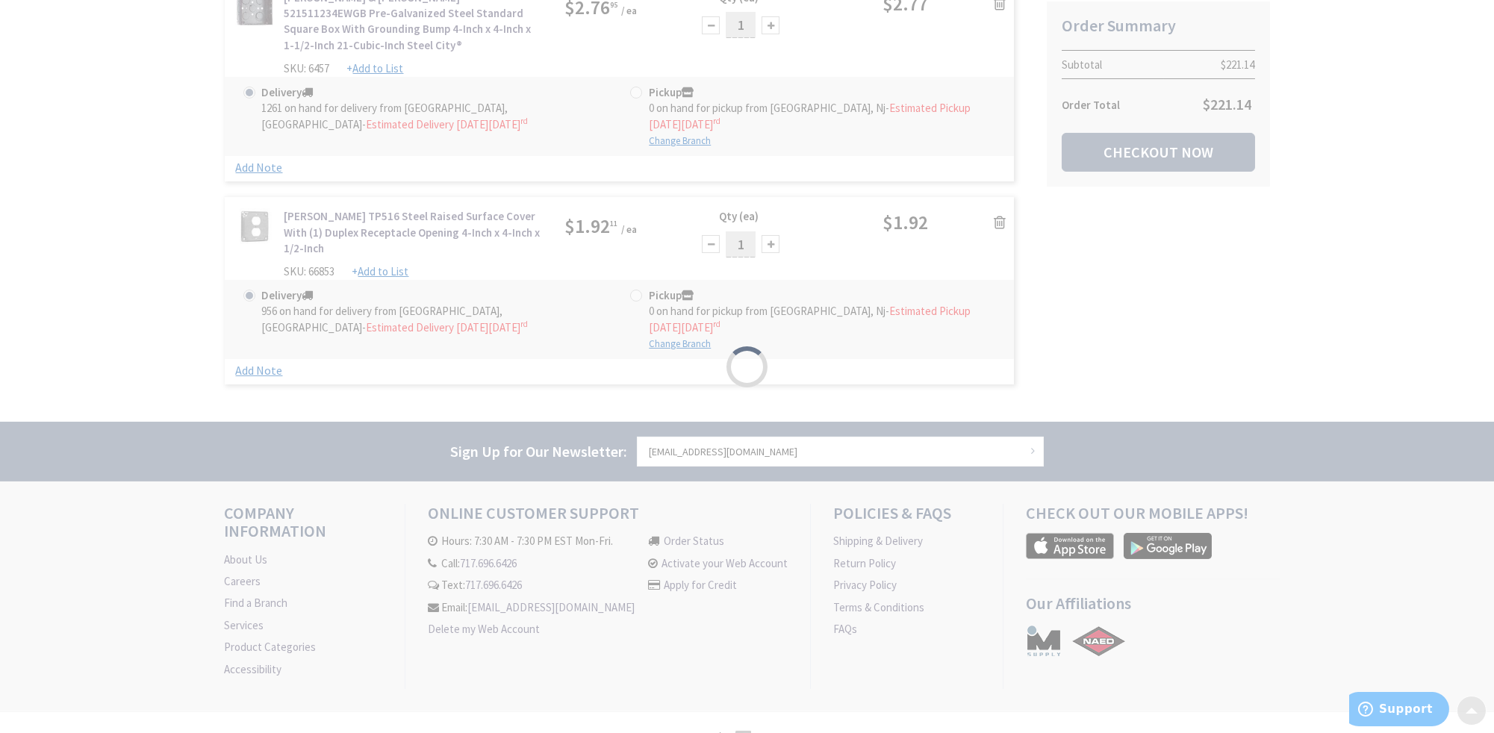
scroll to position [961, 0]
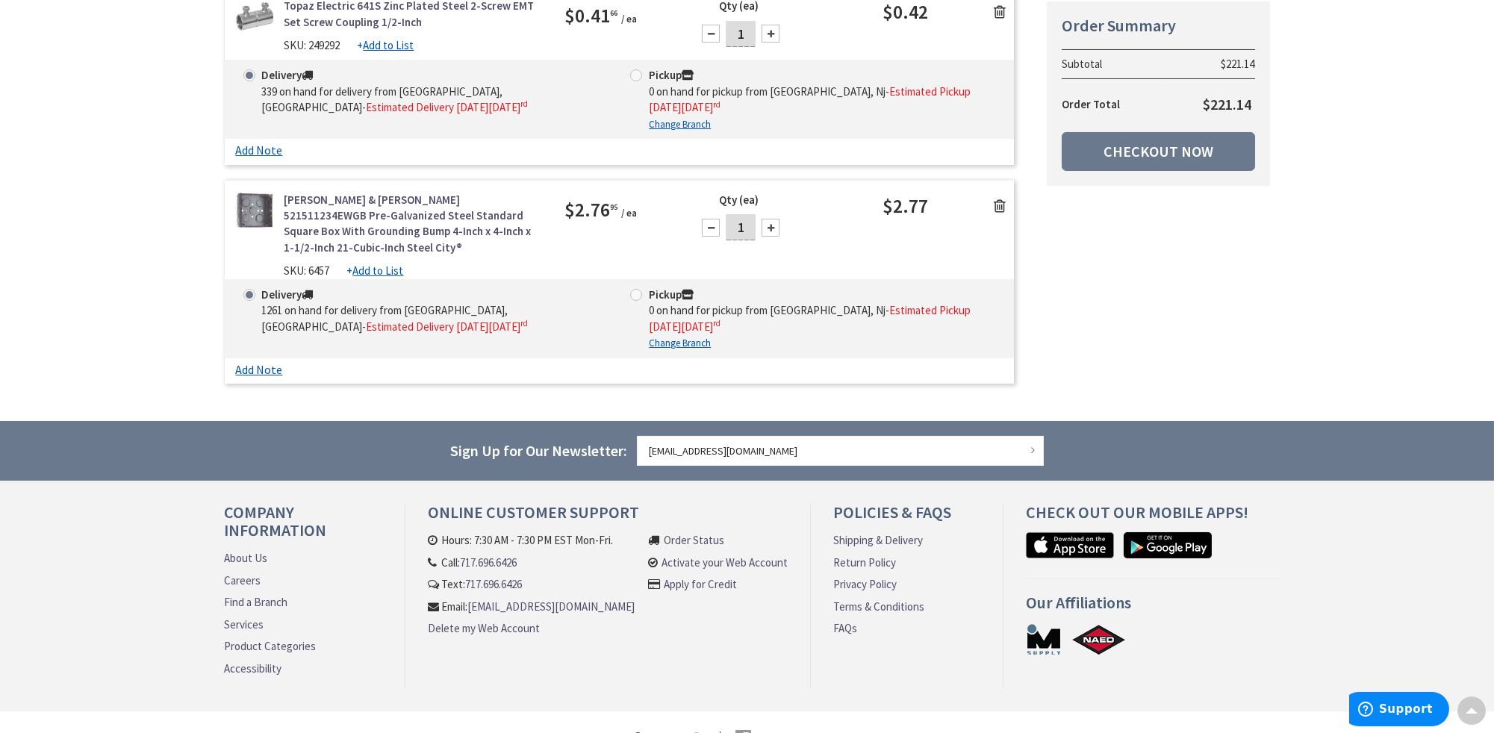
click at [1000, 199] on icon at bounding box center [1000, 206] width 12 height 15
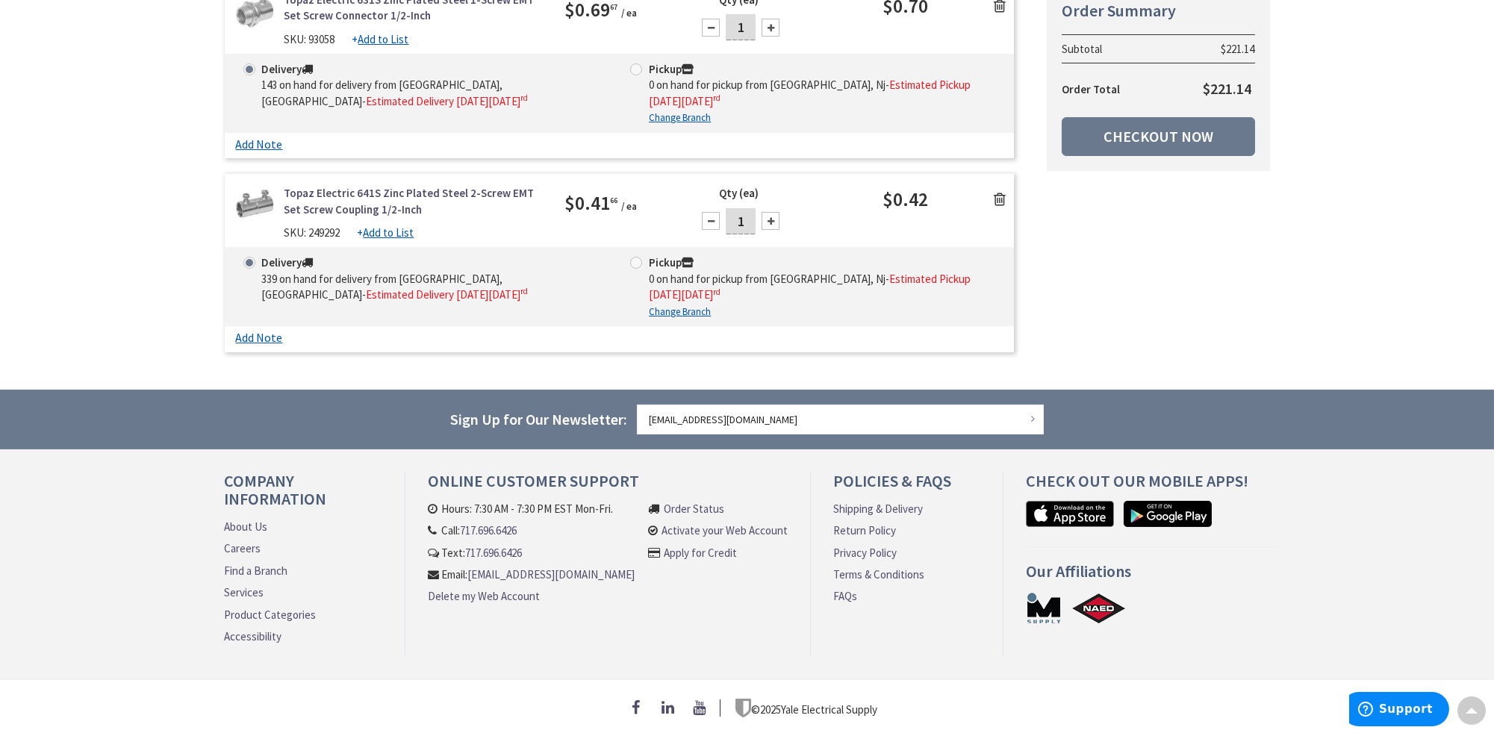
scroll to position [758, 0]
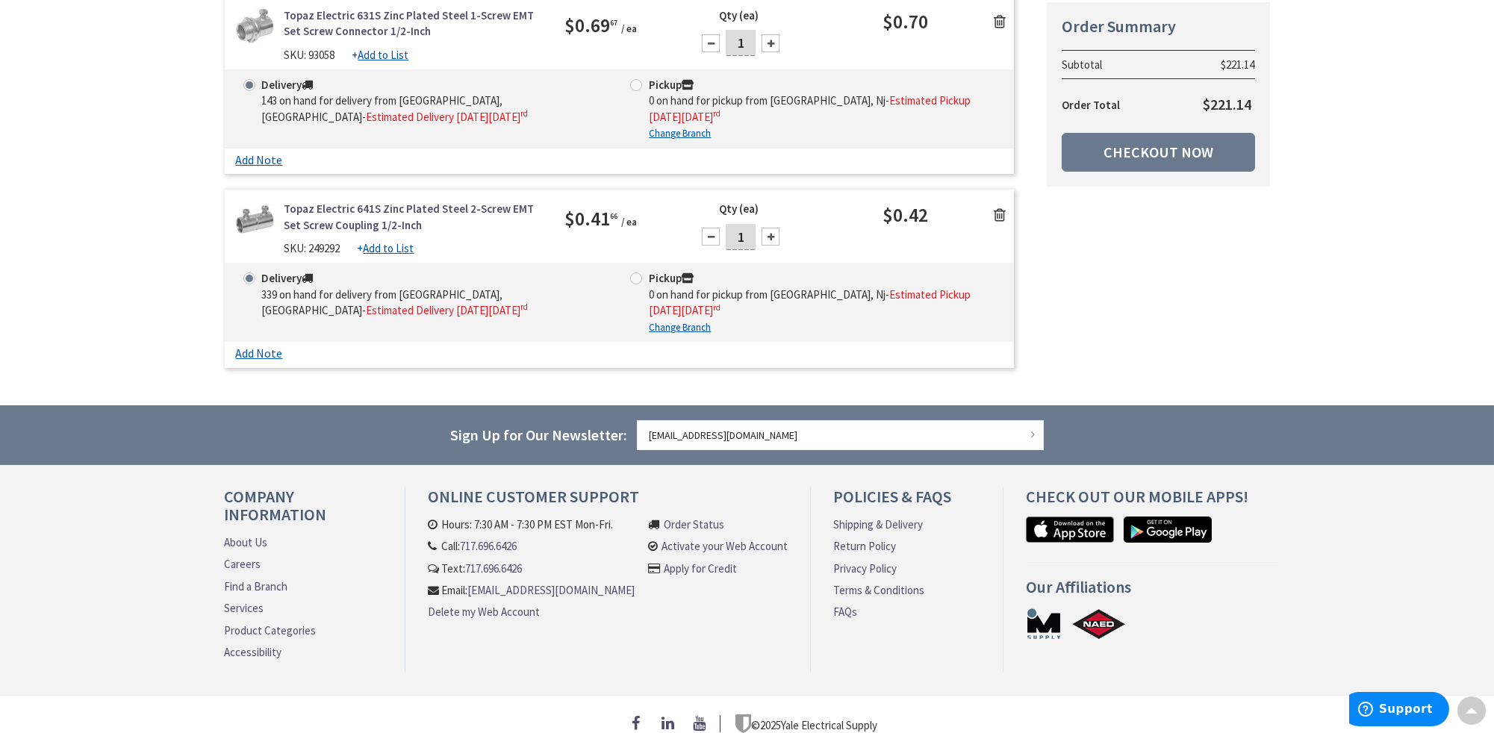
click at [1000, 201] on div "Topaz Electric 641S Zinc Plated Steel 2-Screw EMT Set Screw Coupling 1/2-Inch S…" at bounding box center [620, 232] width 790 height 62
click at [1000, 208] on icon at bounding box center [1000, 215] width 12 height 15
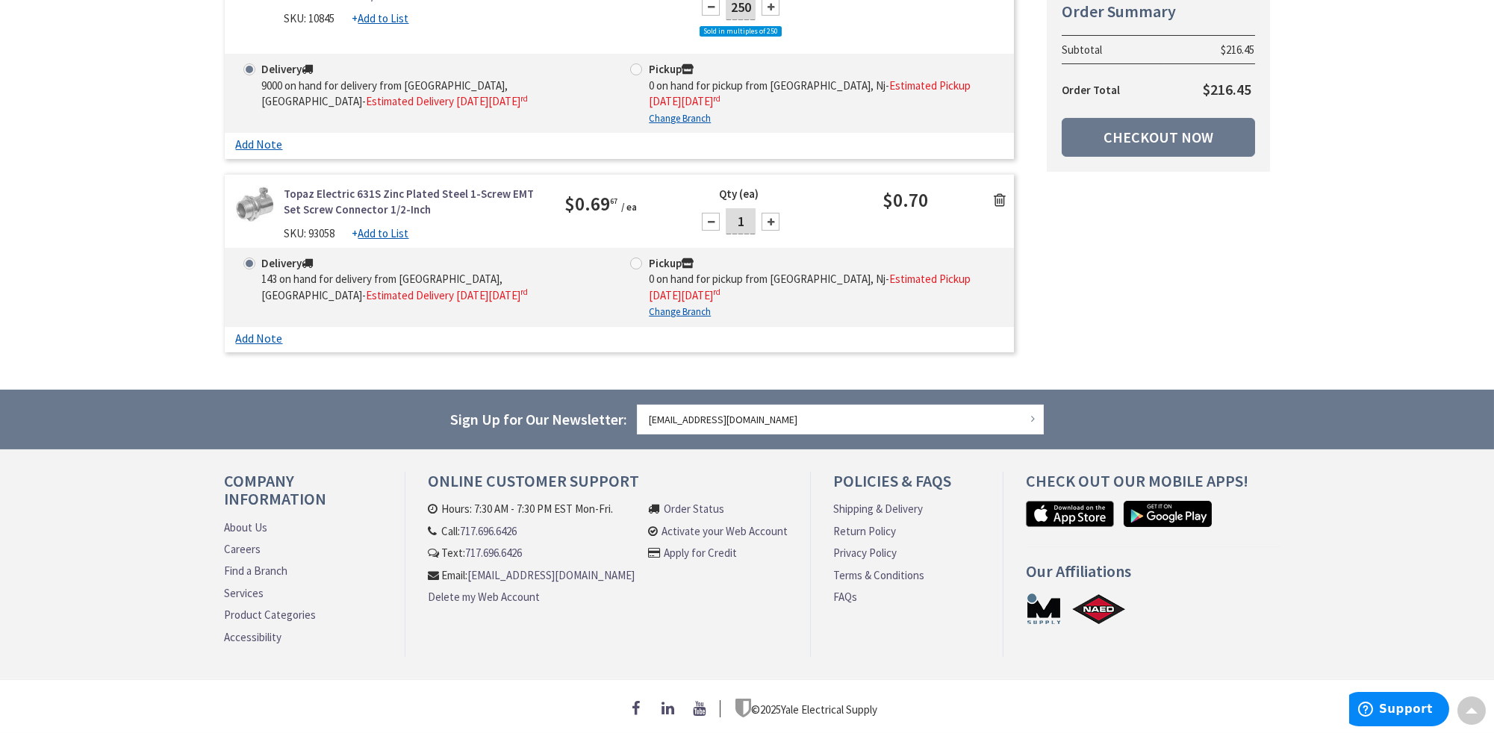
scroll to position [566, 0]
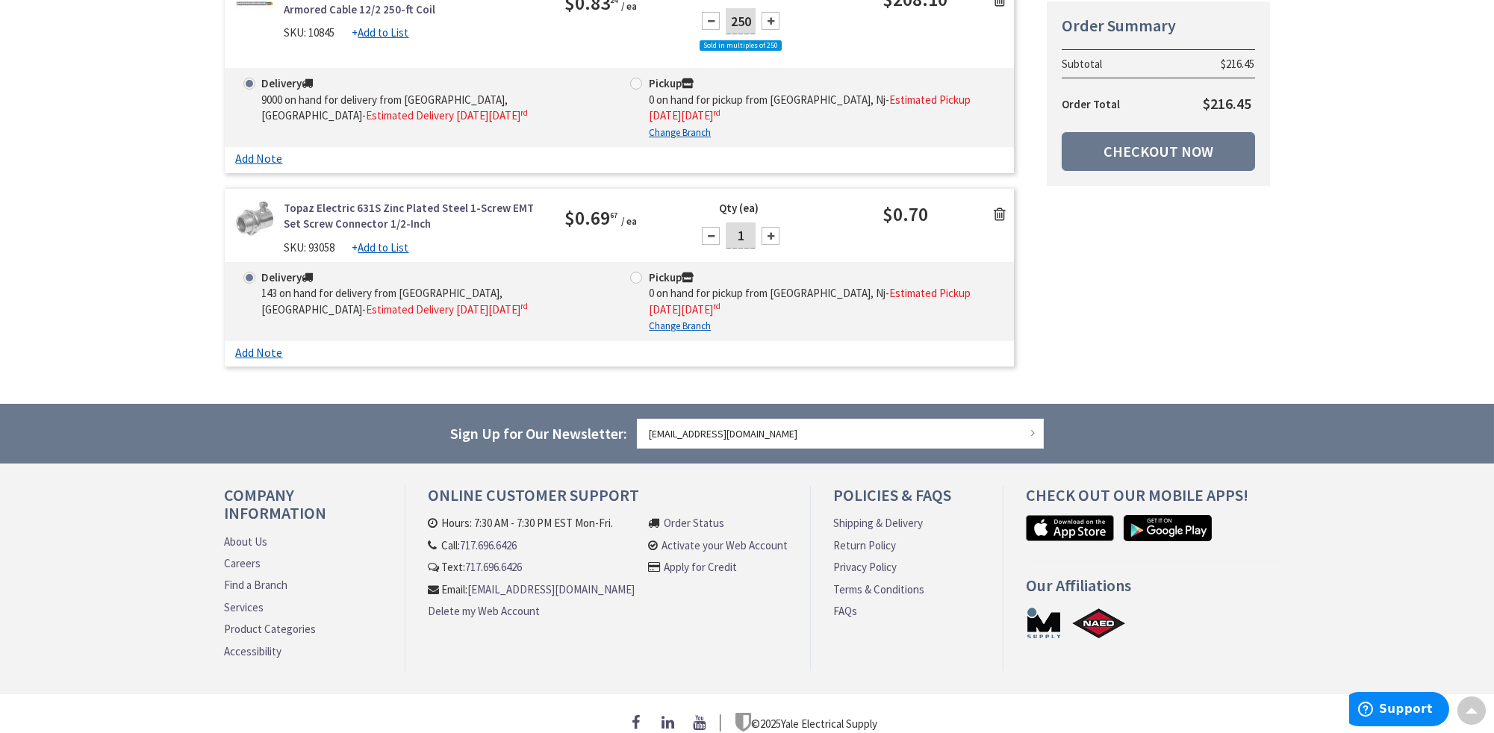
click at [1000, 207] on icon at bounding box center [1000, 214] width 12 height 15
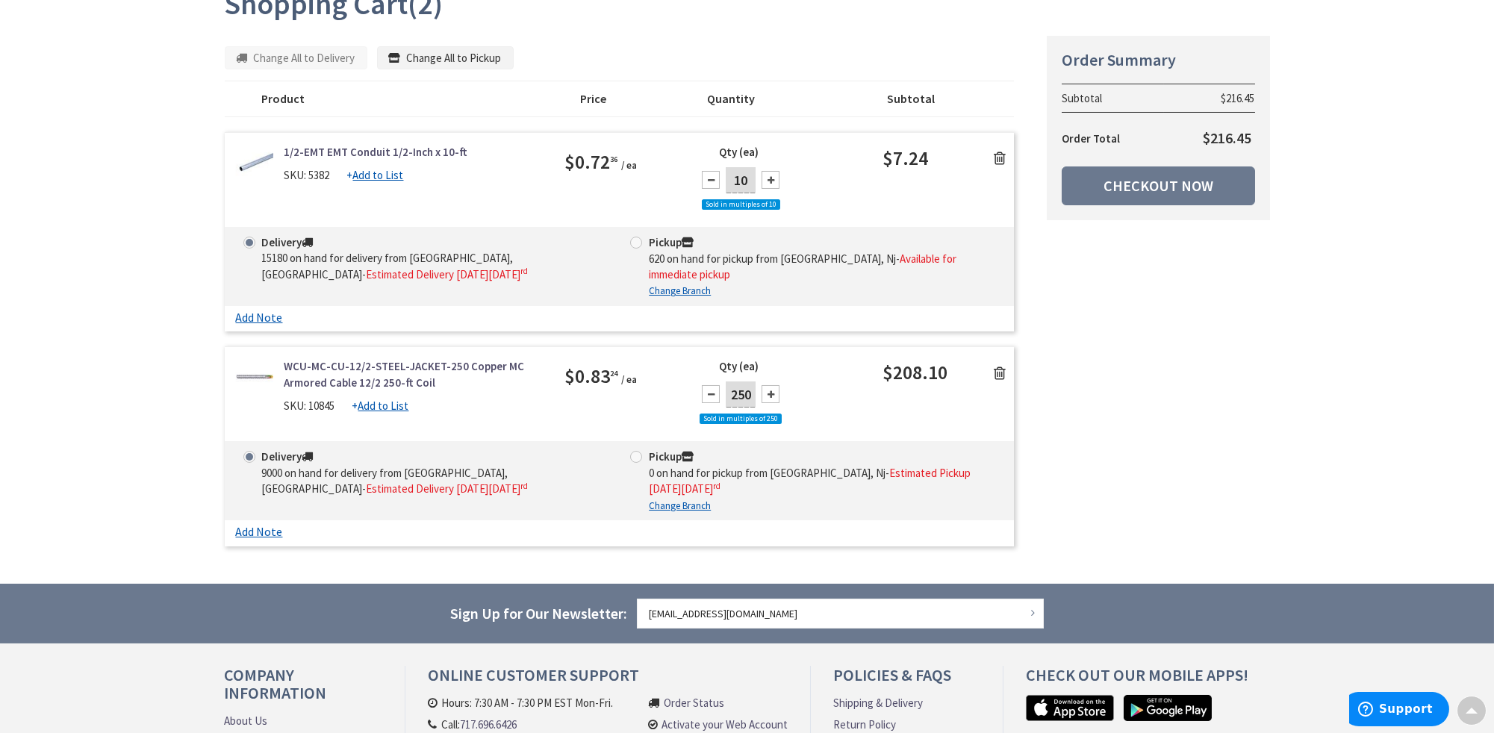
scroll to position [149, 0]
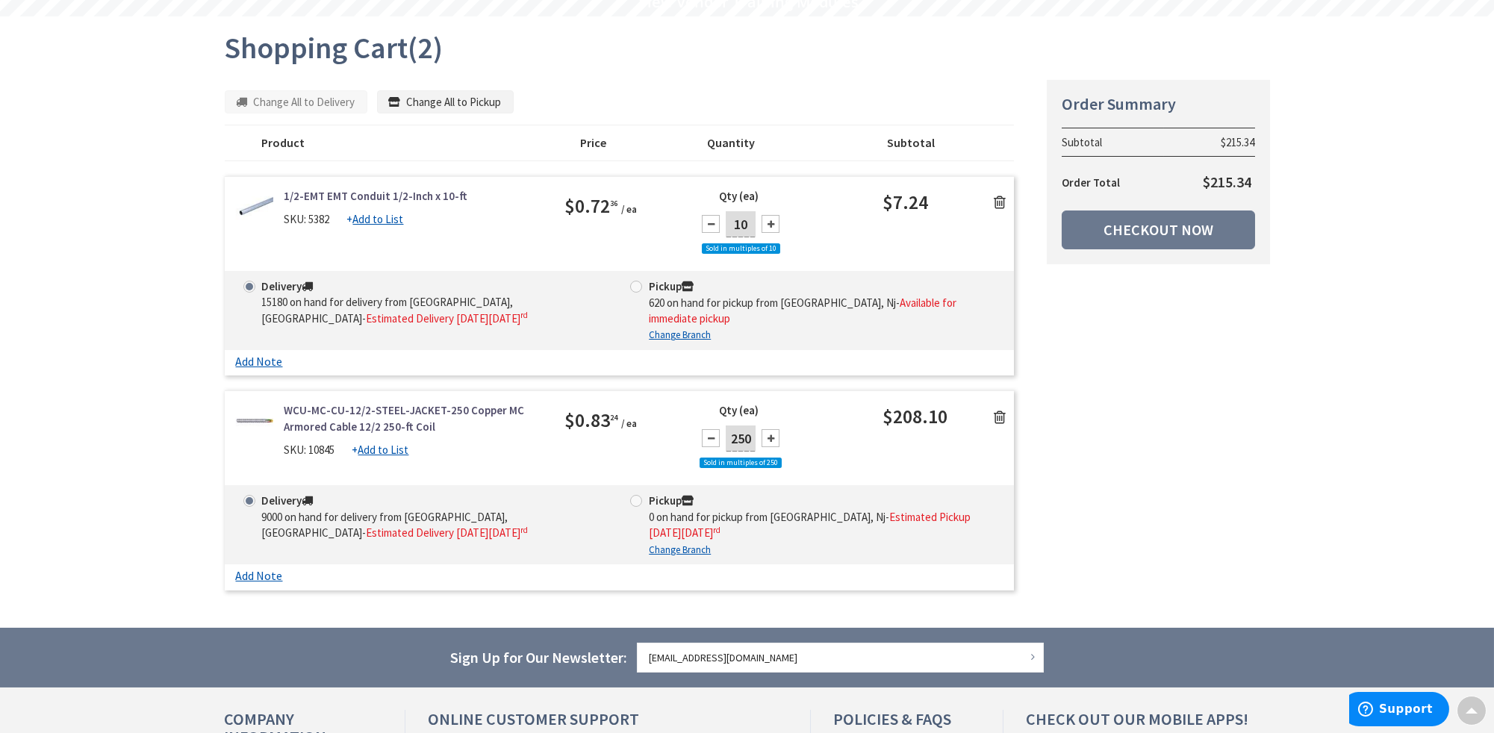
click at [1000, 410] on icon at bounding box center [1000, 417] width 12 height 15
